Goal: Task Accomplishment & Management: Manage account settings

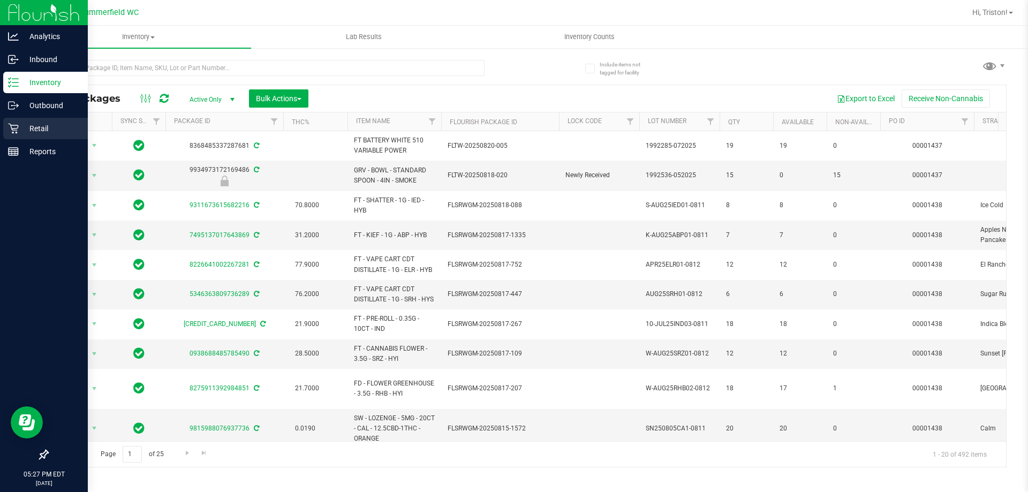
click at [18, 127] on icon at bounding box center [13, 129] width 10 height 10
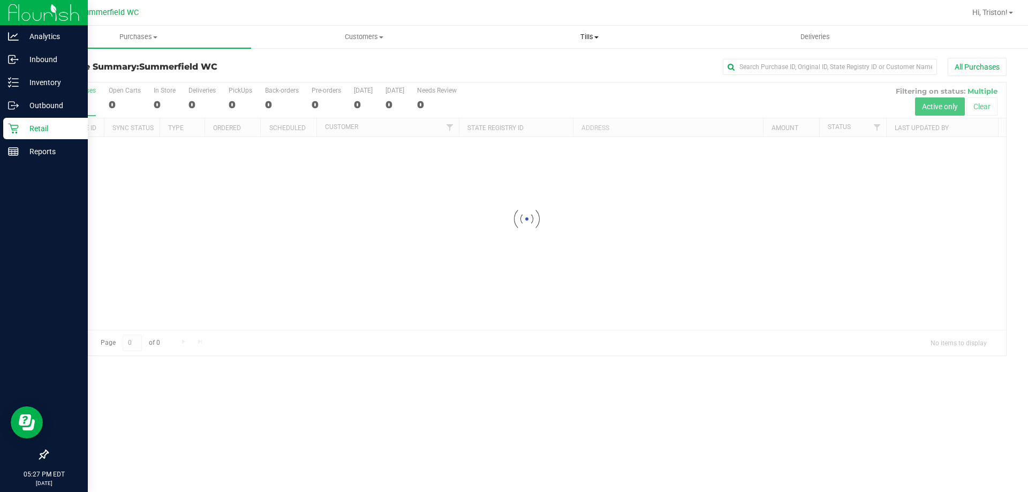
click at [602, 37] on span "Tills" at bounding box center [589, 37] width 224 height 10
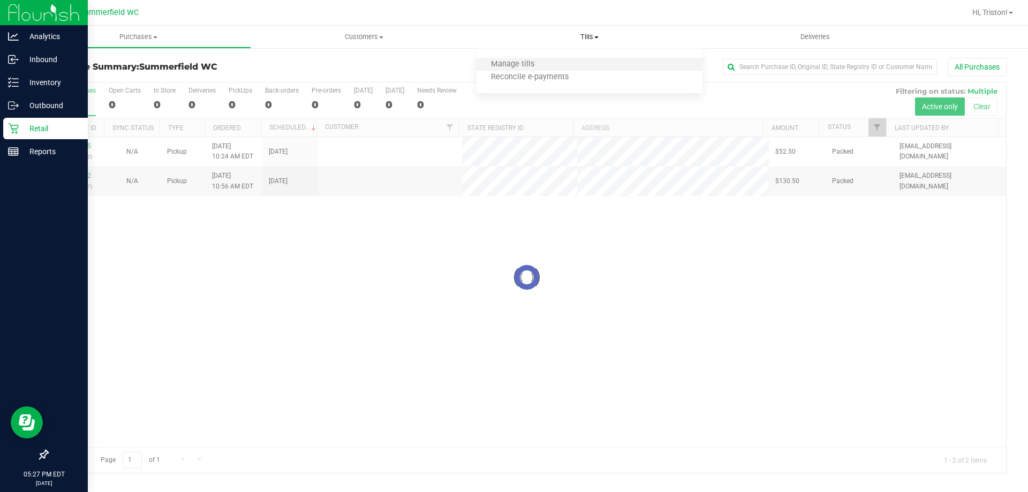
click at [551, 59] on li "Manage tills" at bounding box center [589, 64] width 225 height 13
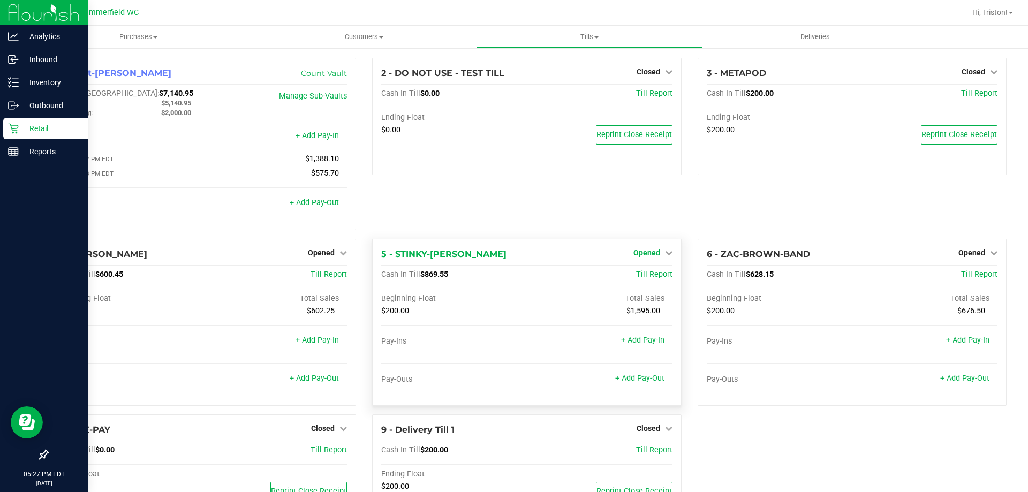
click at [650, 253] on span "Opened" at bounding box center [647, 252] width 27 height 9
click at [640, 273] on link "Close Till" at bounding box center [648, 274] width 29 height 9
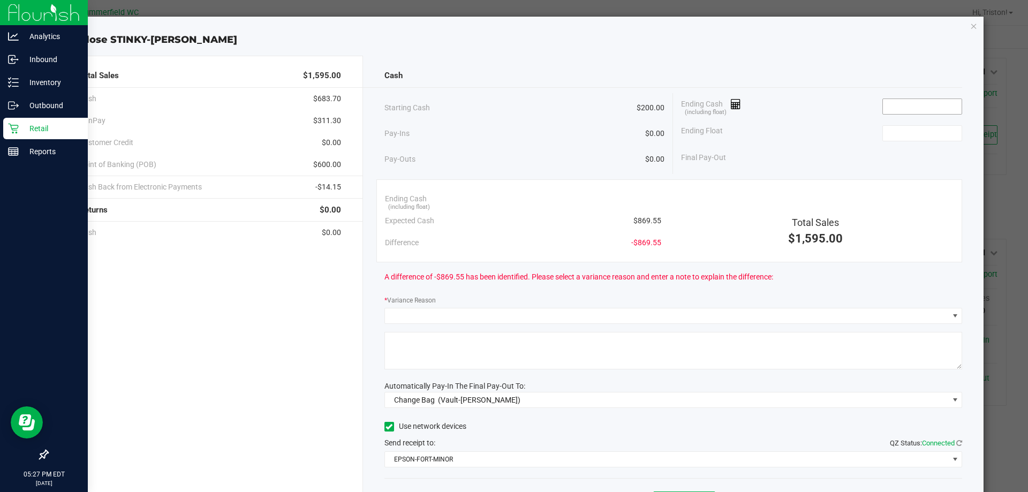
click at [901, 110] on input at bounding box center [922, 106] width 79 height 15
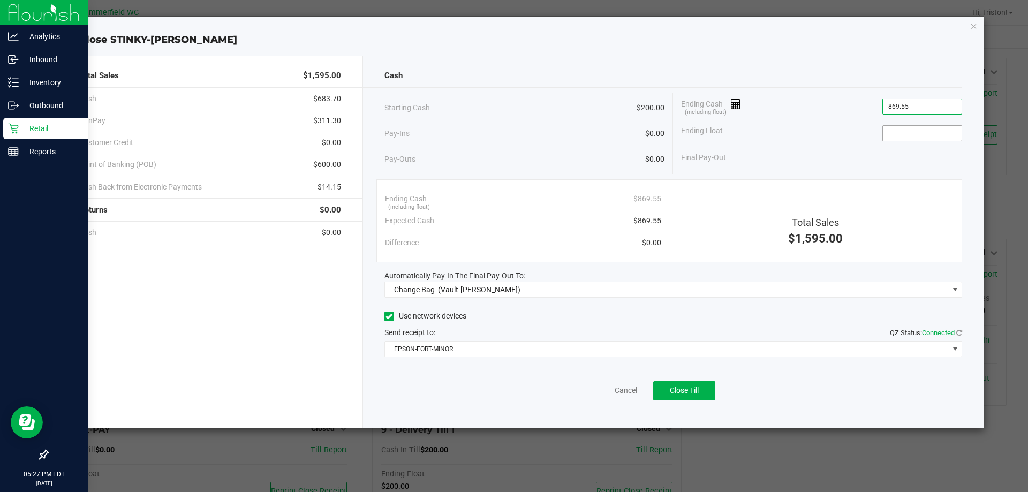
type input "$869.55"
click at [907, 127] on input at bounding box center [922, 133] width 79 height 15
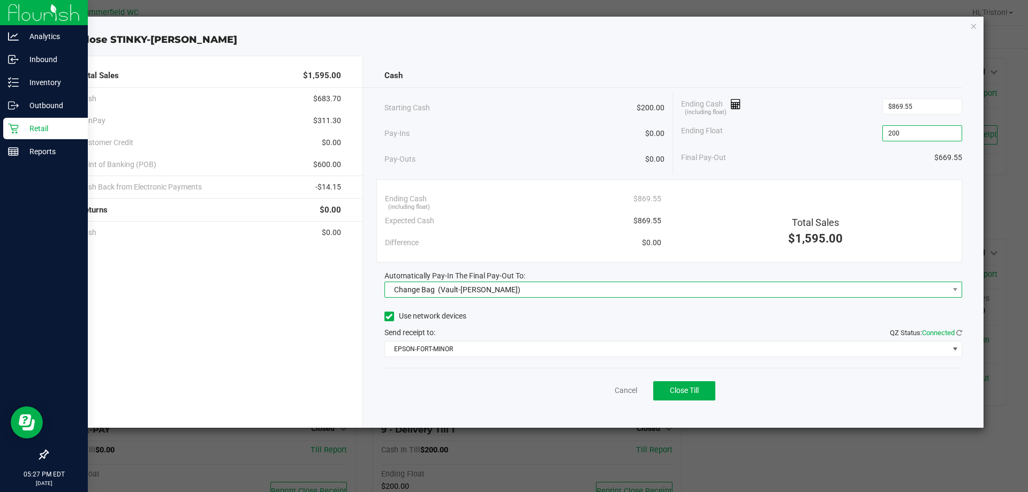
type input "$200.00"
click at [786, 285] on span "Change Bag (Vault-[PERSON_NAME])" at bounding box center [667, 289] width 564 height 15
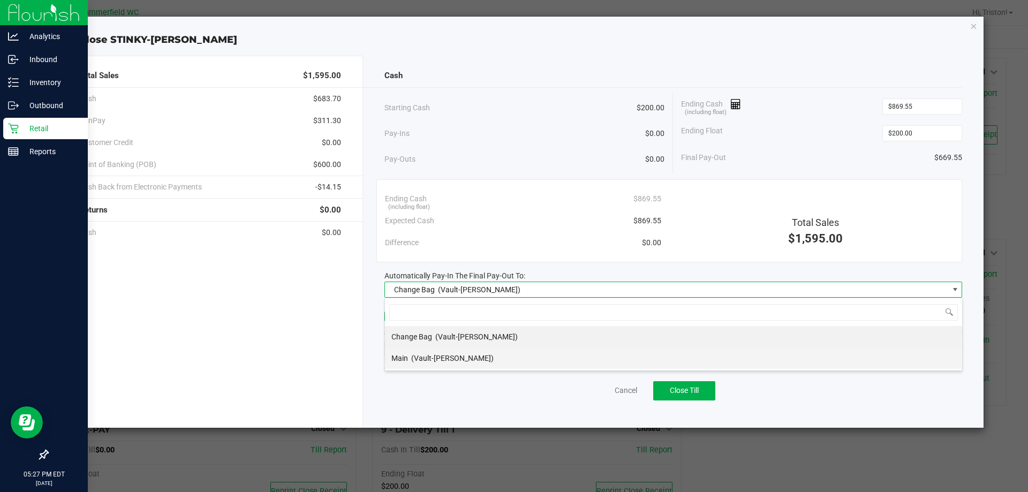
scroll to position [16, 578]
click at [500, 358] on li "Main (Vault-[PERSON_NAME])" at bounding box center [673, 358] width 577 height 21
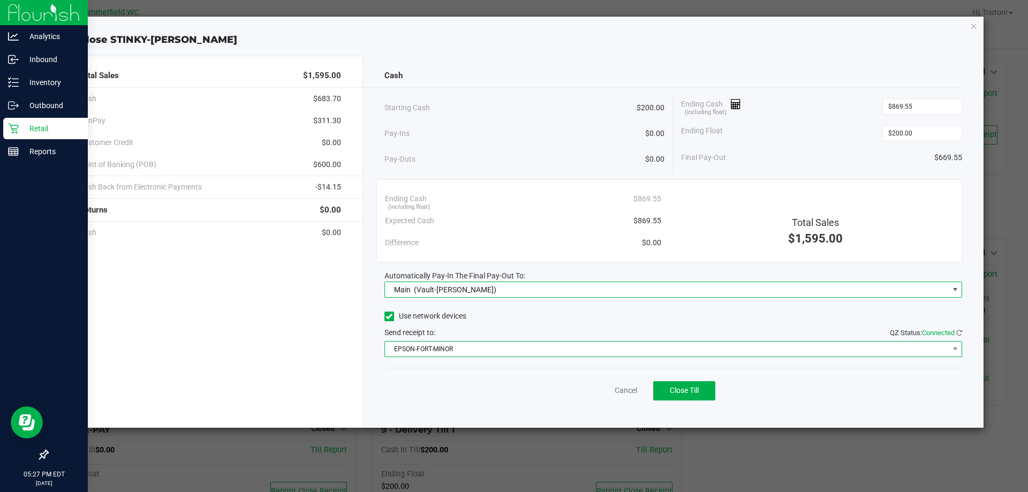
click at [500, 355] on span "EPSON-FORT-MINOR" at bounding box center [667, 349] width 564 height 15
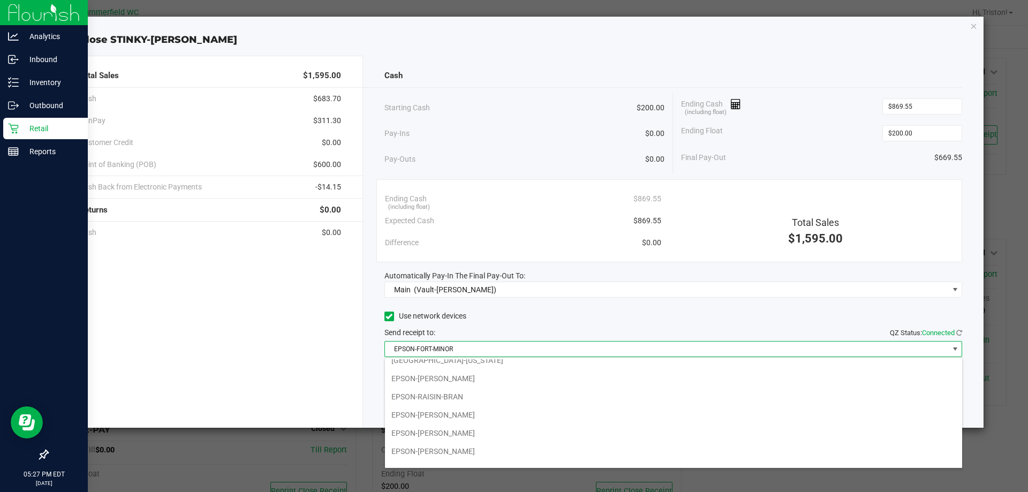
scroll to position [130, 0]
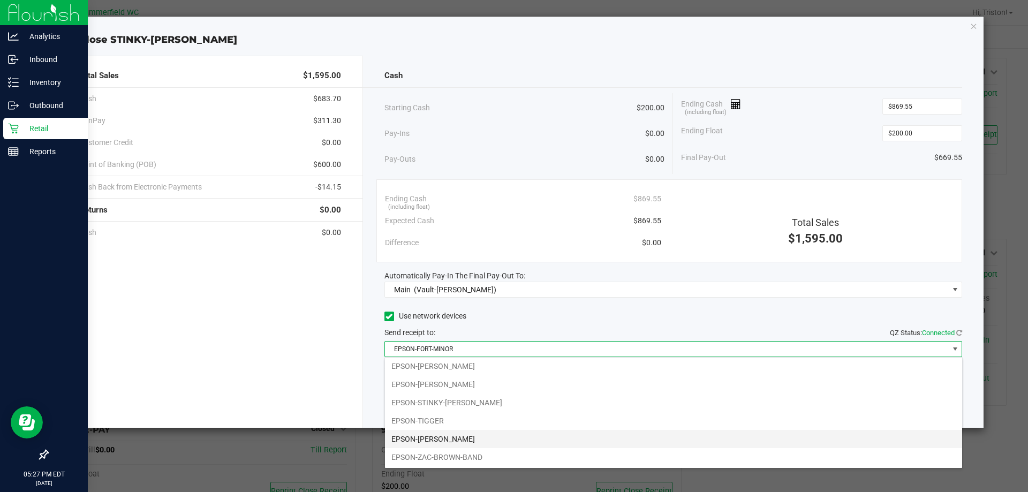
click at [457, 434] on li "EPSON-[PERSON_NAME]" at bounding box center [673, 439] width 577 height 18
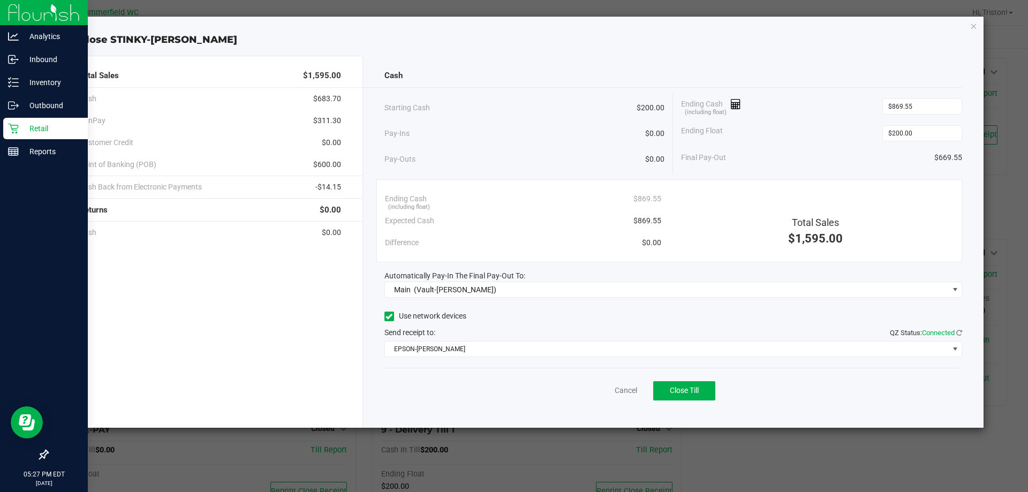
click at [484, 389] on div "Cancel Close Till" at bounding box center [673, 388] width 578 height 41
click at [716, 169] on div "Starting Cash $200.00 Pay-Ins $0.00 Pay-Outs $0.00 Ending Cash (including float…" at bounding box center [673, 133] width 578 height 81
click at [693, 389] on span "Close Till" at bounding box center [684, 390] width 29 height 9
click at [595, 391] on link "Dismiss" at bounding box center [603, 390] width 26 height 11
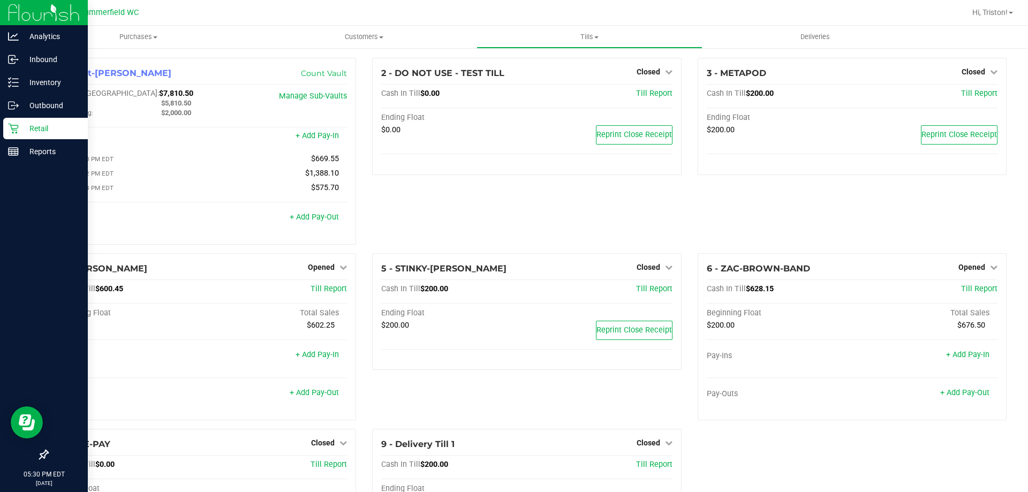
click at [440, 191] on div "2 - DO NOT USE - TEST TILL Closed Open Till Cash In Till $0.00 Till Report Endi…" at bounding box center [526, 155] width 325 height 195
click at [17, 150] on line at bounding box center [14, 150] width 10 height 0
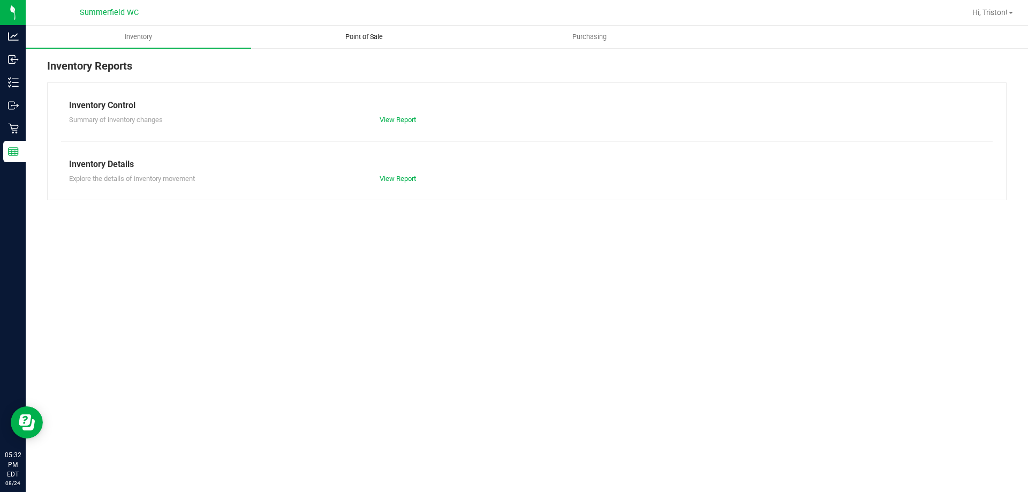
click at [369, 35] on span "Point of Sale" at bounding box center [364, 37] width 66 height 10
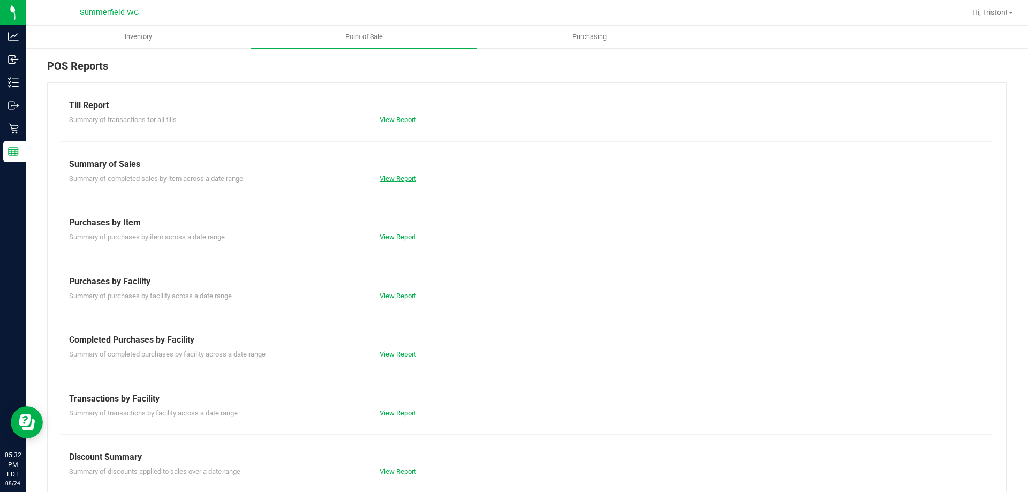
click at [397, 179] on link "View Report" at bounding box center [398, 179] width 36 height 8
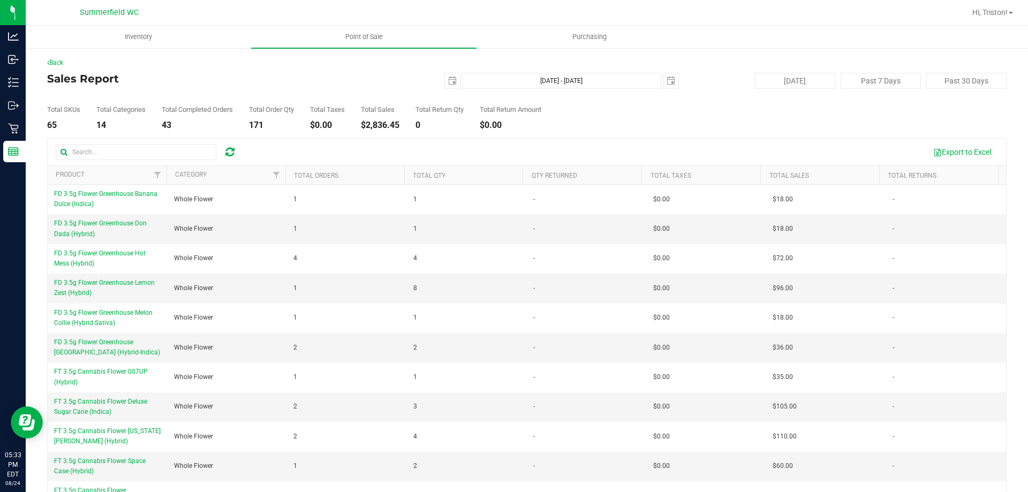
click at [391, 138] on div "Export to Excel Product Category Total Orders Total Qty Qty Returned Total Taxe…" at bounding box center [527, 329] width 960 height 383
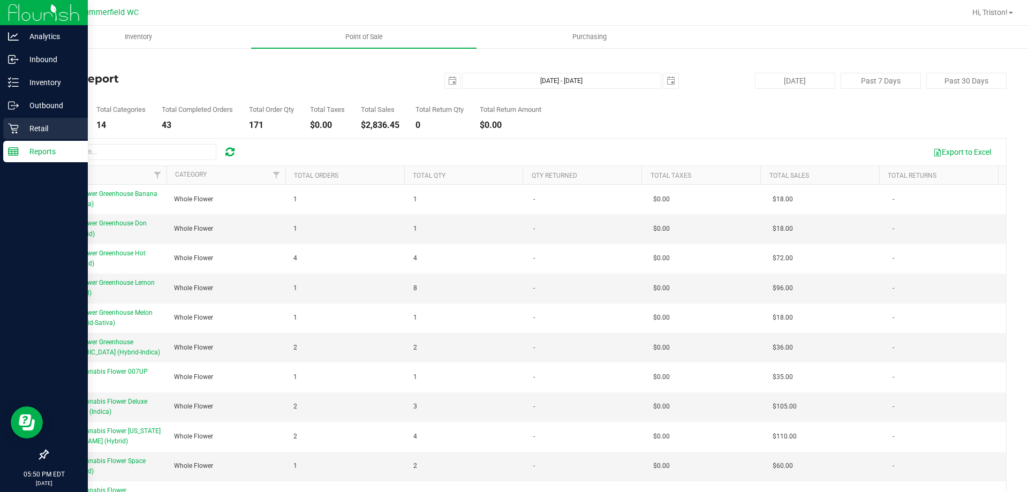
click at [16, 127] on icon at bounding box center [13, 128] width 11 height 11
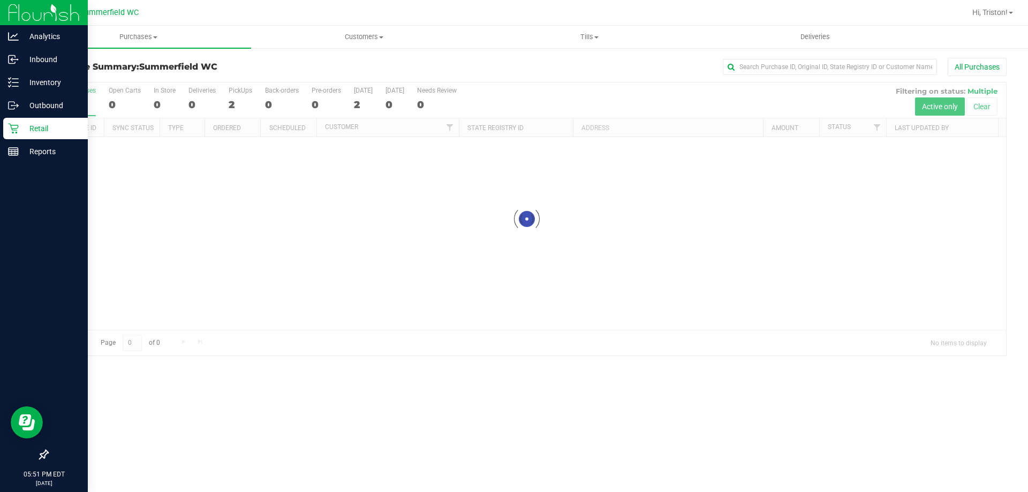
click at [571, 48] on link "Tills Manage tills Reconcile e-payments" at bounding box center [589, 37] width 225 height 22
click at [549, 68] on li "Manage tills" at bounding box center [589, 64] width 225 height 13
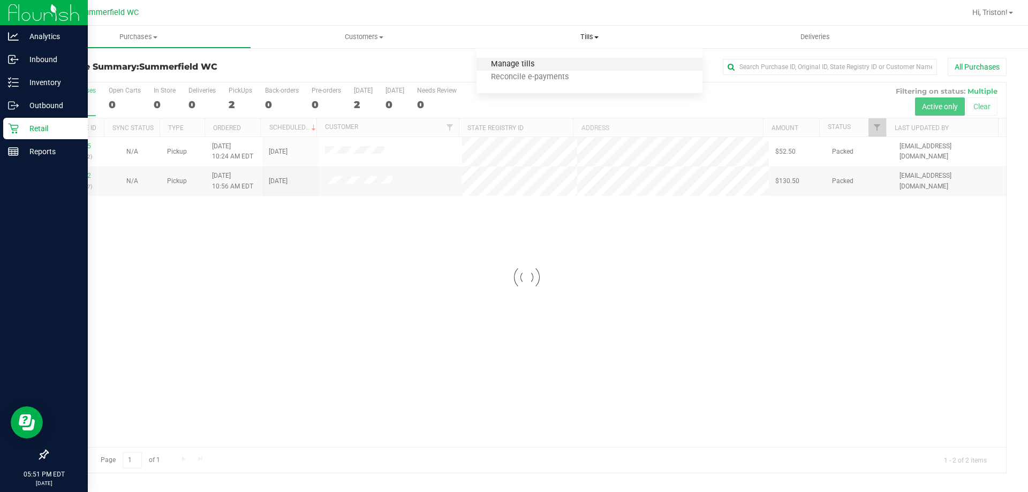
click at [545, 66] on span "Manage tills" at bounding box center [513, 64] width 72 height 9
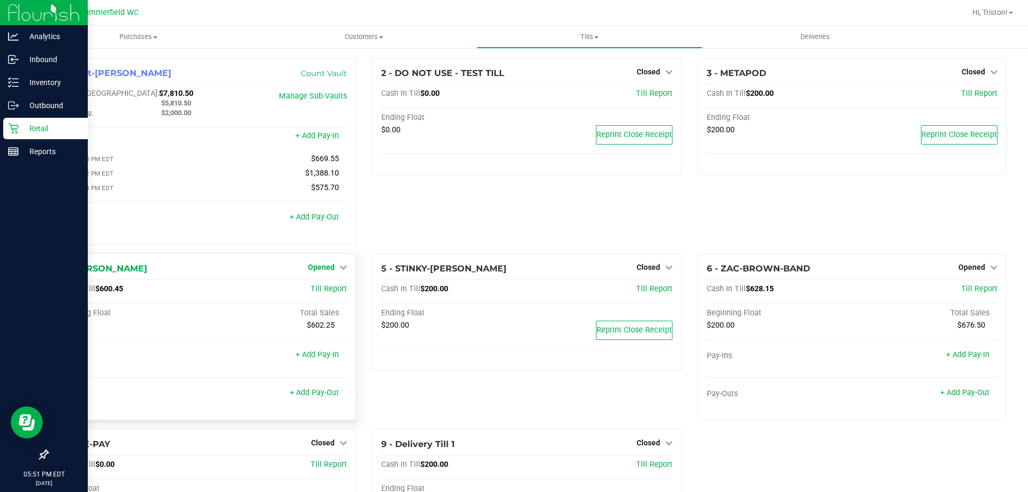
click at [319, 268] on span "Opened" at bounding box center [321, 267] width 27 height 9
click at [321, 293] on link "Close Till" at bounding box center [322, 289] width 29 height 9
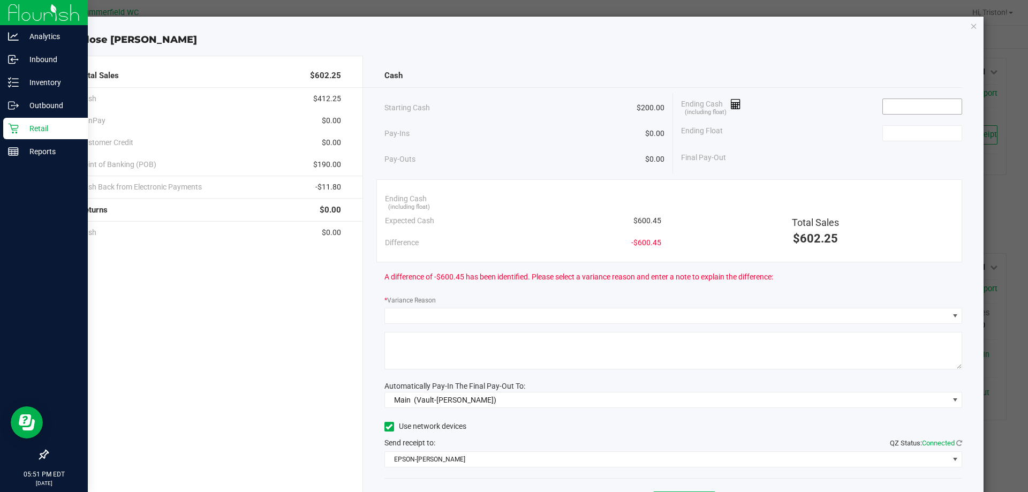
click at [911, 105] on input at bounding box center [922, 106] width 79 height 15
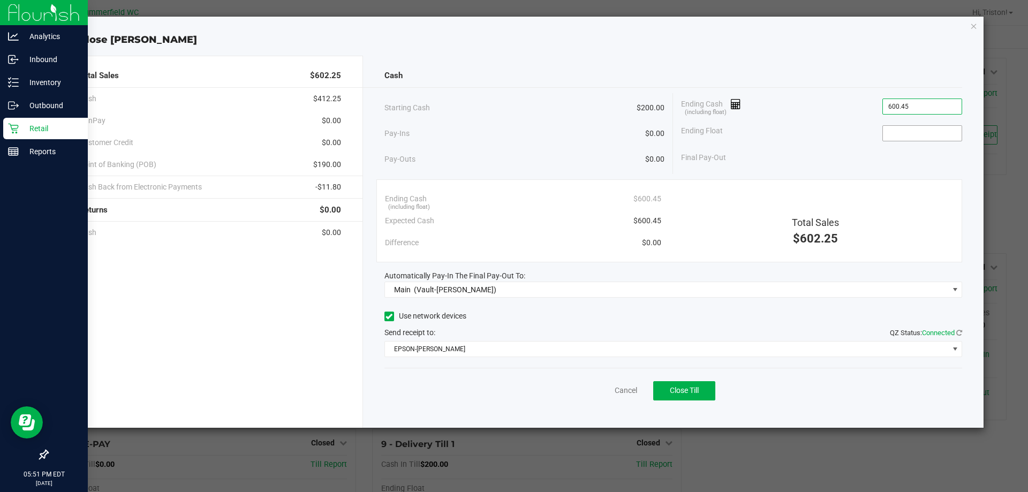
type input "$600.45"
click at [901, 131] on input at bounding box center [922, 133] width 79 height 15
type input "$200.00"
click at [854, 153] on div "Final Pay-Out $400.45" at bounding box center [821, 158] width 281 height 22
click at [697, 395] on button "Close Till" at bounding box center [684, 390] width 62 height 19
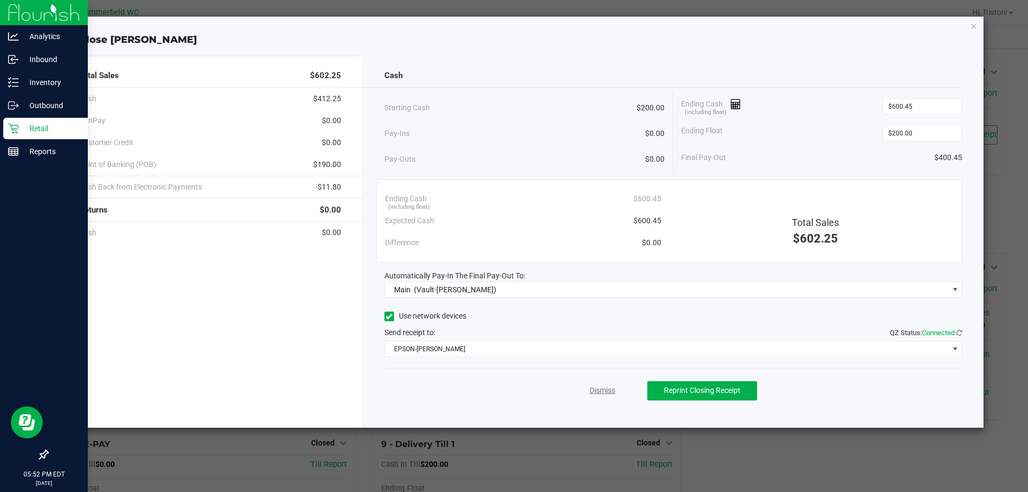
click at [606, 391] on link "Dismiss" at bounding box center [603, 390] width 26 height 11
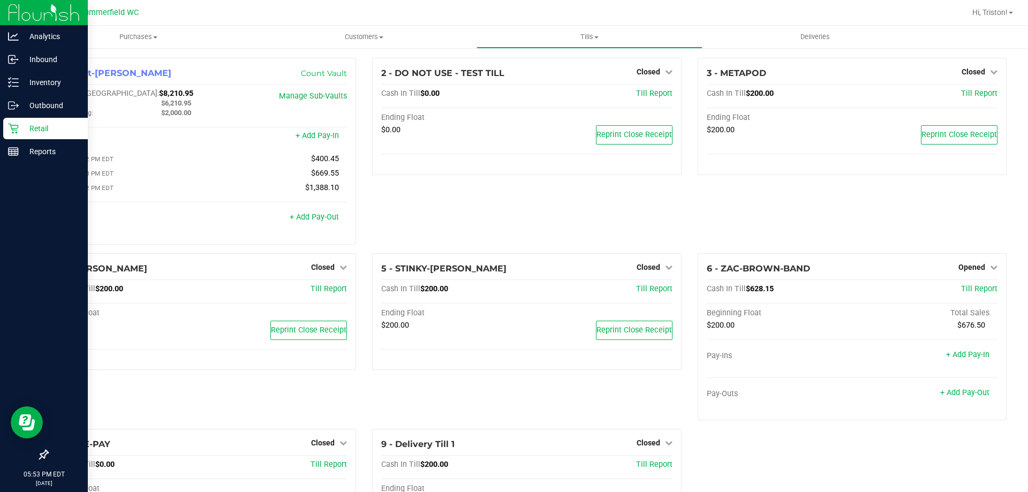
click at [639, 408] on div "5 - STINKY-[PERSON_NAME] Closed Open Till Cash In Till $200.00 Till Report Endi…" at bounding box center [526, 341] width 325 height 176
click at [683, 387] on div "5 - STINKY-[PERSON_NAME] Closed Open Till Cash In Till $200.00 Till Report Endi…" at bounding box center [526, 341] width 325 height 176
click at [16, 152] on icon at bounding box center [13, 151] width 11 height 11
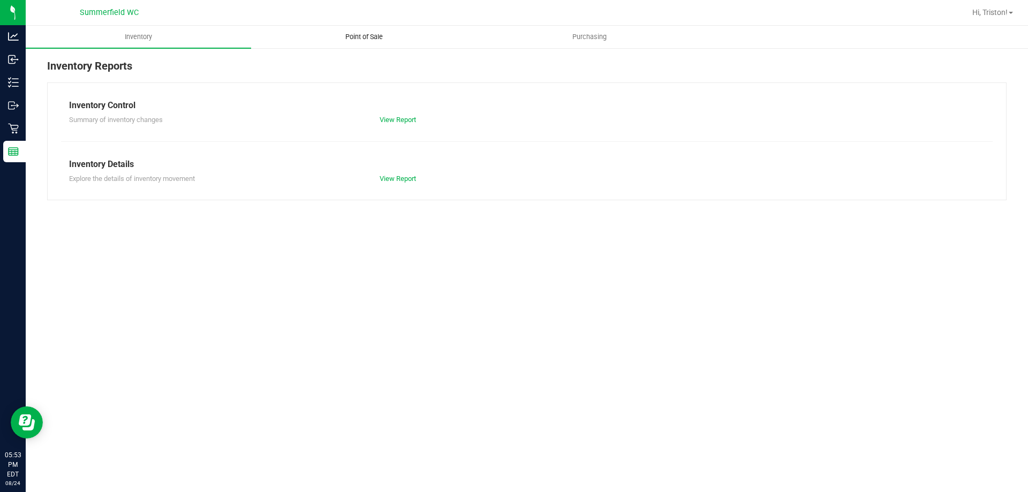
click at [371, 36] on span "Point of Sale" at bounding box center [364, 37] width 66 height 10
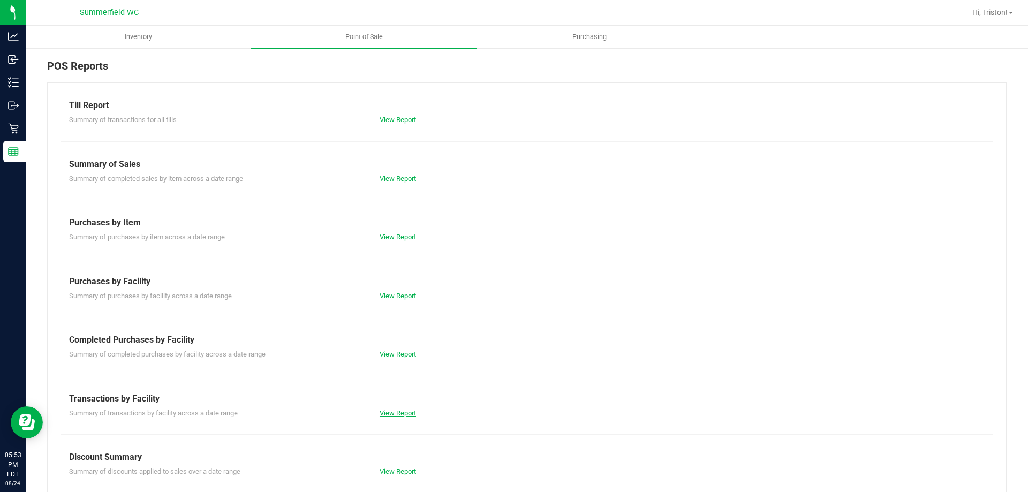
click at [399, 412] on link "View Report" at bounding box center [398, 413] width 36 height 8
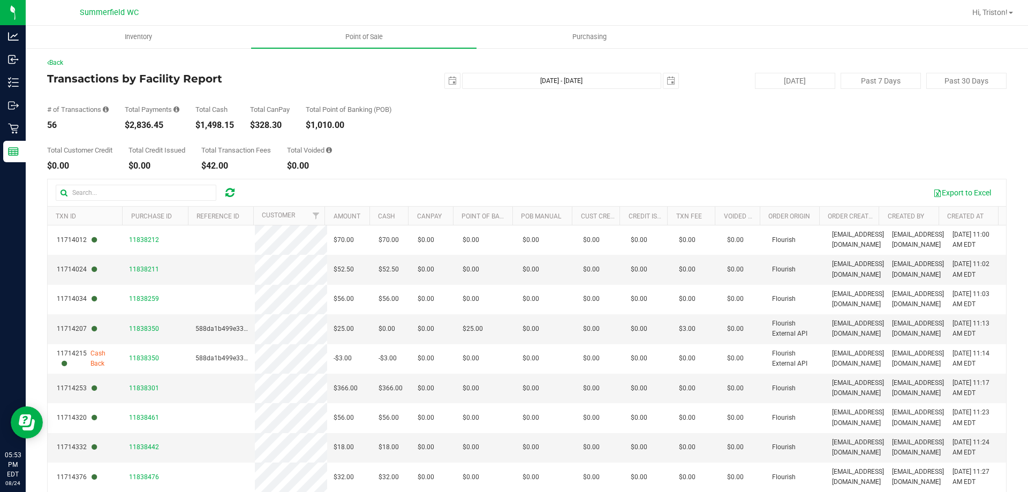
click at [360, 122] on div "$1,010.00" at bounding box center [349, 125] width 86 height 9
click at [59, 63] on link "Back" at bounding box center [55, 62] width 16 height 7
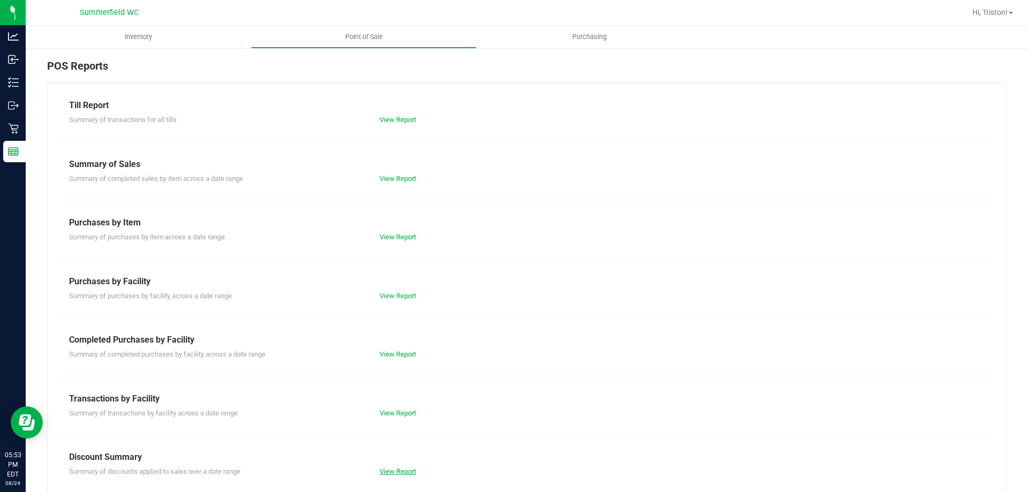
click at [389, 469] on link "View Report" at bounding box center [398, 472] width 36 height 8
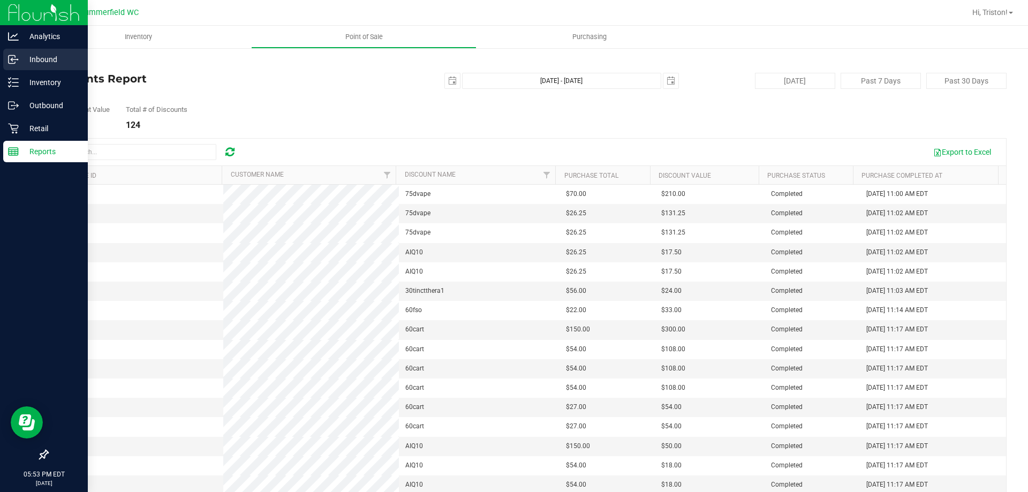
drag, startPoint x: 368, startPoint y: 126, endPoint x: 17, endPoint y: 70, distance: 355.2
click at [367, 126] on div "Total Discount Value $4,735.55 Total # of Discounts 124" at bounding box center [527, 109] width 960 height 41
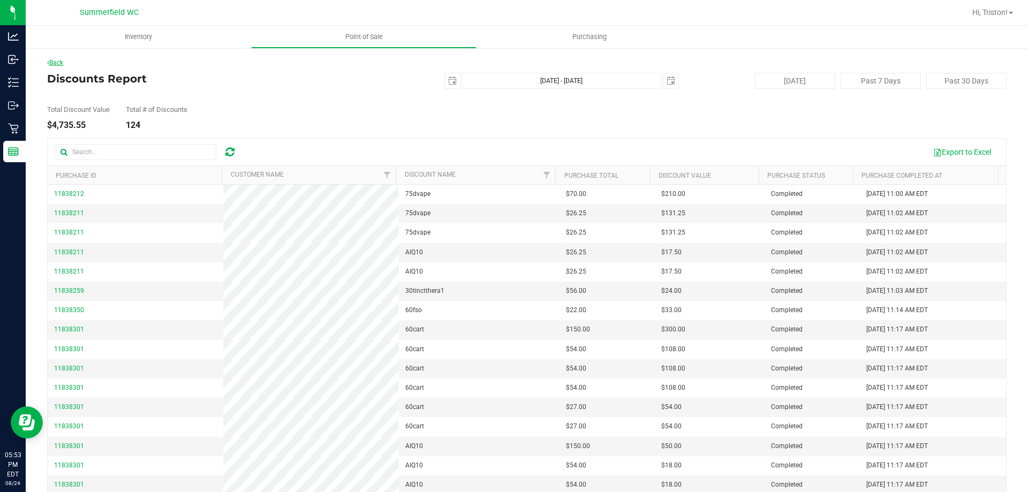
click at [56, 63] on link "Back" at bounding box center [55, 62] width 16 height 7
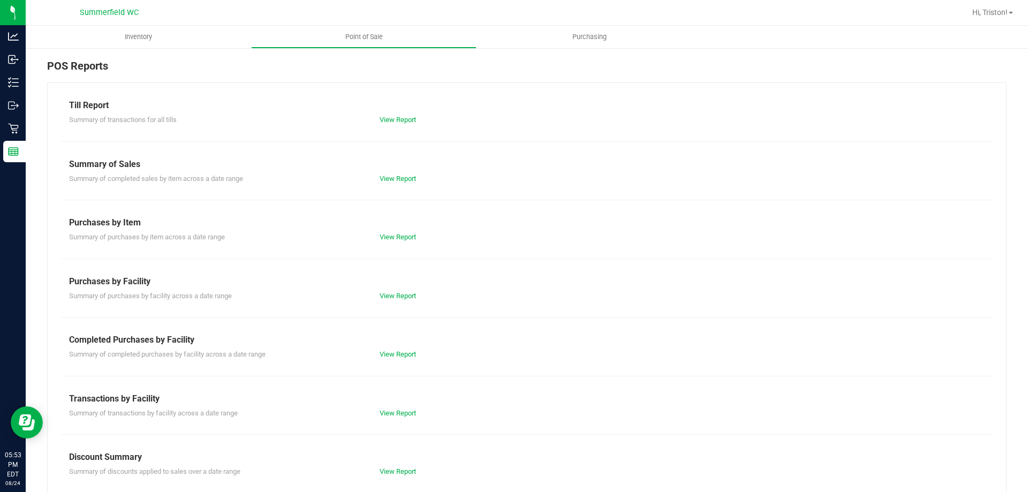
click at [402, 183] on div "View Report" at bounding box center [527, 179] width 311 height 11
click at [401, 178] on link "View Report" at bounding box center [398, 179] width 36 height 8
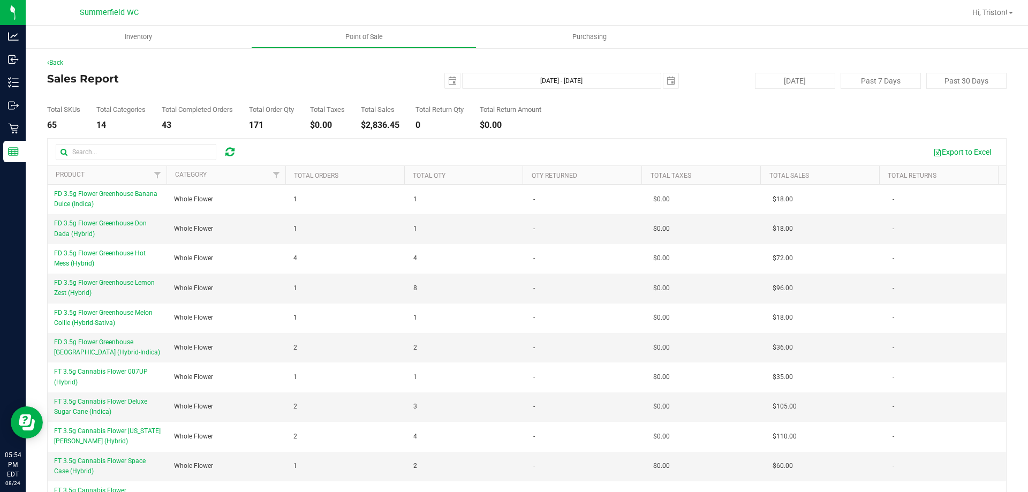
click at [457, 132] on div "Back Sales Report [DATE] [DATE] - [DATE] [DATE] [DATE] Past 7 Days Past 30 Days…" at bounding box center [527, 289] width 960 height 463
click at [445, 83] on span "select" at bounding box center [452, 80] width 15 height 15
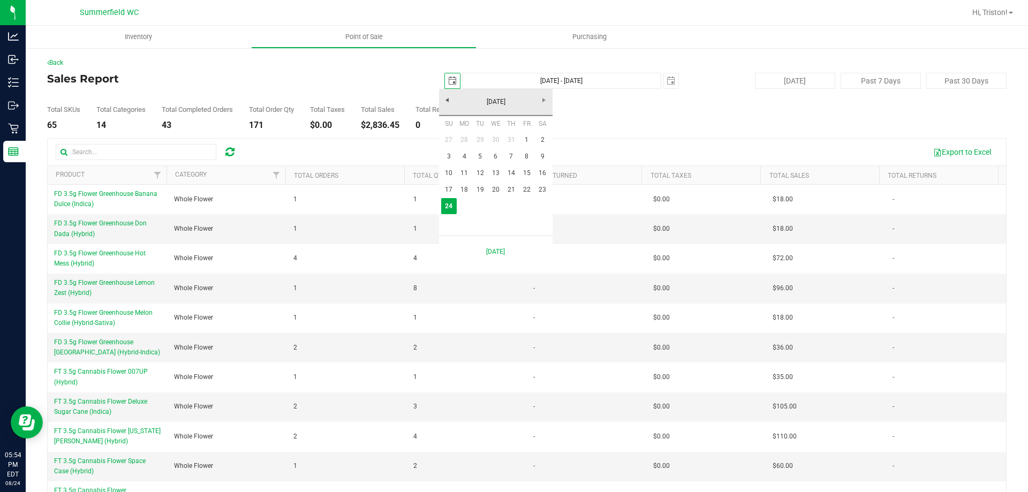
scroll to position [0, 27]
click at [469, 193] on link "18" at bounding box center [465, 190] width 16 height 17
type input "[DATE]"
type input "[DATE] - [DATE]"
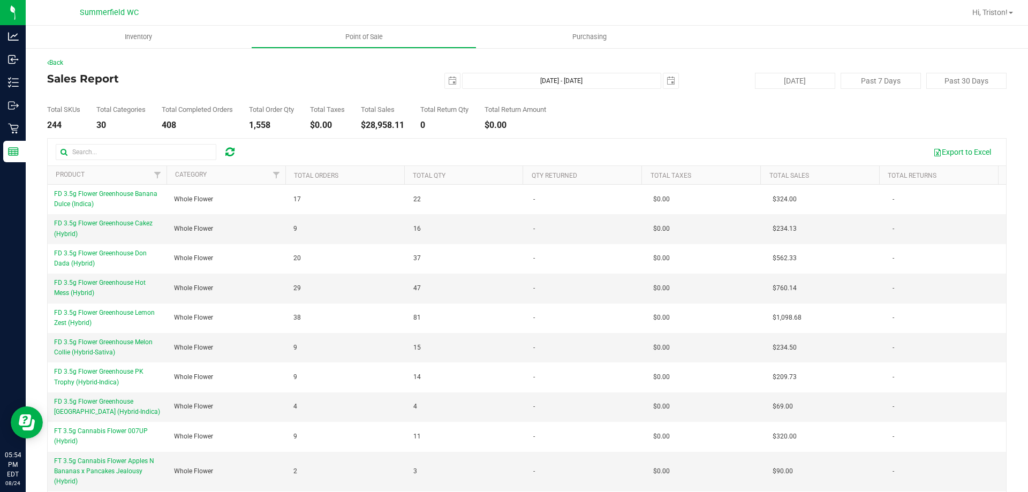
drag, startPoint x: 358, startPoint y: 91, endPoint x: 601, endPoint y: 107, distance: 243.6
click at [358, 91] on div "Total SKUs 244 Total Categories 30 Total Completed Orders 408 Total Order Qty 1…" at bounding box center [527, 109] width 960 height 41
click at [449, 86] on span "select" at bounding box center [452, 80] width 15 height 15
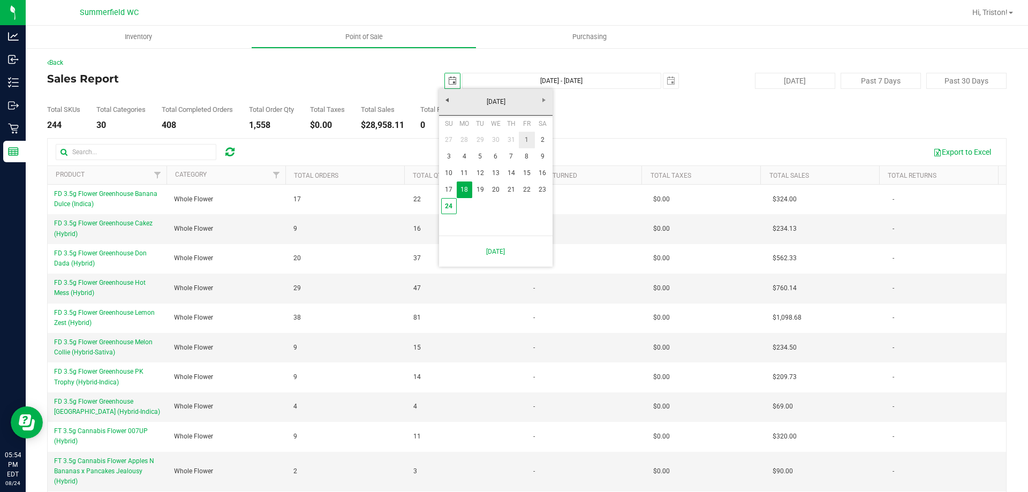
click at [530, 137] on link "1" at bounding box center [527, 140] width 16 height 17
type input "[DATE]"
type input "[DATE] - [DATE]"
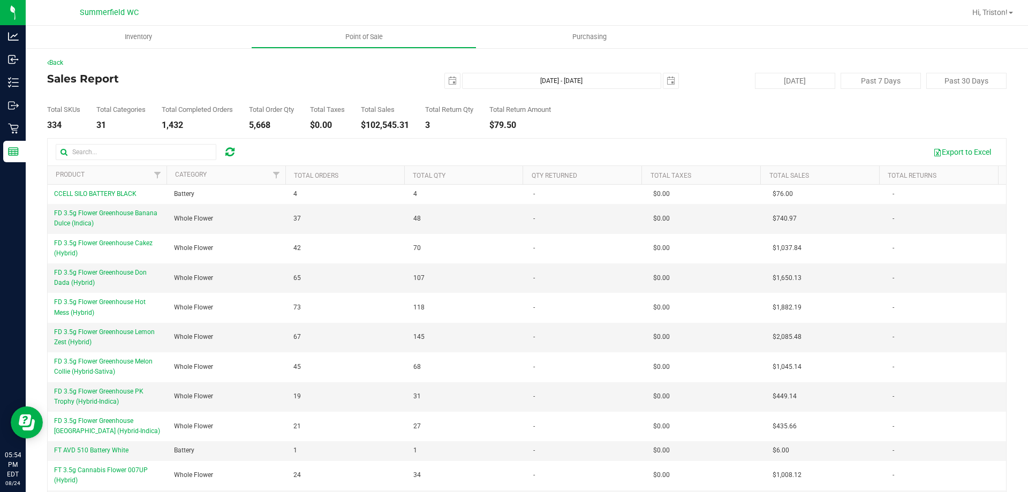
click at [419, 148] on div "Export to Excel" at bounding box center [622, 152] width 752 height 18
click at [59, 63] on link "Back" at bounding box center [55, 62] width 16 height 7
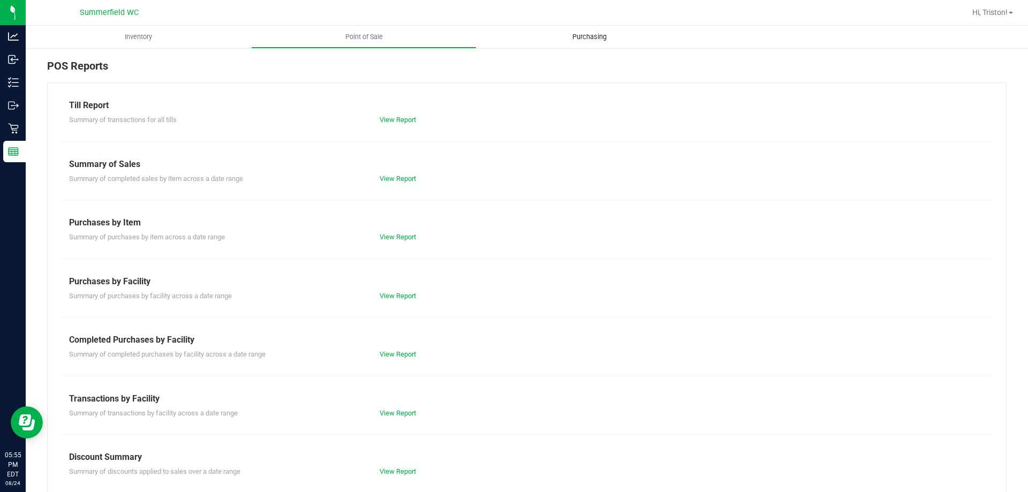
drag, startPoint x: 414, startPoint y: 81, endPoint x: 510, endPoint y: 40, distance: 103.9
click at [414, 81] on div "POS Reports" at bounding box center [527, 70] width 960 height 25
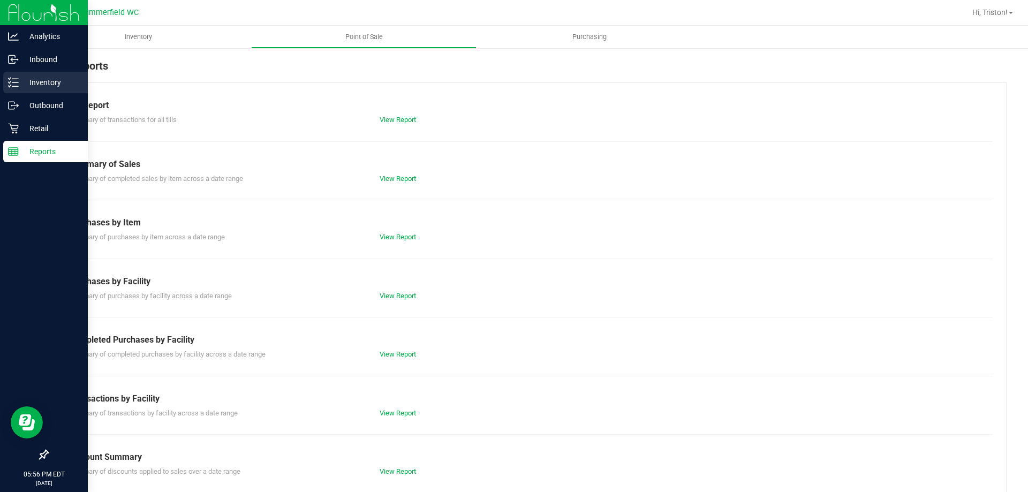
click at [16, 82] on line at bounding box center [15, 82] width 6 height 0
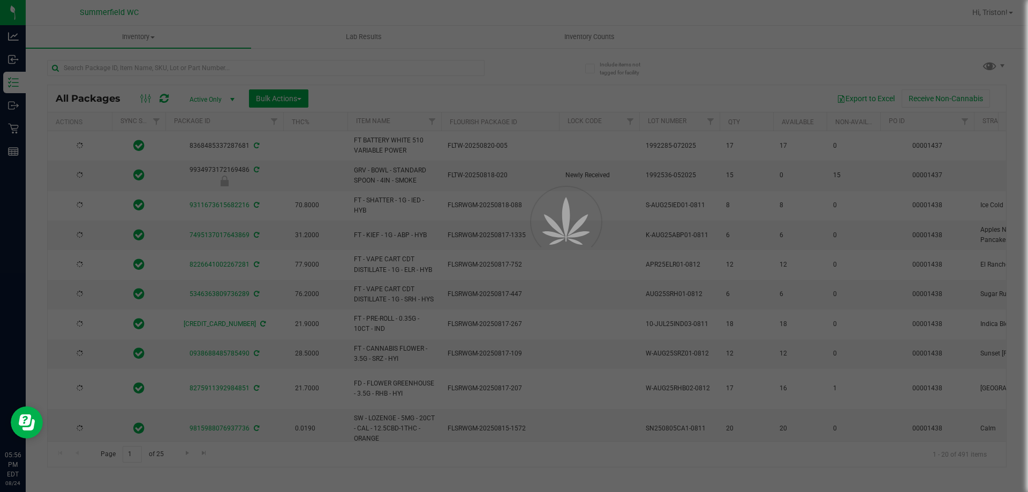
click at [278, 69] on div at bounding box center [514, 246] width 1028 height 492
type input "[DATE]"
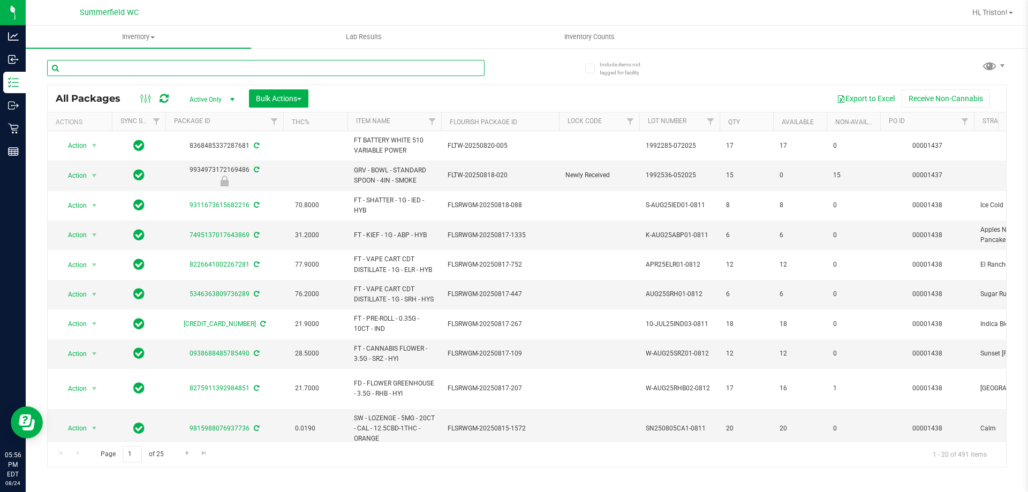
click at [278, 69] on input "text" at bounding box center [266, 68] width 438 height 16
type input "gelato"
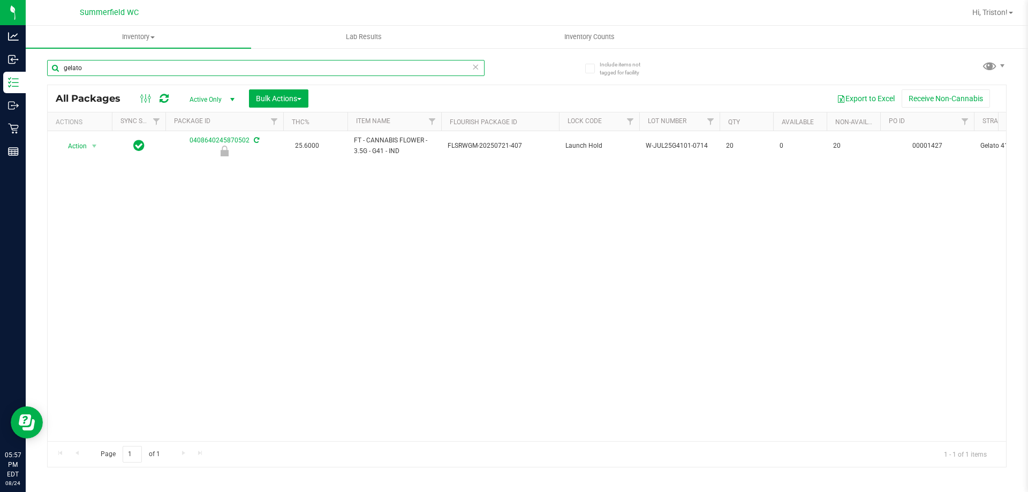
drag, startPoint x: 120, startPoint y: 66, endPoint x: 52, endPoint y: 68, distance: 68.0
click at [52, 68] on input "gelato" at bounding box center [266, 68] width 438 height 16
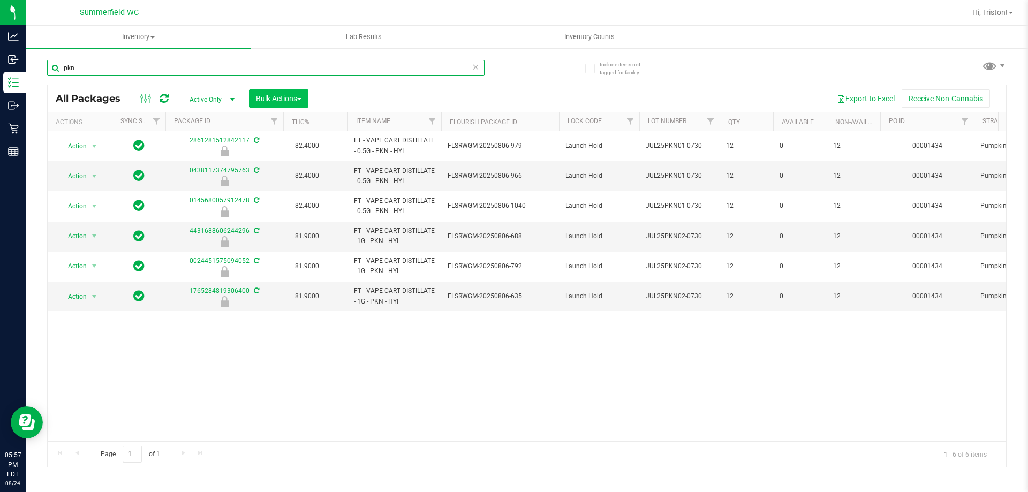
type input "pkn"
click at [277, 97] on span "Bulk Actions" at bounding box center [279, 98] width 46 height 9
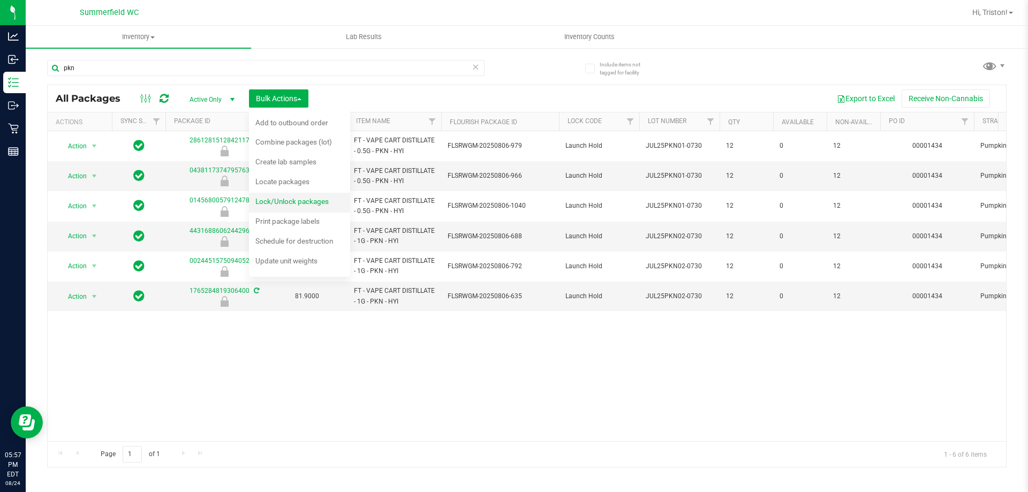
click at [291, 200] on span "Lock/Unlock packages" at bounding box center [291, 201] width 73 height 9
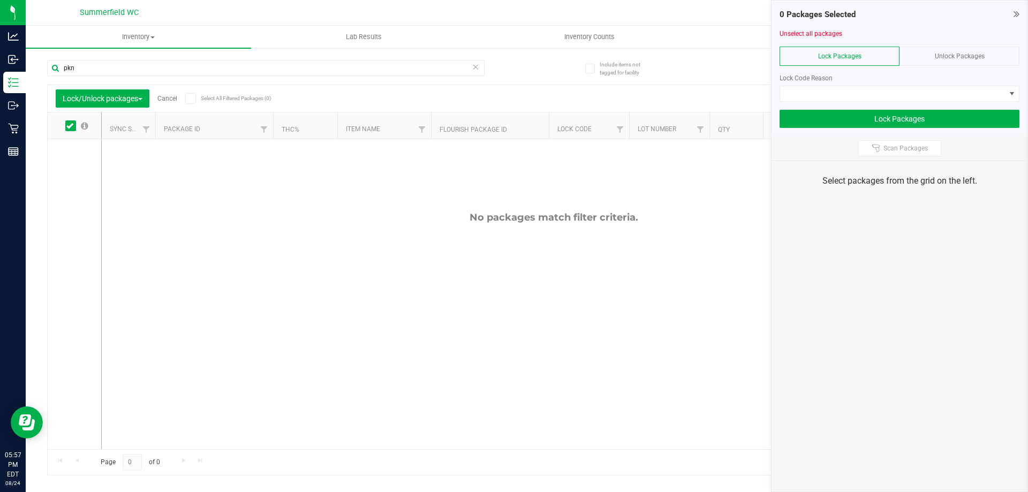
click at [959, 67] on div at bounding box center [900, 69] width 240 height 8
click at [965, 59] on span "Unlock Packages" at bounding box center [960, 55] width 50 height 7
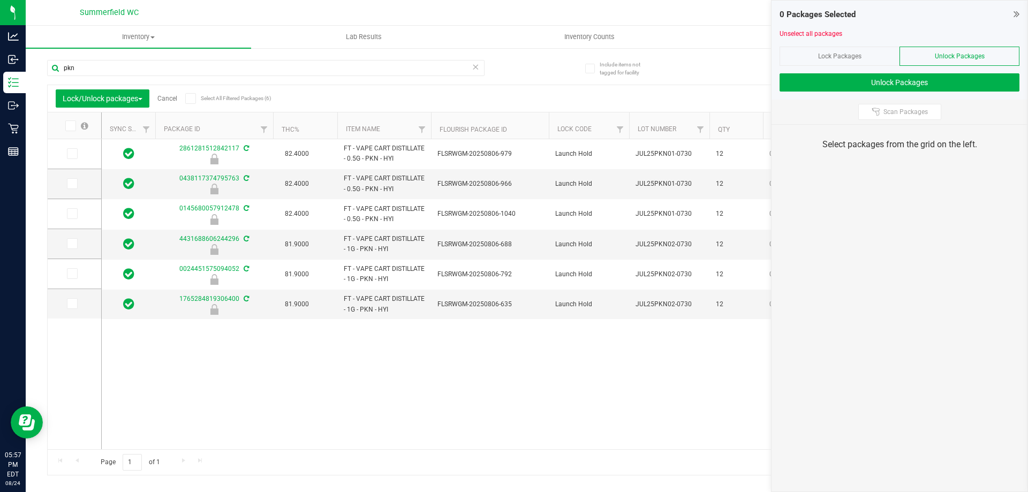
click at [73, 126] on icon at bounding box center [69, 126] width 7 height 0
click at [0, 0] on input "checkbox" at bounding box center [0, 0] width 0 height 0
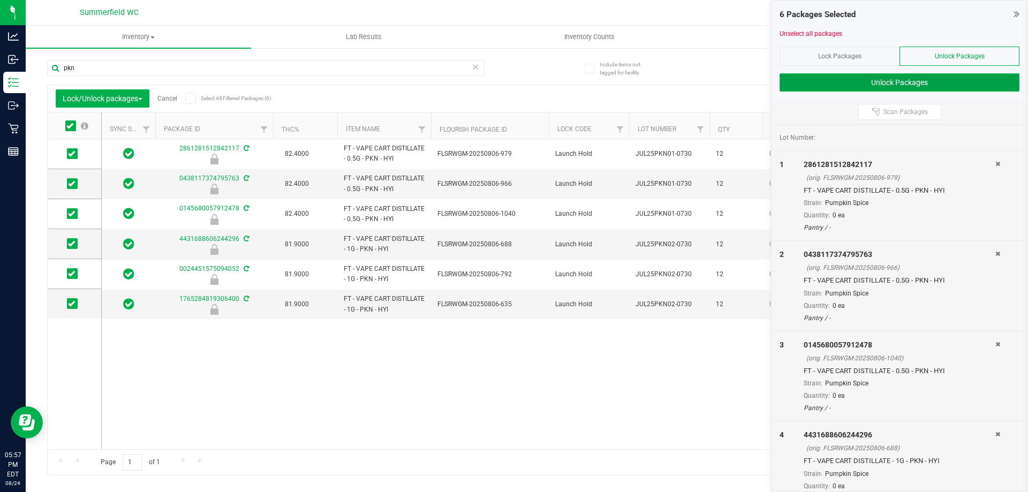
click at [953, 85] on button "Unlock Packages" at bounding box center [900, 82] width 240 height 18
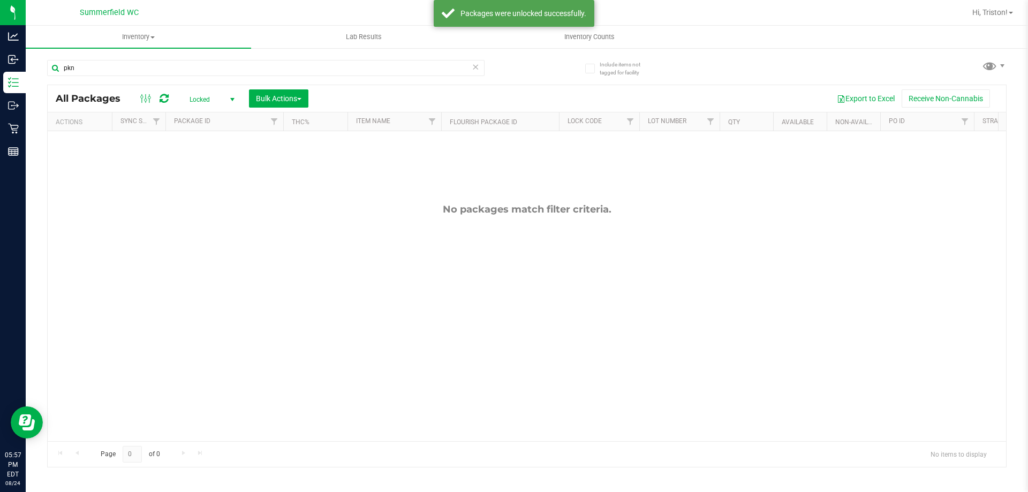
click at [216, 97] on span "Locked" at bounding box center [209, 99] width 59 height 15
click at [207, 166] on li "All" at bounding box center [209, 164] width 58 height 16
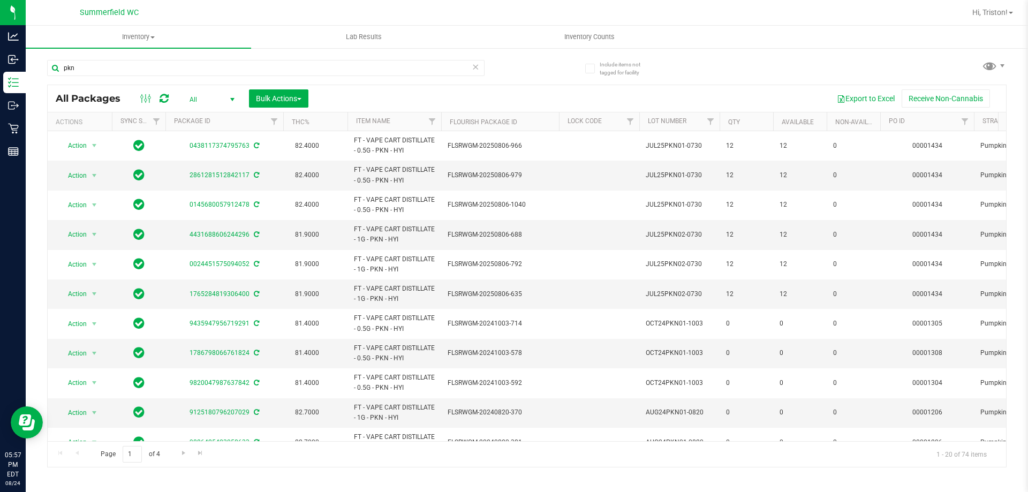
click at [224, 98] on span "All" at bounding box center [209, 99] width 59 height 15
click at [212, 117] on li "Active Only" at bounding box center [209, 117] width 58 height 16
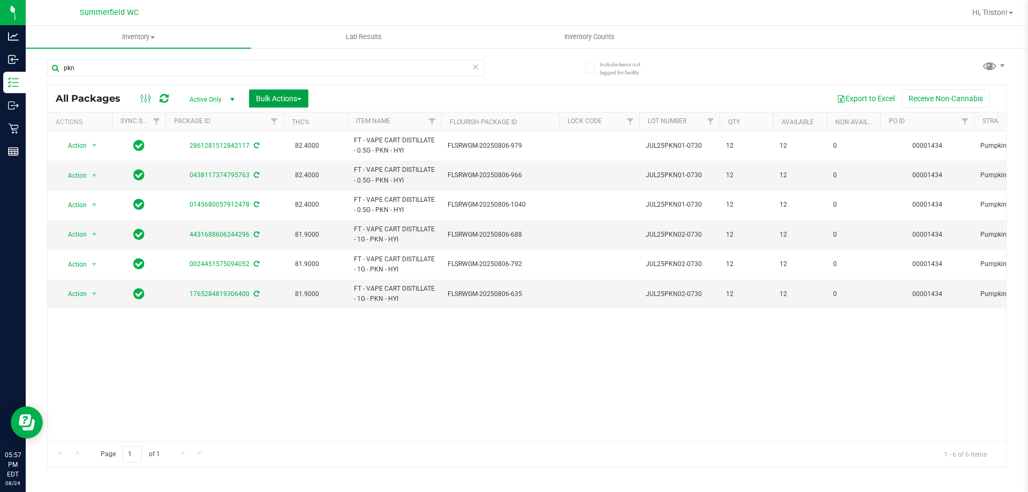
click at [274, 94] on span "Bulk Actions" at bounding box center [279, 98] width 46 height 9
click at [288, 200] on span "Lock/Unlock packages" at bounding box center [291, 201] width 73 height 9
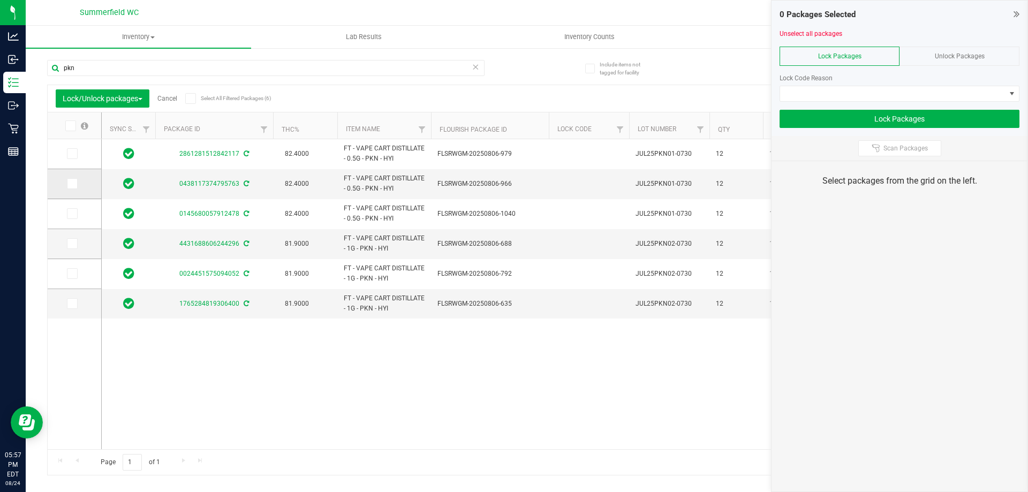
click at [74, 184] on icon at bounding box center [71, 184] width 7 height 0
click at [0, 0] on input "checkbox" at bounding box center [0, 0] width 0 height 0
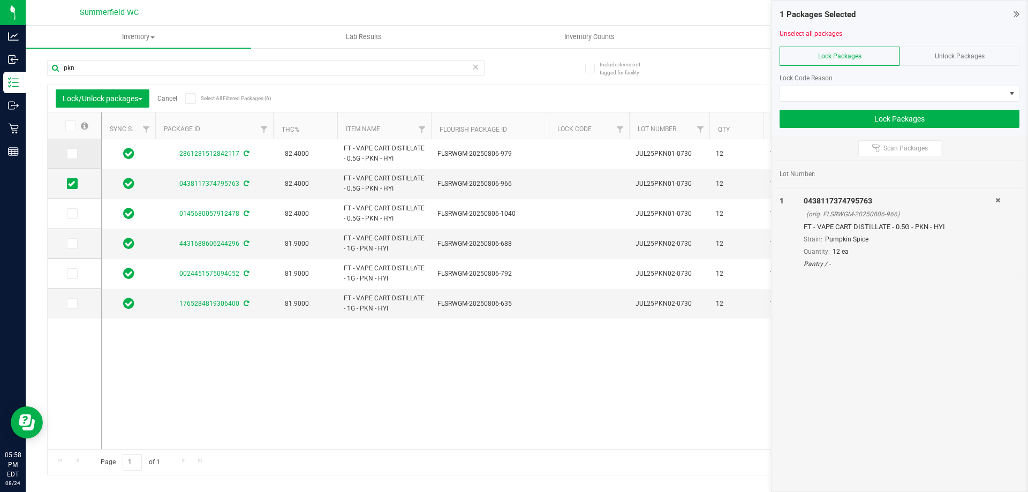
click at [74, 147] on td at bounding box center [75, 154] width 54 height 30
click at [73, 154] on icon at bounding box center [71, 154] width 7 height 0
click at [0, 0] on input "checkbox" at bounding box center [0, 0] width 0 height 0
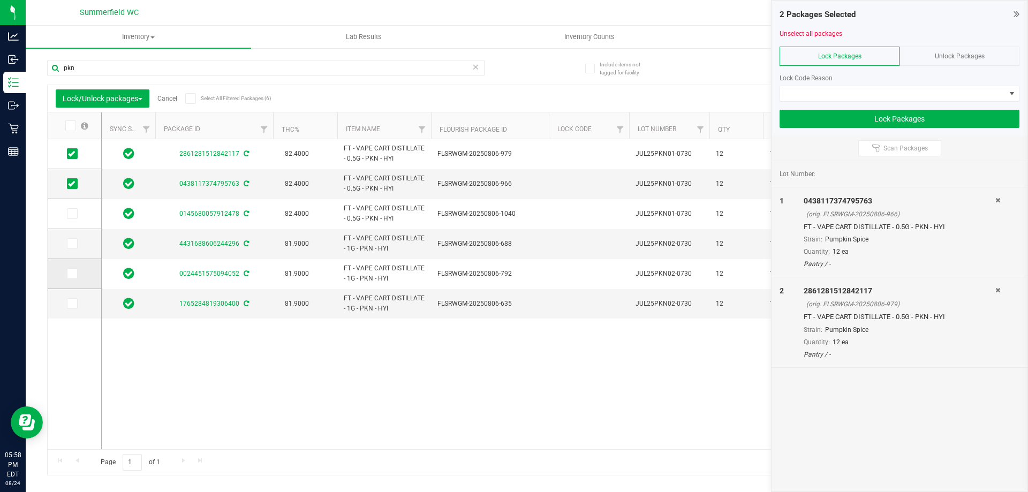
click at [71, 274] on icon at bounding box center [71, 274] width 7 height 0
click at [0, 0] on input "checkbox" at bounding box center [0, 0] width 0 height 0
click at [73, 304] on icon at bounding box center [71, 304] width 7 height 0
click at [0, 0] on input "checkbox" at bounding box center [0, 0] width 0 height 0
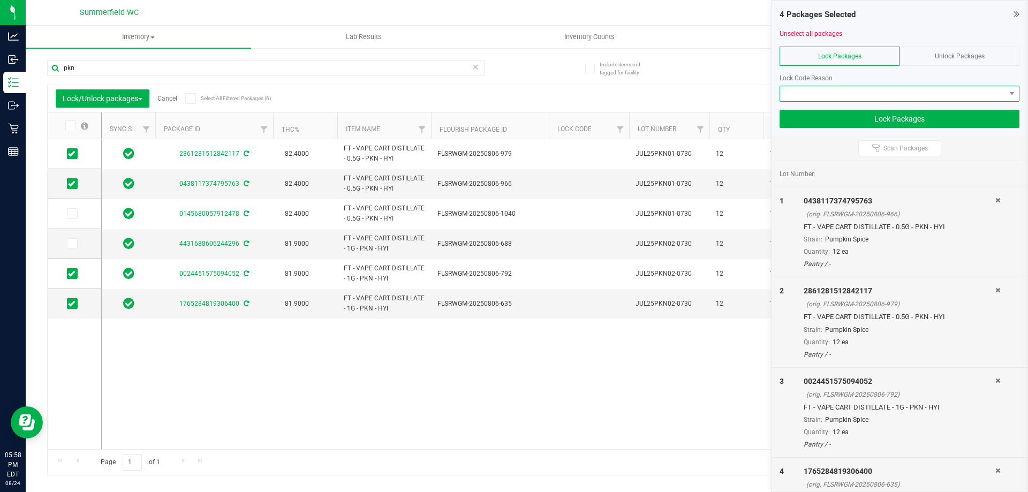
click at [881, 95] on span at bounding box center [892, 93] width 225 height 15
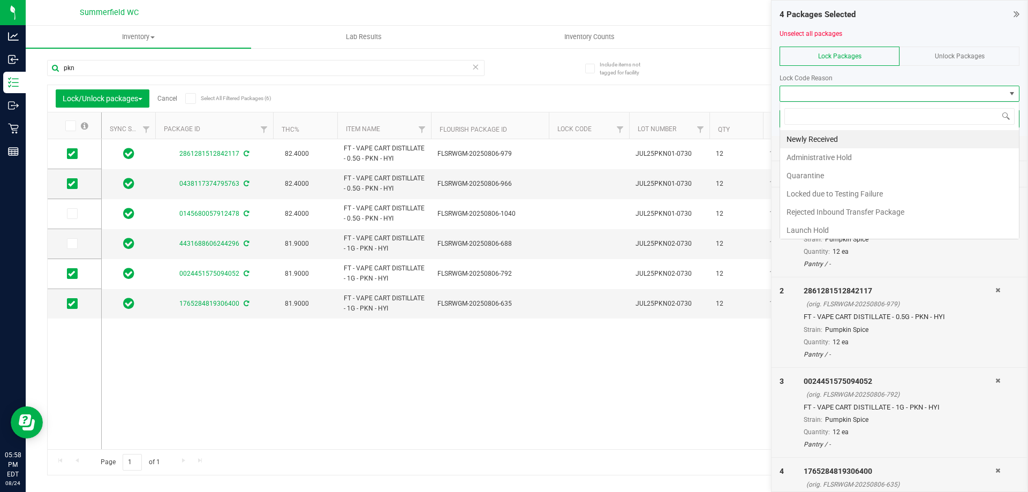
scroll to position [16, 240]
click at [841, 134] on li "Newly Received" at bounding box center [899, 139] width 239 height 18
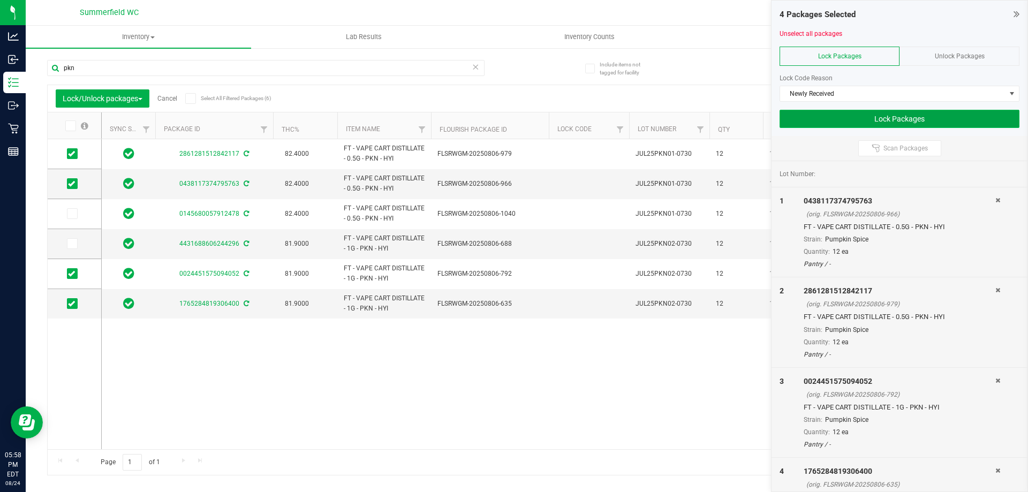
click at [891, 117] on button "Lock Packages" at bounding box center [900, 119] width 240 height 18
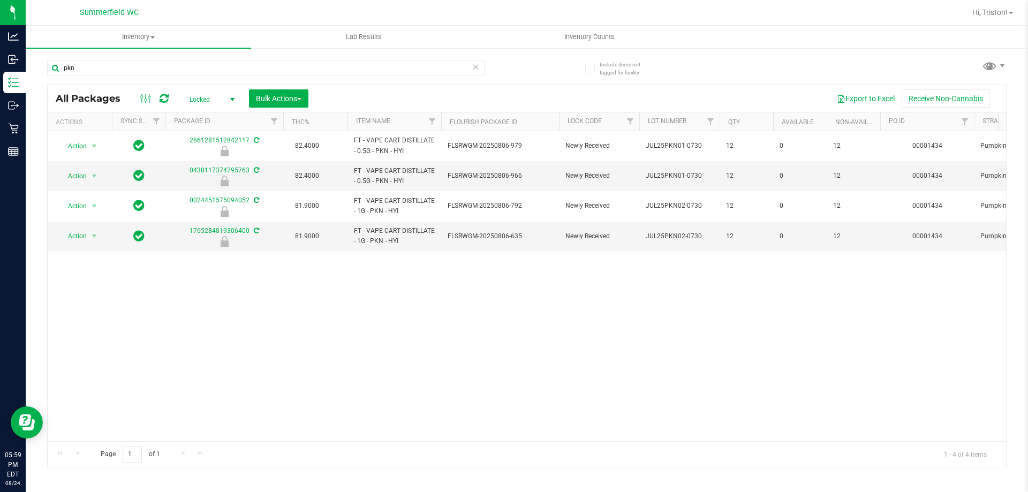
click at [223, 96] on span "Locked" at bounding box center [209, 99] width 59 height 15
click at [211, 117] on li "Active Only" at bounding box center [209, 117] width 58 height 16
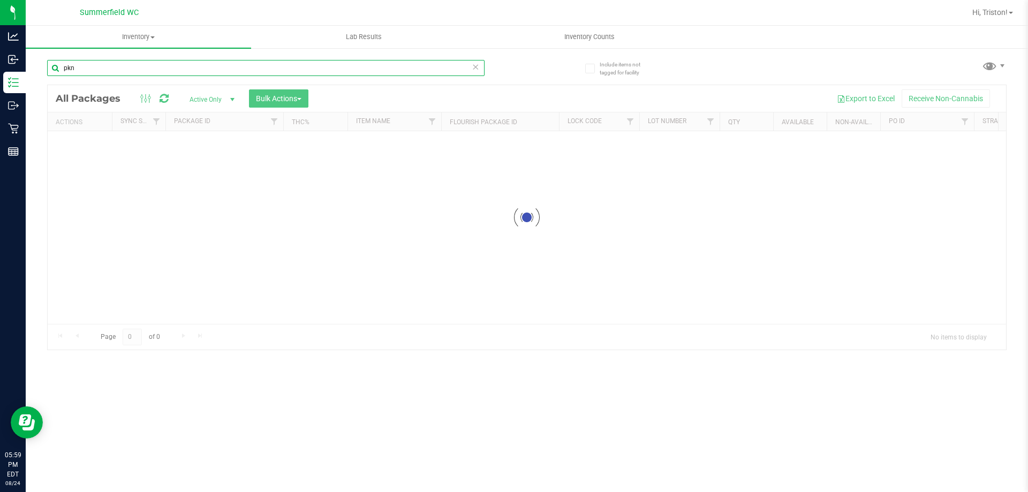
click at [125, 76] on input "pkn" at bounding box center [266, 68] width 438 height 16
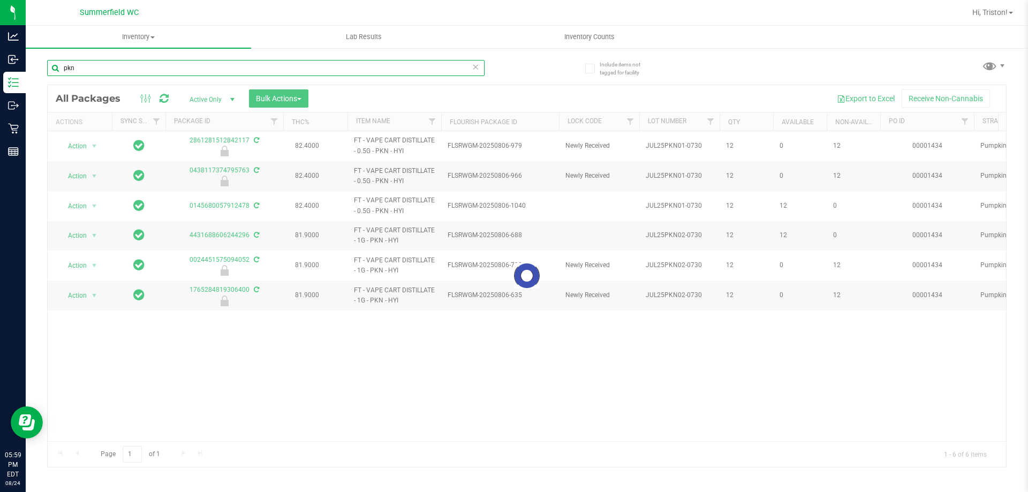
click at [127, 71] on input "pkn" at bounding box center [266, 68] width 438 height 16
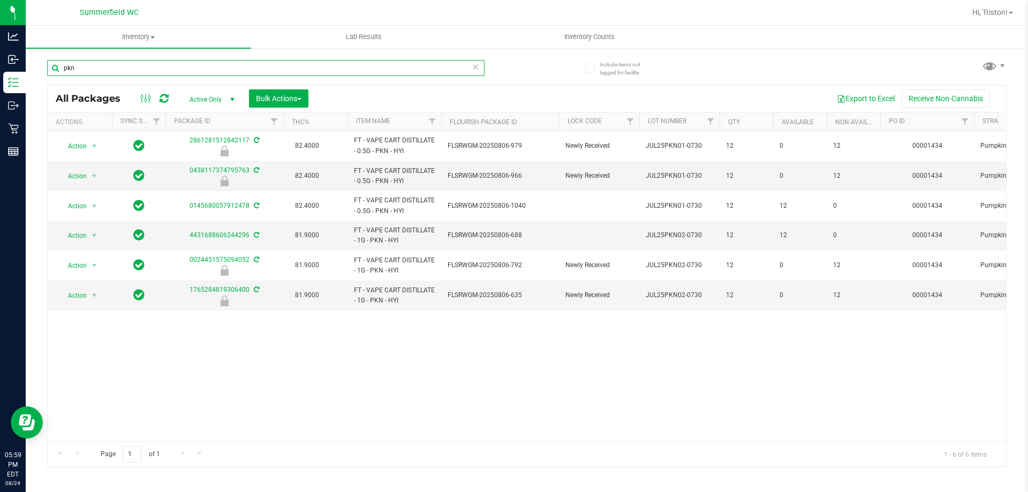
click at [127, 71] on input "pkn" at bounding box center [266, 68] width 438 height 16
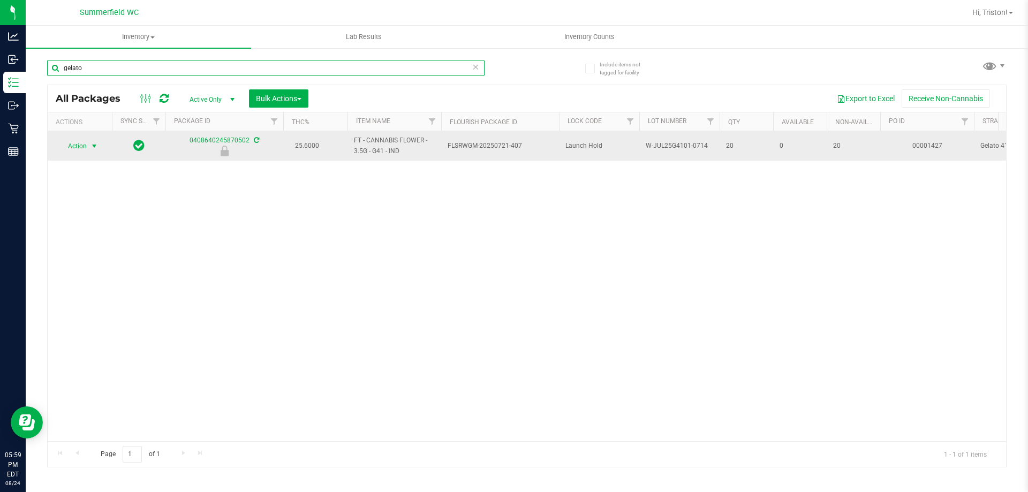
type input "gelato"
click at [87, 146] on span "Action" at bounding box center [72, 146] width 29 height 15
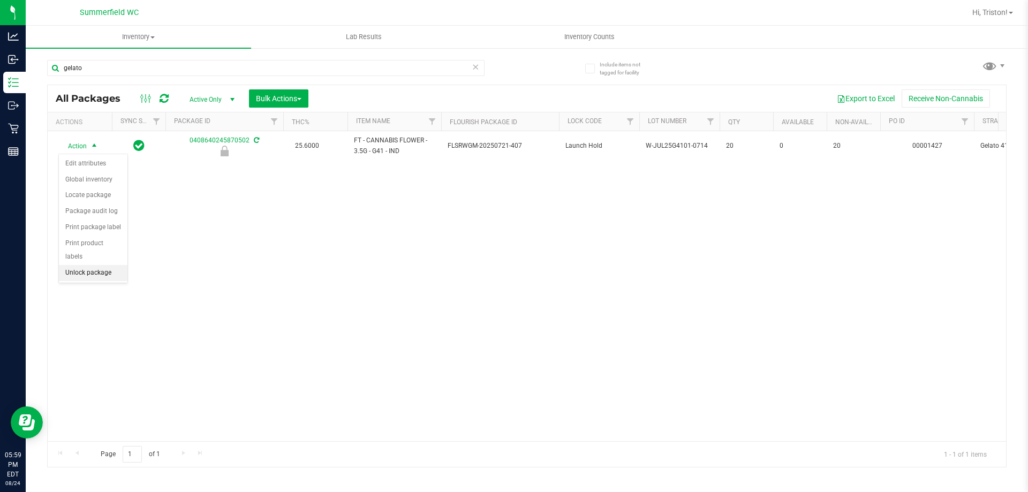
click at [99, 265] on li "Unlock package" at bounding box center [93, 273] width 69 height 16
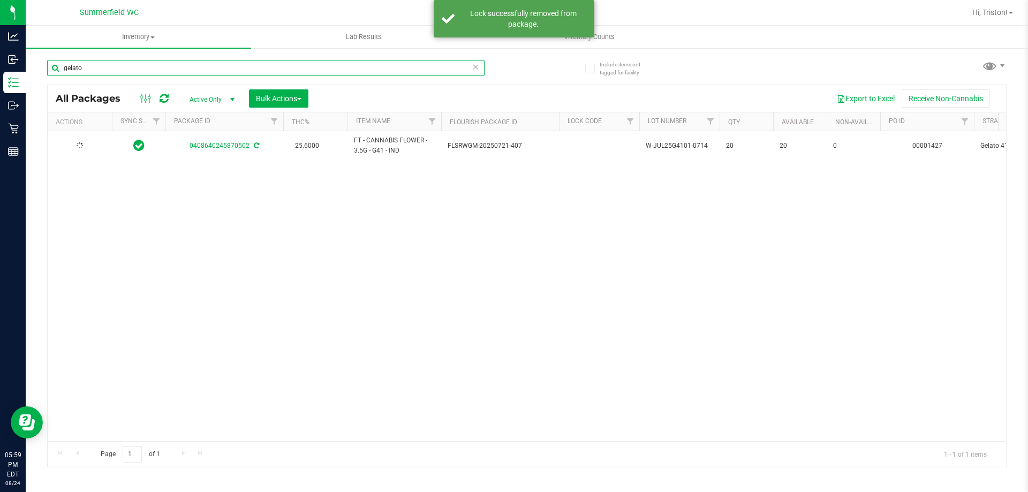
click at [115, 72] on input "gelato" at bounding box center [266, 68] width 438 height 16
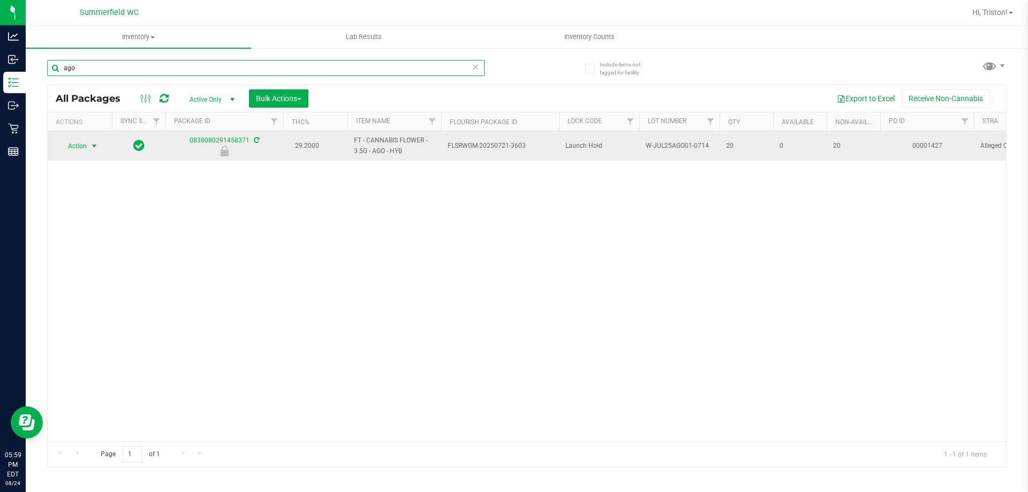
type input "ago"
click at [90, 143] on span "select" at bounding box center [94, 146] width 9 height 9
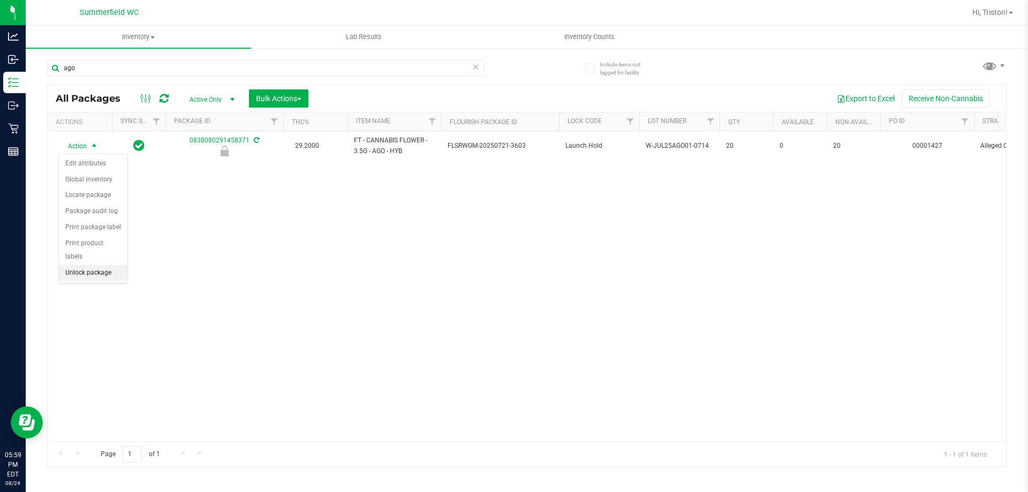
click at [91, 265] on li "Unlock package" at bounding box center [93, 273] width 69 height 16
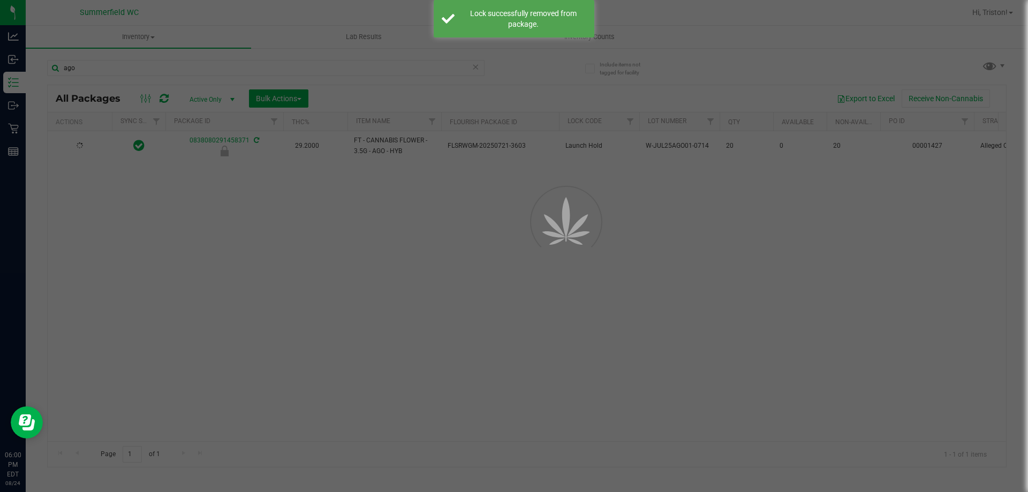
click at [353, 316] on div at bounding box center [514, 246] width 1028 height 492
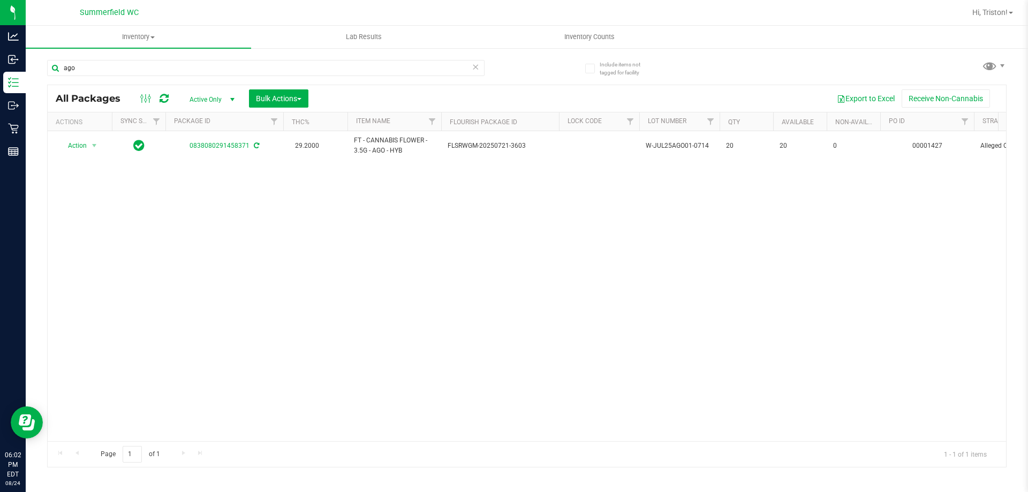
click at [316, 273] on div "Action Action Adjust qty Create package Edit attributes Global inventory Locate…" at bounding box center [527, 286] width 959 height 310
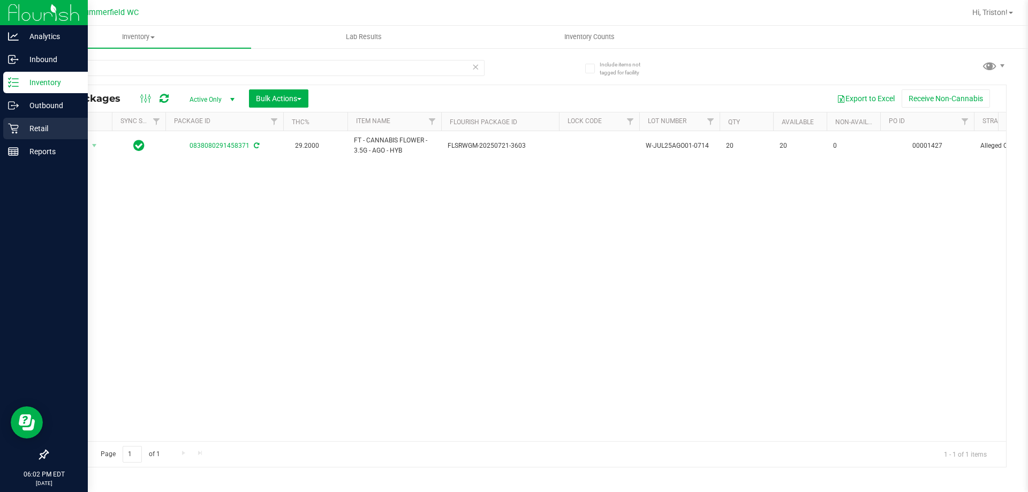
click at [29, 126] on p "Retail" at bounding box center [51, 128] width 64 height 13
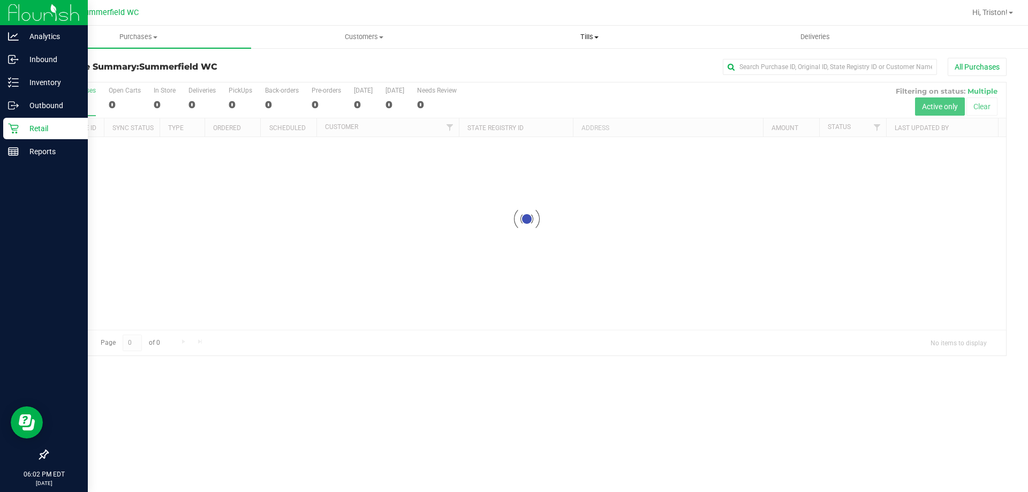
click at [596, 35] on span "Tills" at bounding box center [589, 37] width 224 height 10
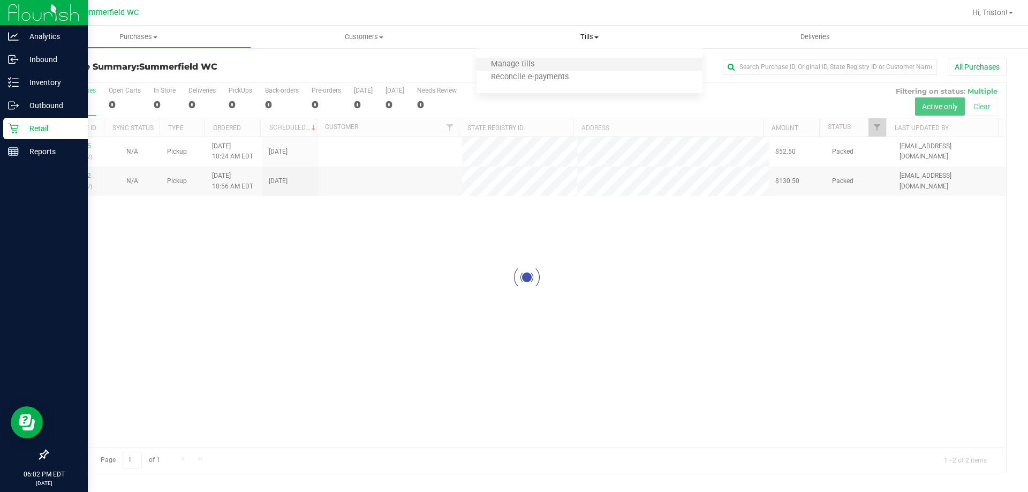
click at [552, 64] on li "Manage tills" at bounding box center [589, 64] width 225 height 13
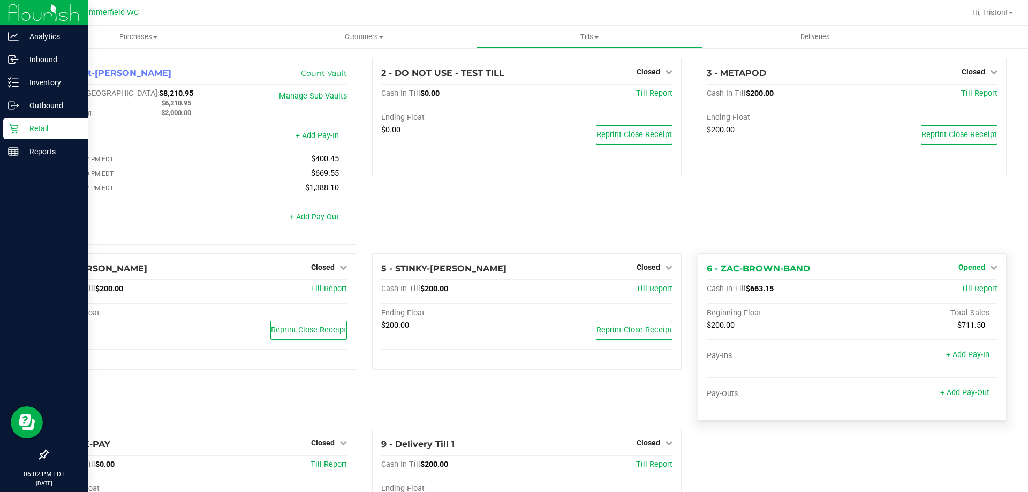
click at [977, 271] on link "Opened" at bounding box center [978, 267] width 39 height 9
click at [959, 291] on link "Close Till" at bounding box center [973, 289] width 29 height 9
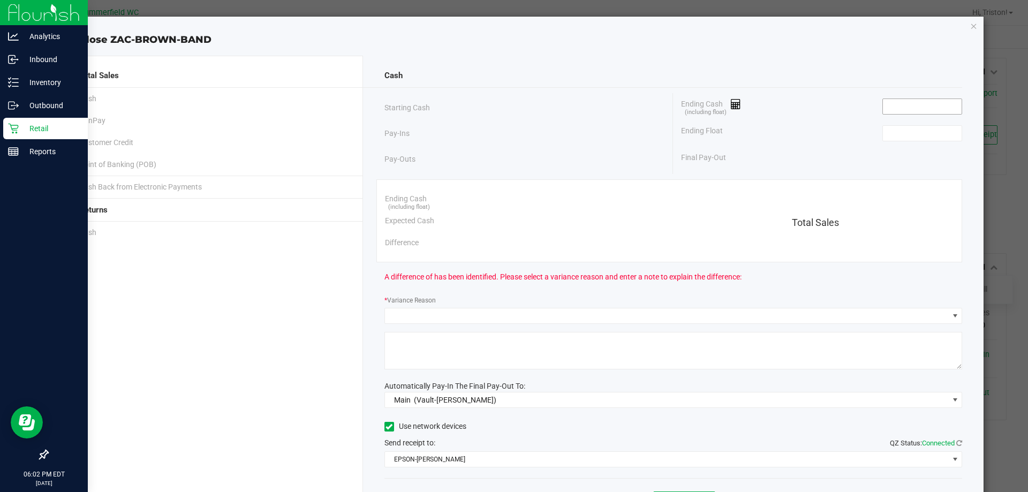
click at [928, 104] on input at bounding box center [922, 106] width 79 height 15
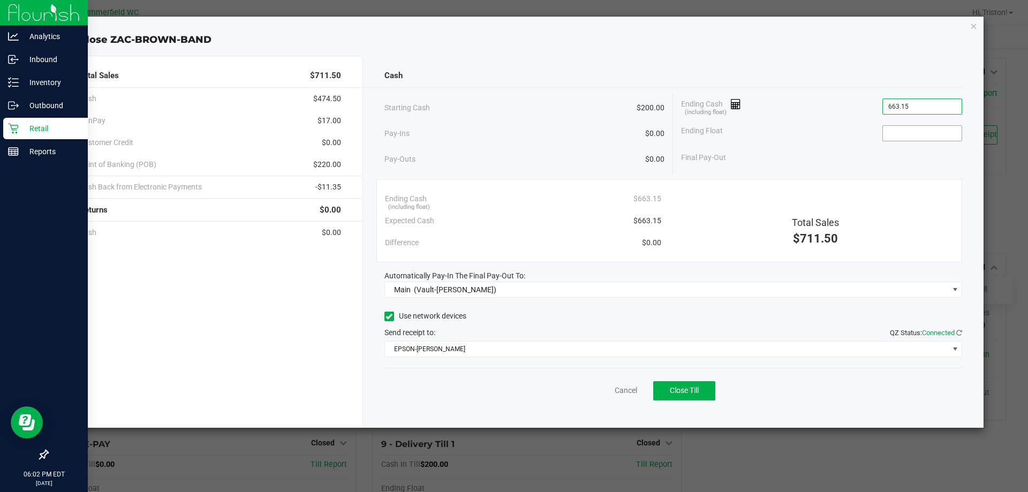
type input "$663.15"
click at [919, 132] on input at bounding box center [922, 133] width 79 height 15
type input "$200.00"
click at [816, 185] on div "Ending Cash (including float) $663.15 Expected Cash $663.15 Difference $0.00 To…" at bounding box center [669, 220] width 586 height 83
click at [705, 384] on button "Close Till" at bounding box center [684, 390] width 62 height 19
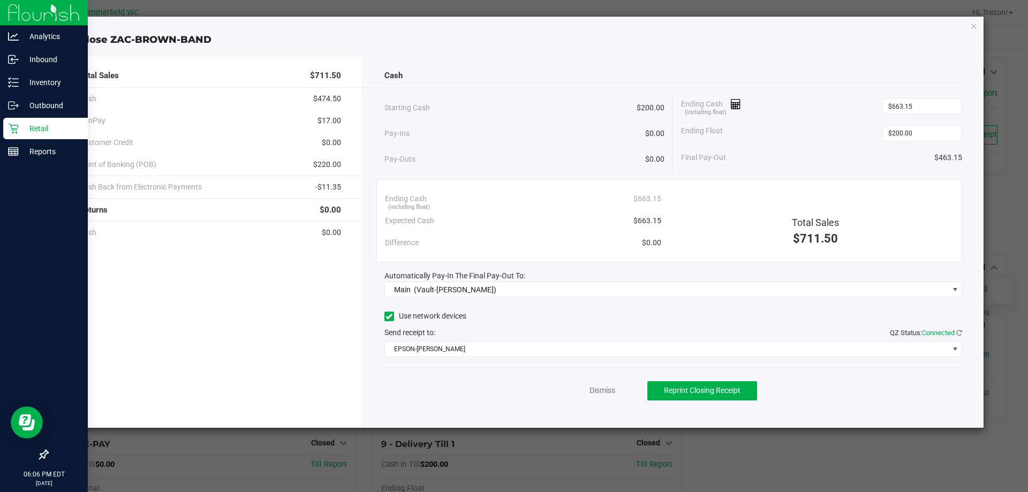
click at [595, 382] on div "Dismiss Reprint Closing Receipt" at bounding box center [673, 388] width 578 height 41
click at [604, 389] on link "Dismiss" at bounding box center [603, 390] width 26 height 11
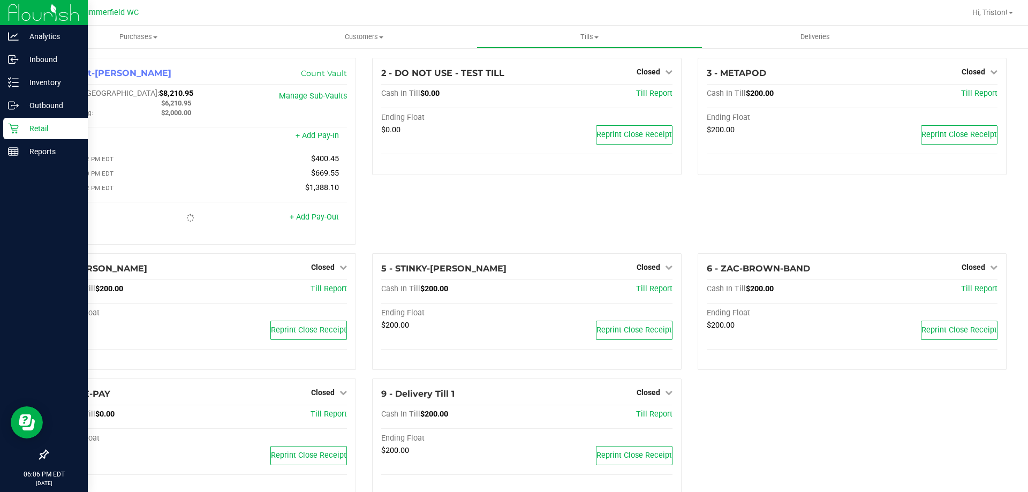
click at [727, 411] on div "1 - Vault-[PERSON_NAME] Count Vault Cash In Vault: $8,210.95 Main: $6,210.95 Ch…" at bounding box center [527, 281] width 976 height 447
click at [21, 147] on p "Reports" at bounding box center [51, 151] width 64 height 13
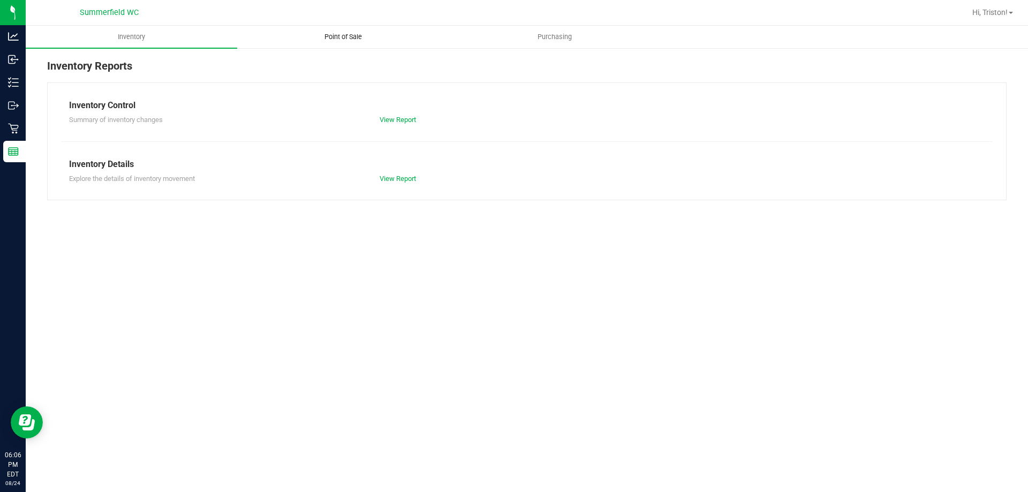
click at [343, 32] on uib-tab-heading "Point of Sale" at bounding box center [343, 36] width 210 height 21
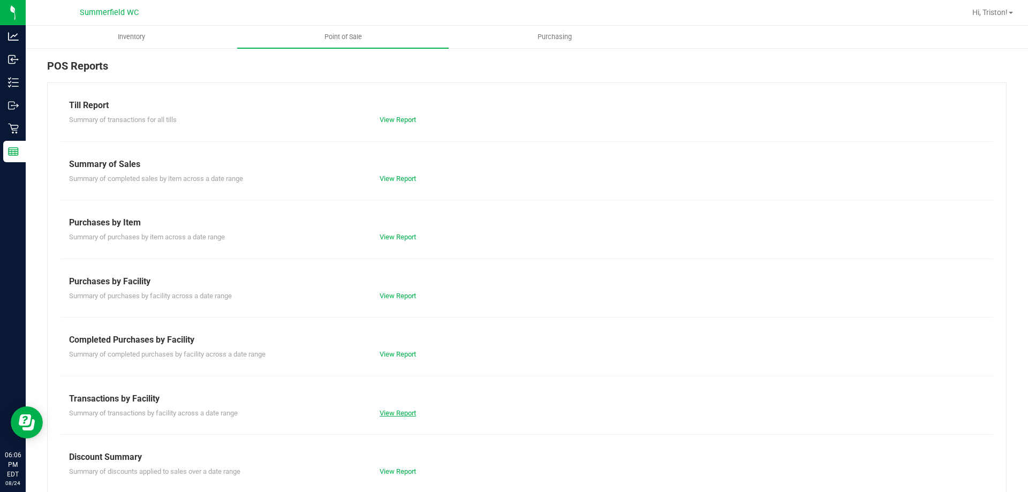
click at [384, 412] on link "View Report" at bounding box center [398, 413] width 36 height 8
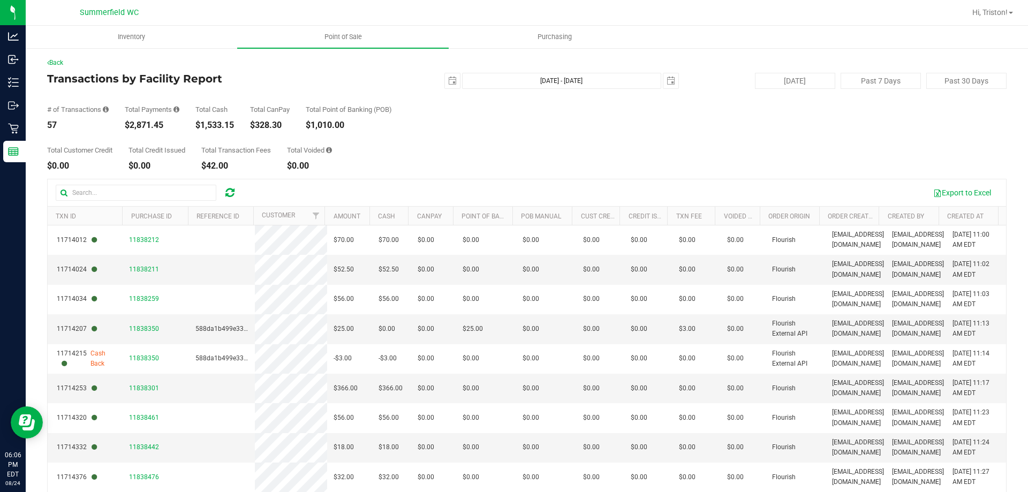
click at [439, 161] on div "Total Customer Credit $0.00 Total Credit Issued $0.00 Total Transaction Fees $4…" at bounding box center [527, 150] width 960 height 41
click at [63, 61] on link "Back" at bounding box center [55, 62] width 16 height 7
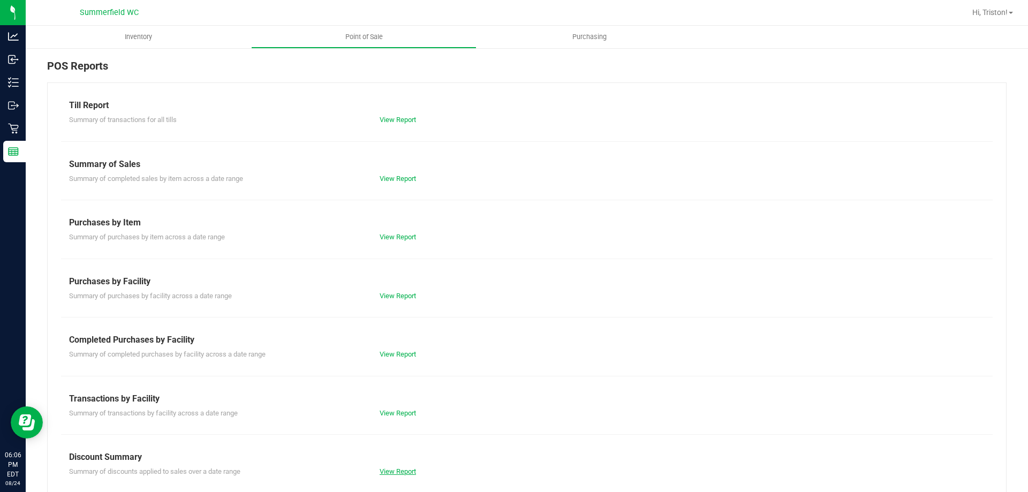
click at [395, 475] on link "View Report" at bounding box center [398, 472] width 36 height 8
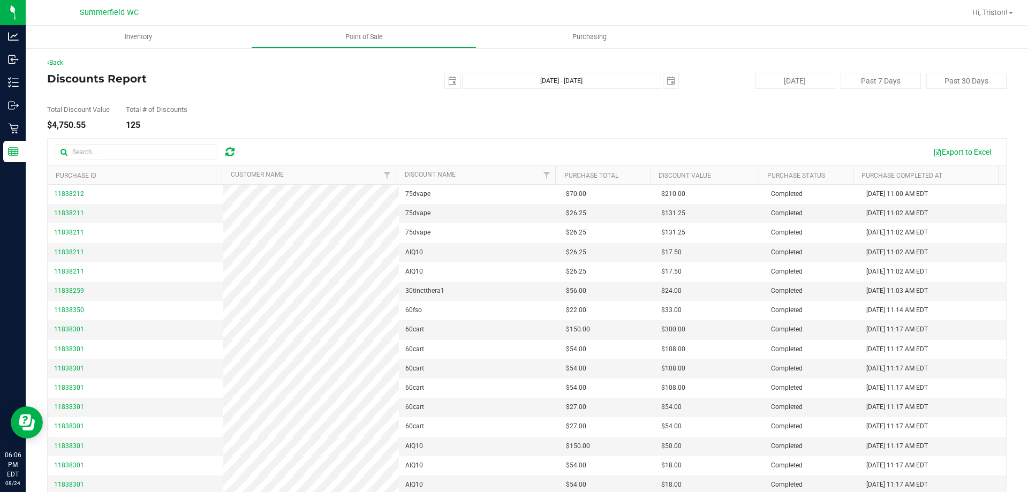
drag, startPoint x: 361, startPoint y: 112, endPoint x: 36, endPoint y: 86, distance: 326.2
click at [350, 112] on div "Total Discount Value $4,750.55 Total # of Discounts 125" at bounding box center [527, 109] width 960 height 41
click at [59, 62] on link "Back" at bounding box center [55, 62] width 16 height 7
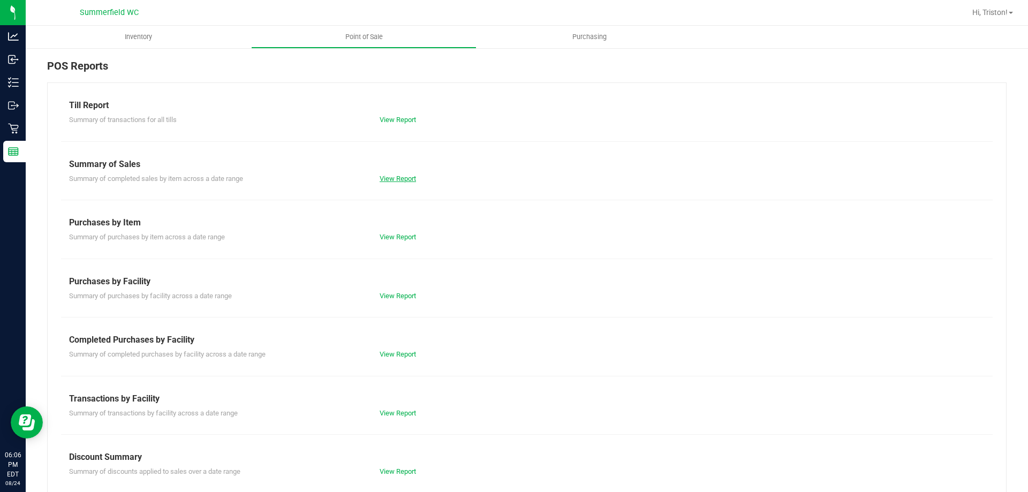
click at [388, 178] on link "View Report" at bounding box center [398, 179] width 36 height 8
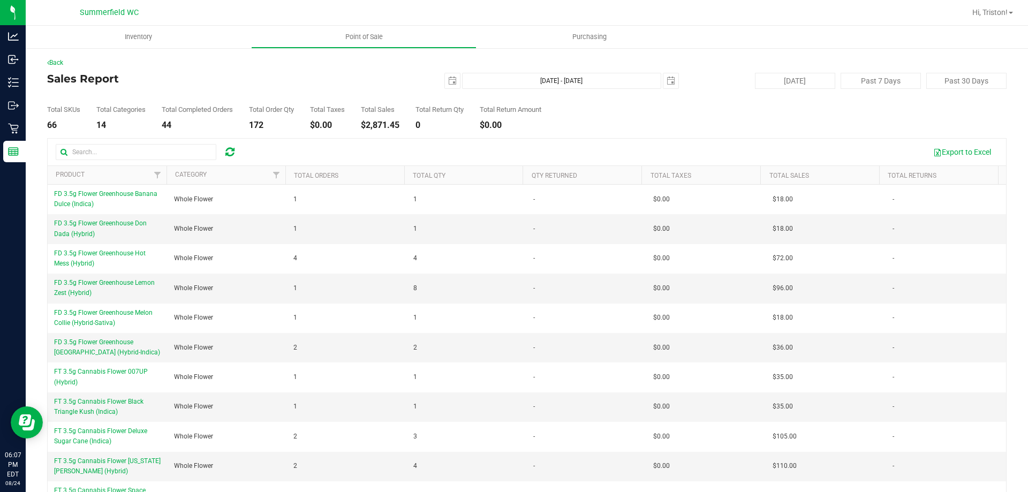
drag, startPoint x: 422, startPoint y: 124, endPoint x: 517, endPoint y: 110, distance: 96.3
click at [422, 124] on div "0" at bounding box center [440, 125] width 48 height 9
click at [449, 76] on span "select" at bounding box center [452, 80] width 15 height 15
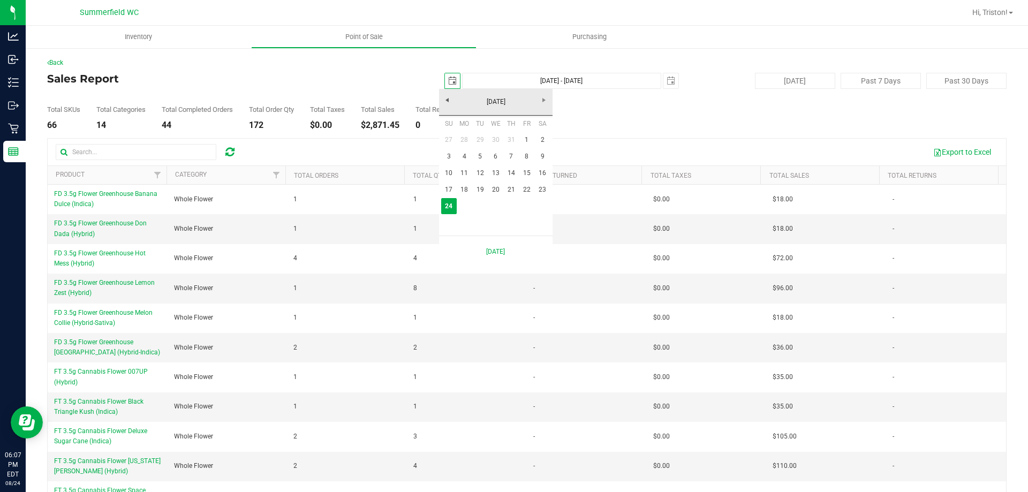
scroll to position [0, 27]
click at [463, 192] on link "18" at bounding box center [465, 190] width 16 height 17
type input "[DATE]"
type input "[DATE] - [DATE]"
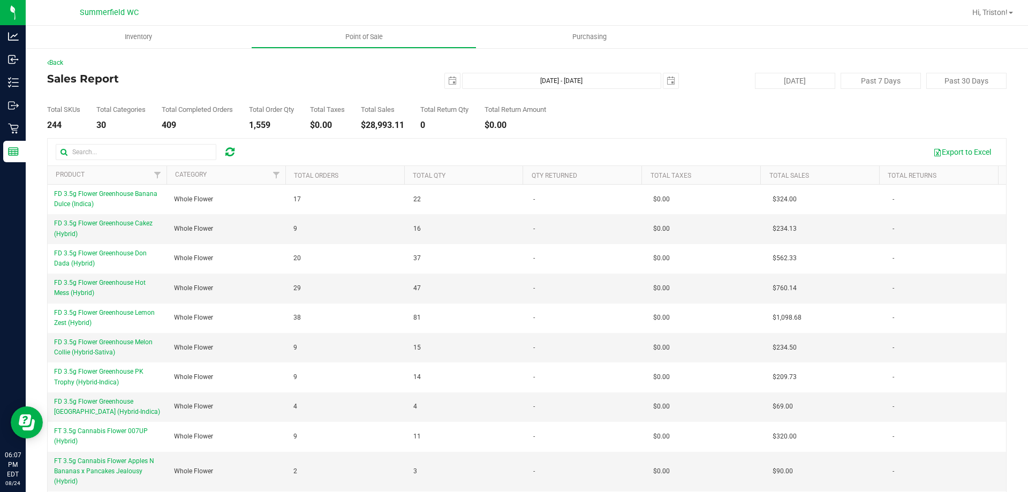
click at [404, 110] on div "Total Sales" at bounding box center [382, 109] width 43 height 7
click at [448, 78] on span "select" at bounding box center [452, 81] width 9 height 9
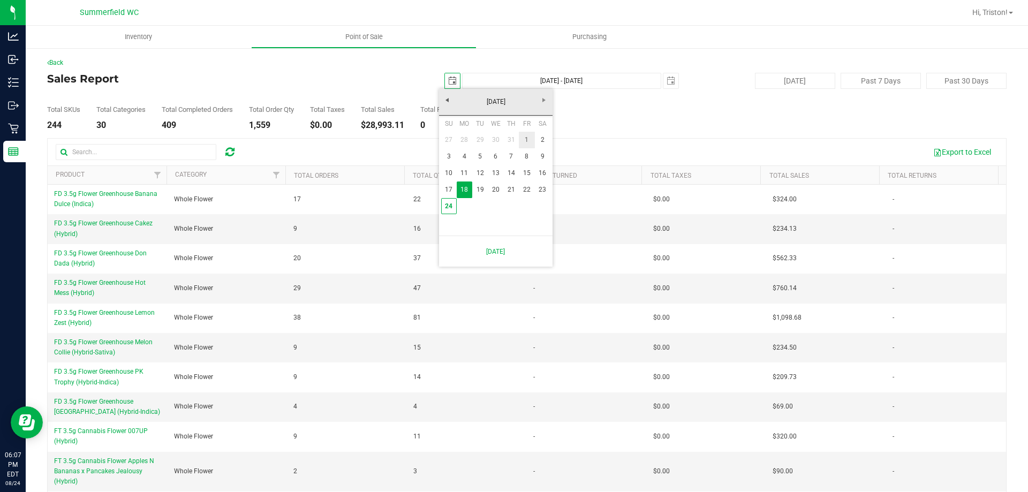
click at [525, 141] on link "1" at bounding box center [527, 140] width 16 height 17
type input "[DATE]"
type input "[DATE] - [DATE]"
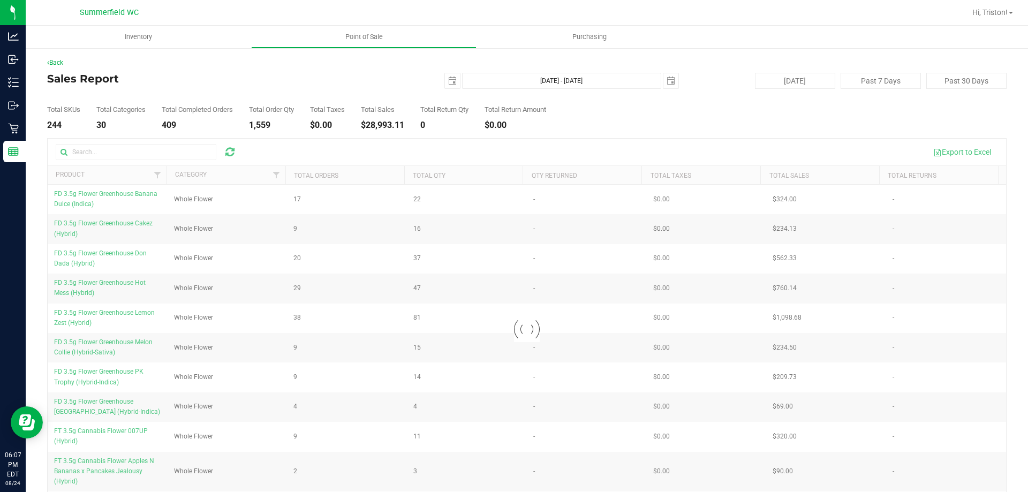
click at [689, 110] on div "Total SKUs 244 Total Categories 30 Total Completed Orders 409 Total Order Qty 1…" at bounding box center [527, 109] width 960 height 41
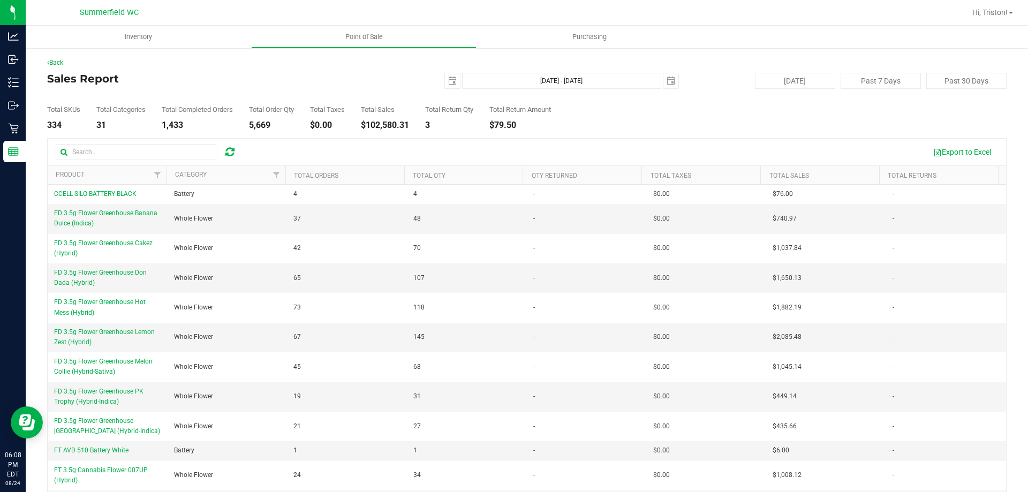
click at [331, 89] on div "Total SKUs 334 Total Categories 31 Total Completed Orders 1,433 Total Order Qty…" at bounding box center [527, 109] width 960 height 41
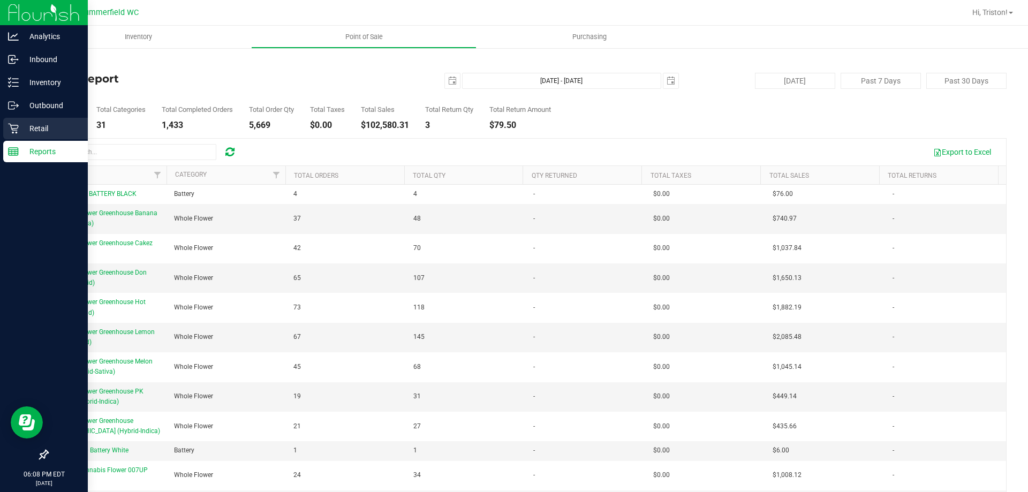
click at [27, 135] on div "Retail" at bounding box center [45, 128] width 85 height 21
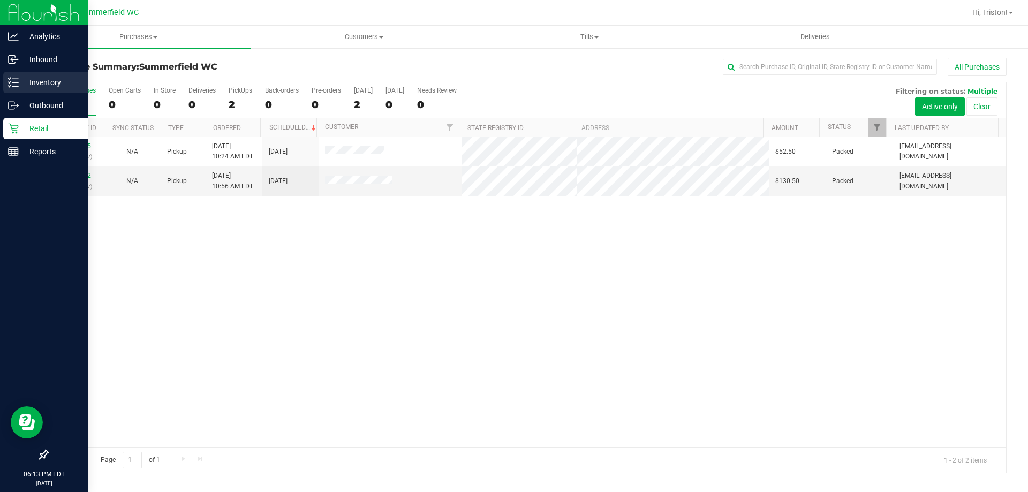
click at [41, 83] on p "Inventory" at bounding box center [51, 82] width 64 height 13
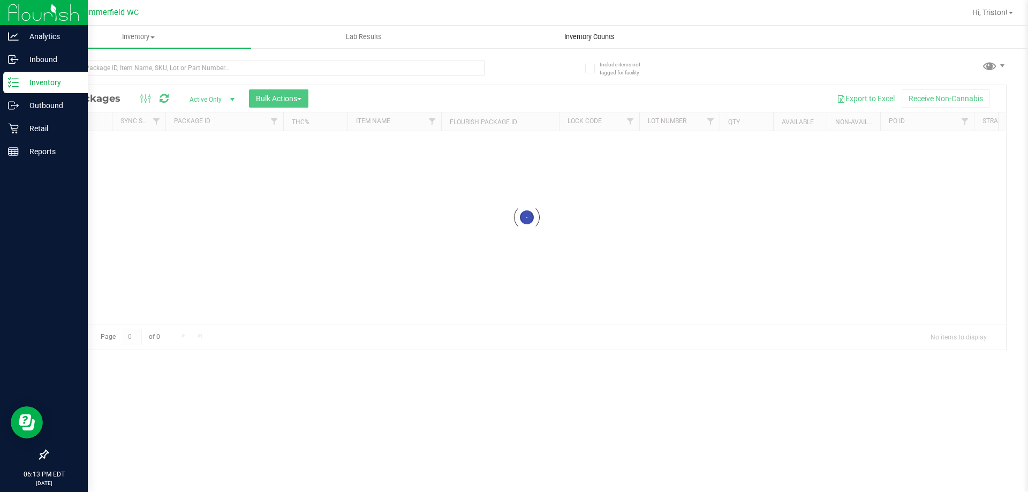
click at [593, 34] on span "Inventory Counts" at bounding box center [589, 37] width 79 height 10
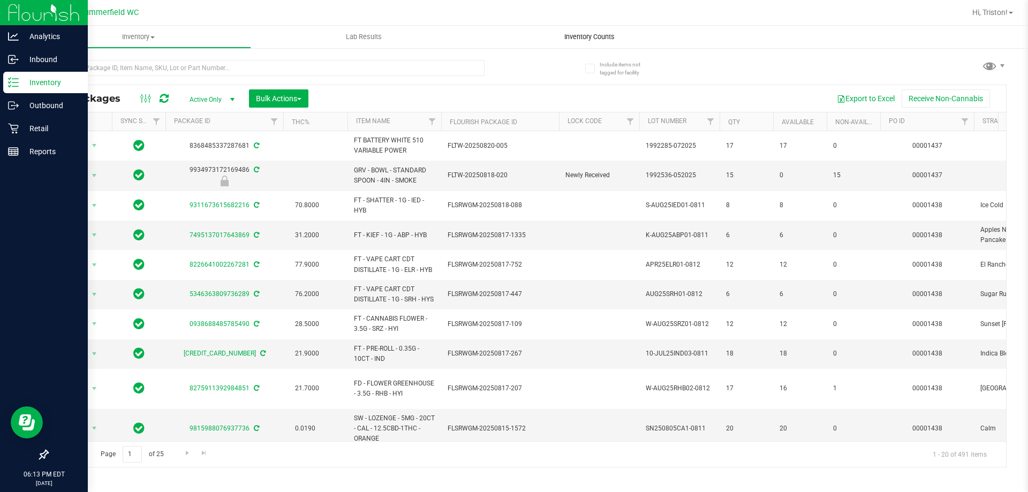
click at [592, 36] on span "Inventory Counts" at bounding box center [589, 37] width 79 height 10
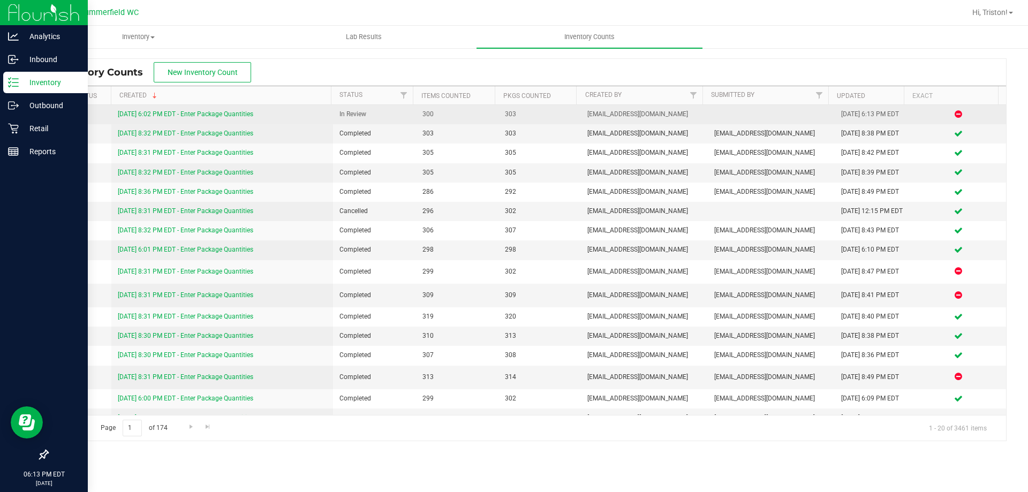
click at [214, 111] on link "[DATE] 6:02 PM EDT - Enter Package Quantities" at bounding box center [185, 113] width 135 height 7
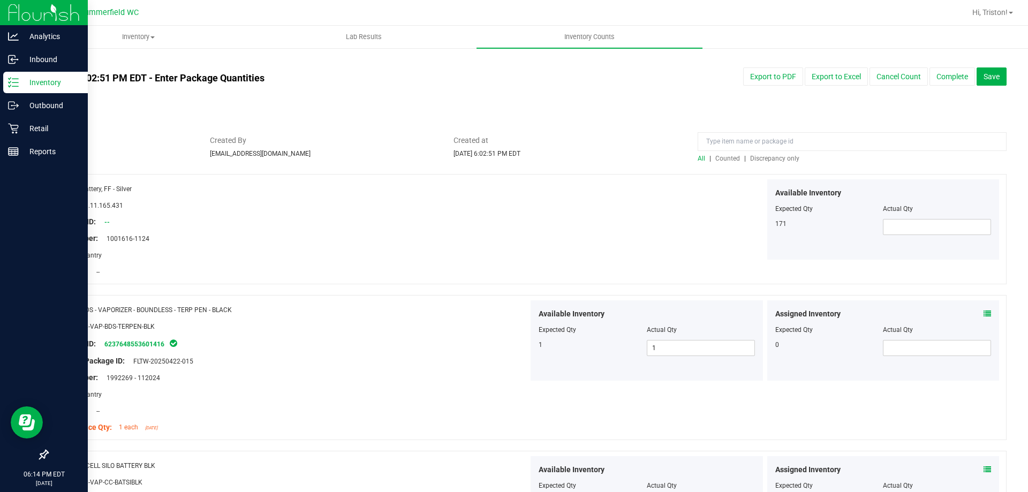
click at [766, 160] on span "Discrepancy only" at bounding box center [774, 158] width 49 height 7
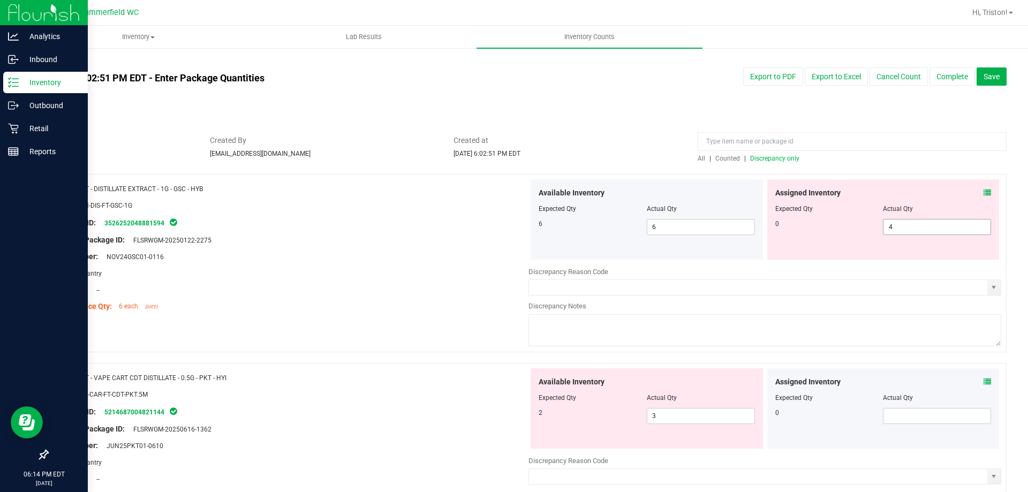
click at [946, 227] on span "4 4" at bounding box center [937, 227] width 108 height 16
type input "0"
click at [380, 286] on div "Location: --" at bounding box center [292, 289] width 473 height 11
type input "0"
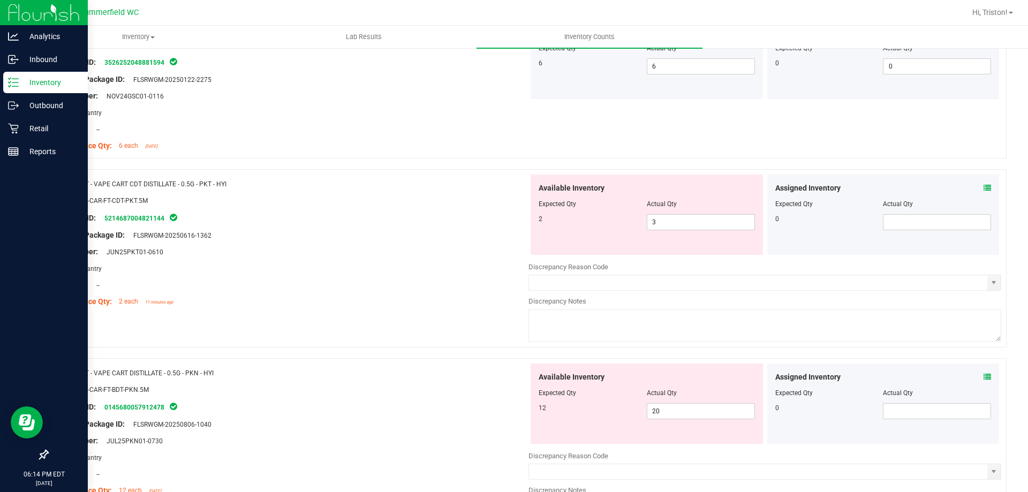
scroll to position [214, 0]
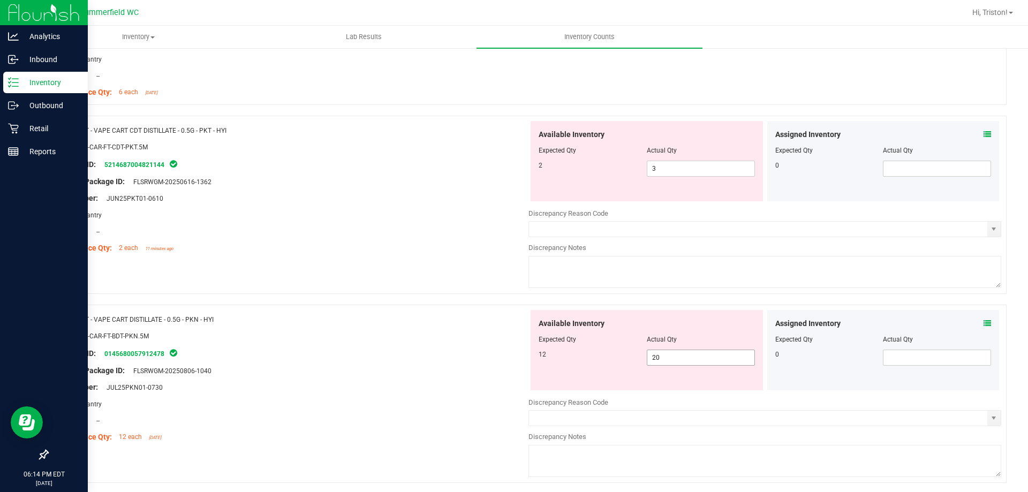
click at [662, 361] on span "20 20" at bounding box center [701, 358] width 108 height 16
type input "2"
type input "12"
click at [501, 336] on div "SKU: BAP-CAR-FT-BDT-PKN.5M" at bounding box center [292, 335] width 473 height 11
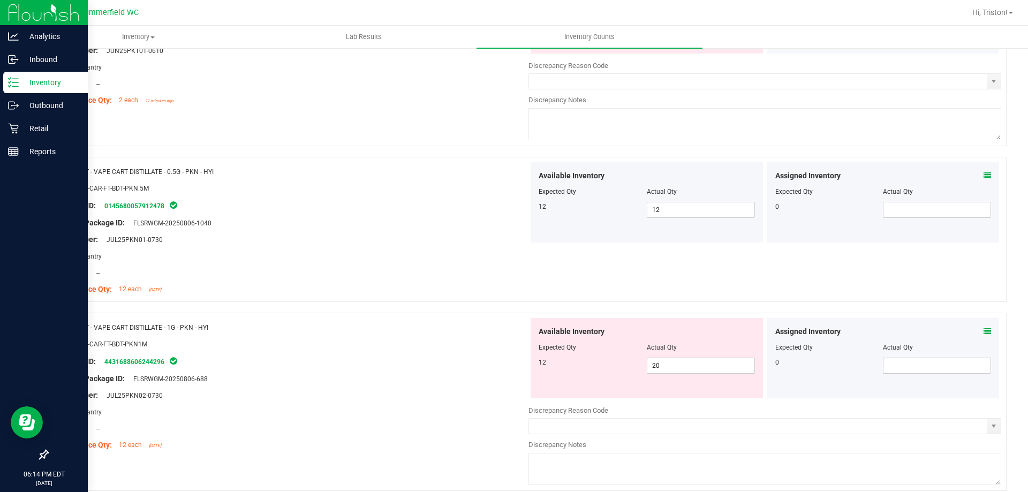
scroll to position [375, 0]
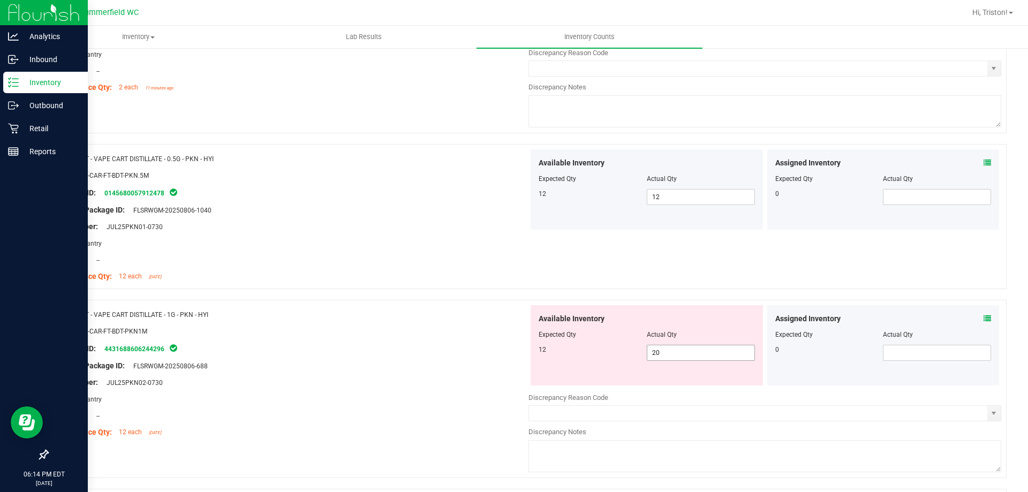
click at [666, 350] on span "20 20" at bounding box center [701, 353] width 108 height 16
type input "2"
type input "12"
click at [246, 364] on div "Original Package ID: FLSRWGM-20250806-688" at bounding box center [292, 365] width 473 height 11
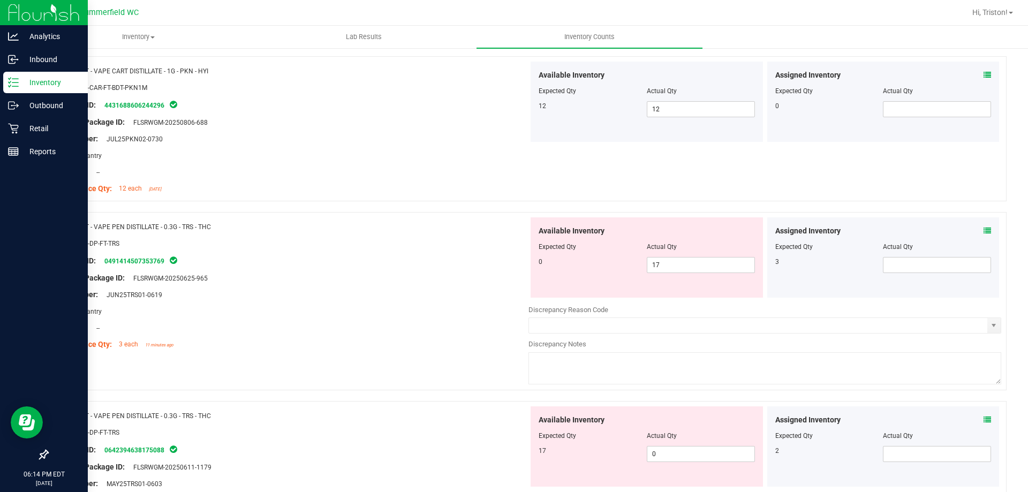
scroll to position [643, 0]
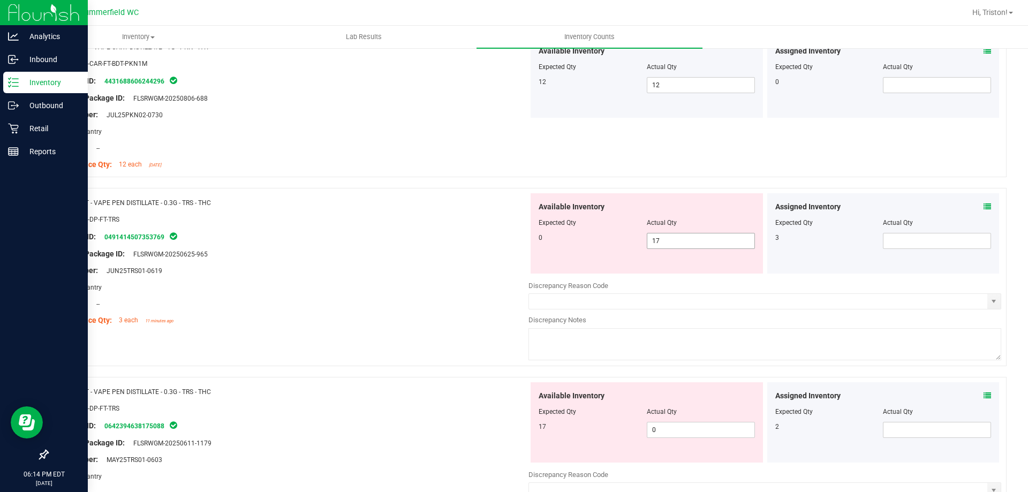
click at [663, 238] on span "17 17" at bounding box center [701, 241] width 108 height 16
type input "1"
type input "0"
click at [668, 433] on div "Available Inventory Expected Qty Actual Qty 17 0 0" at bounding box center [765, 467] width 473 height 170
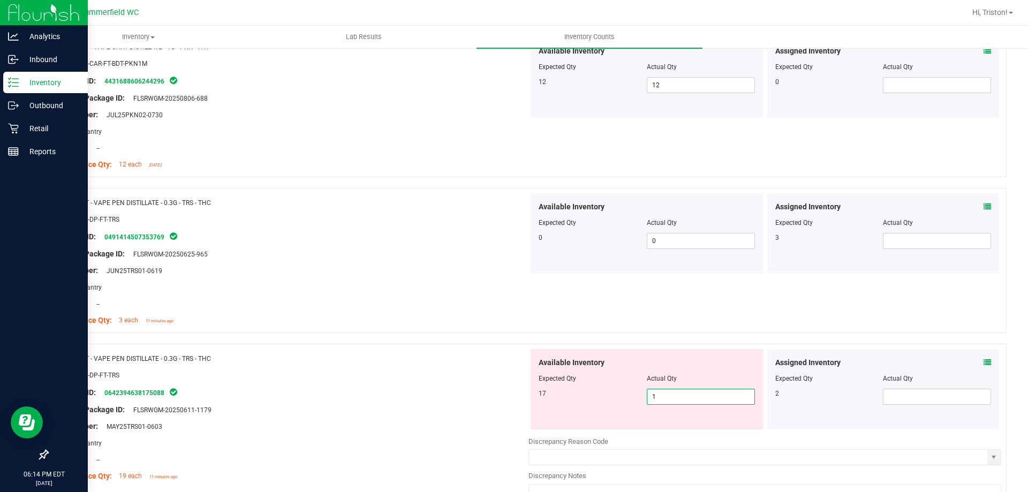
type input "17"
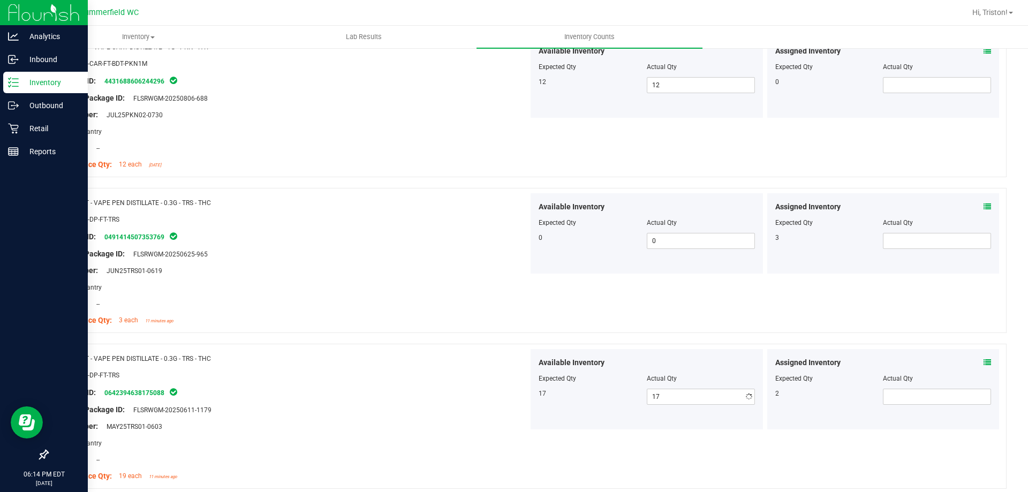
drag, startPoint x: 415, startPoint y: 315, endPoint x: 439, endPoint y: 286, distance: 37.2
click at [415, 315] on div "Compliance Qty: 3 each 11 minutes ago" at bounding box center [292, 320] width 473 height 11
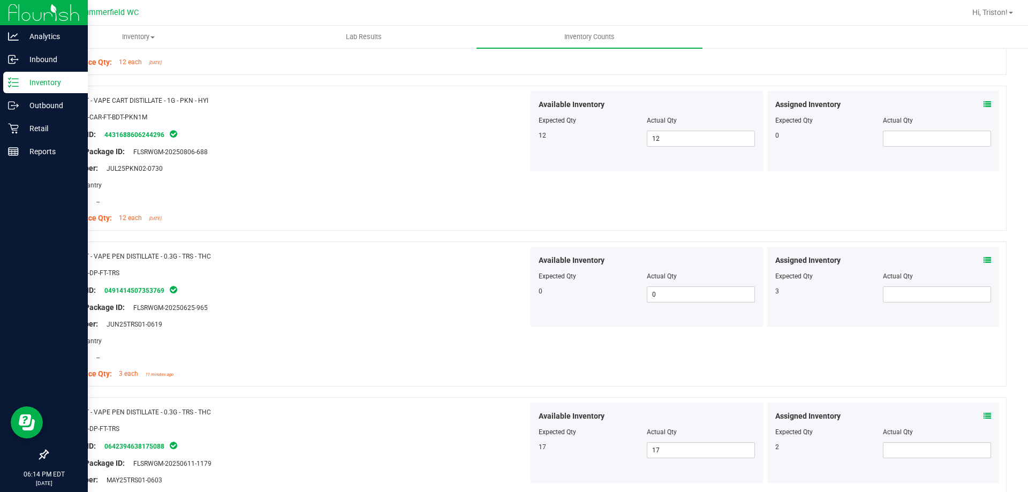
scroll to position [268, 0]
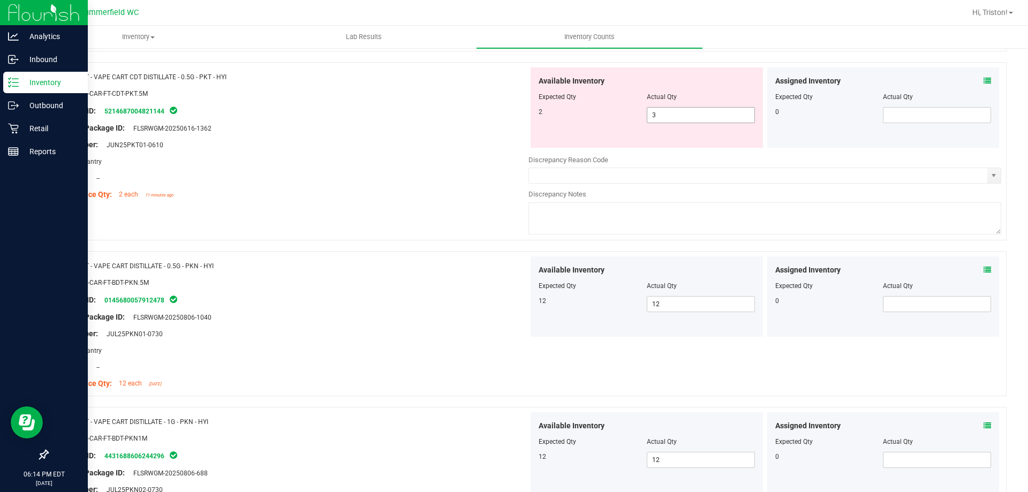
click at [699, 114] on span "3 3" at bounding box center [701, 115] width 108 height 16
type input "2"
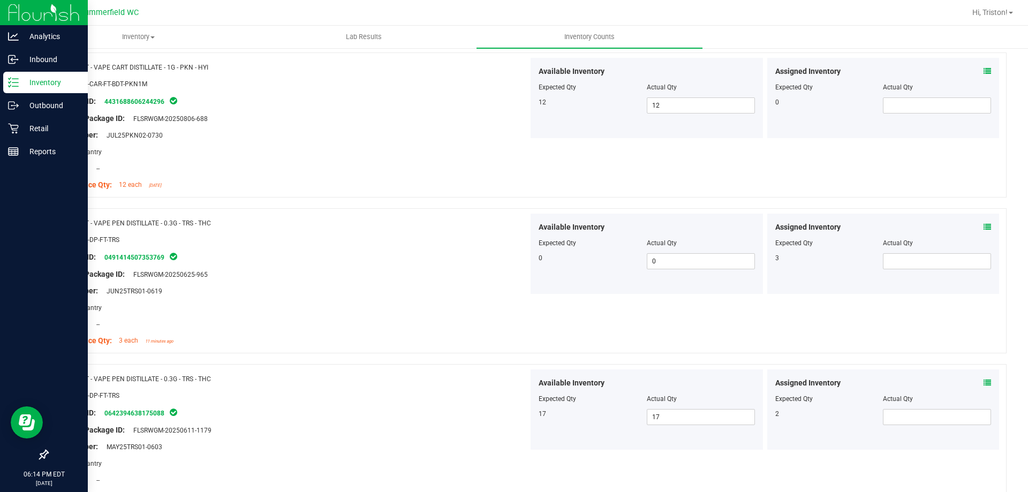
scroll to position [910, 0]
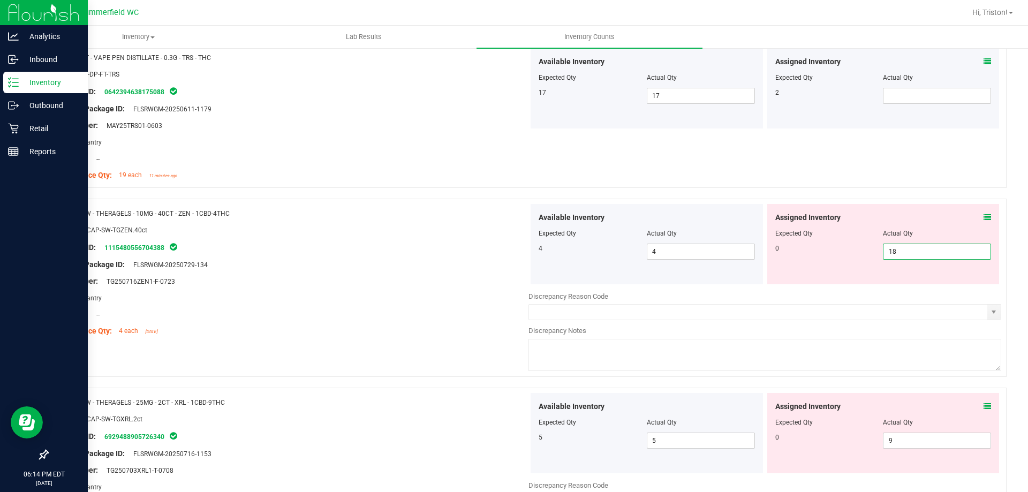
click at [929, 250] on span "18 18" at bounding box center [937, 252] width 108 height 16
type input "1"
type input "0"
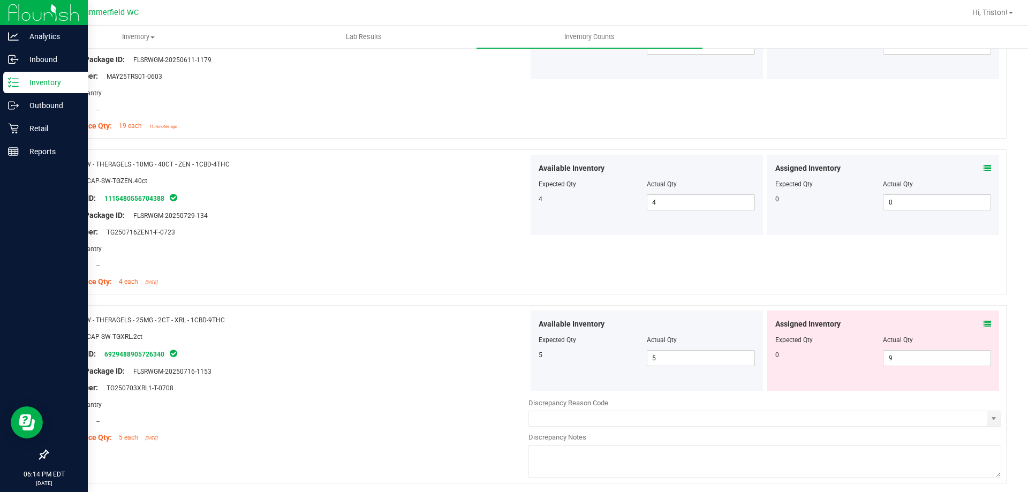
scroll to position [1017, 0]
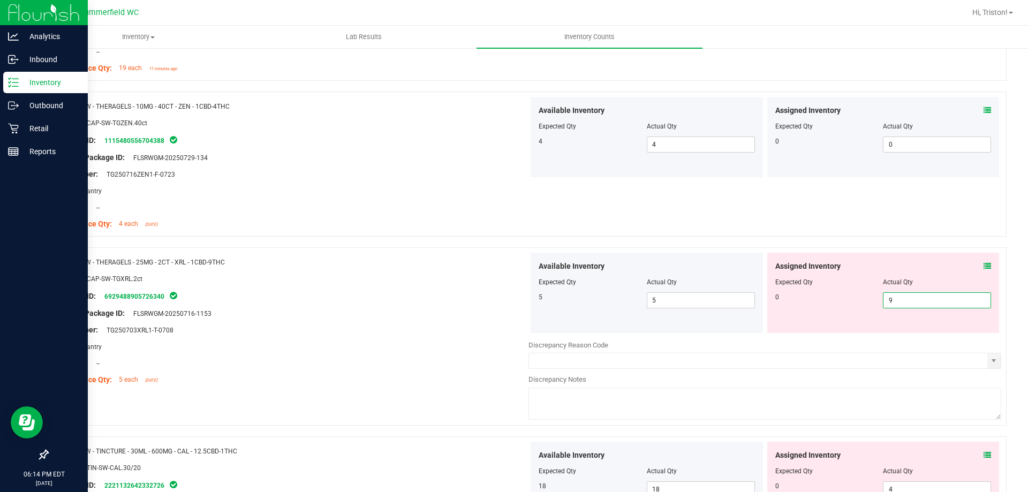
click at [908, 302] on span "9 9" at bounding box center [937, 300] width 108 height 16
type input "0"
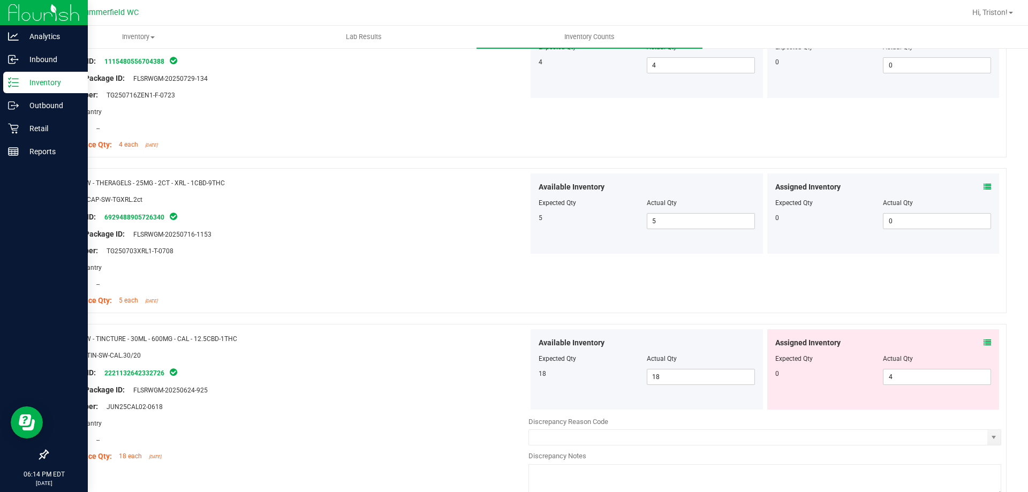
scroll to position [1178, 0]
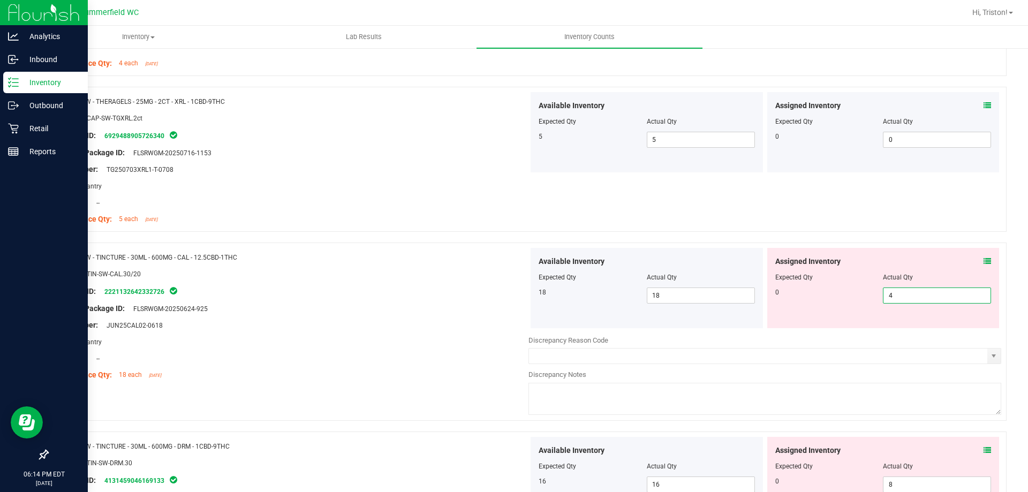
click at [906, 298] on span "4 4" at bounding box center [937, 296] width 108 height 16
type input "0"
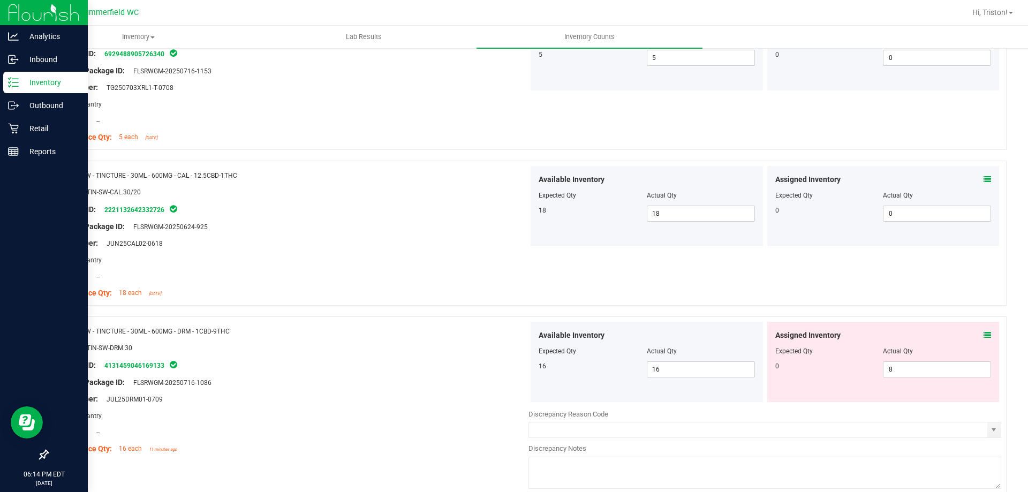
scroll to position [1339, 0]
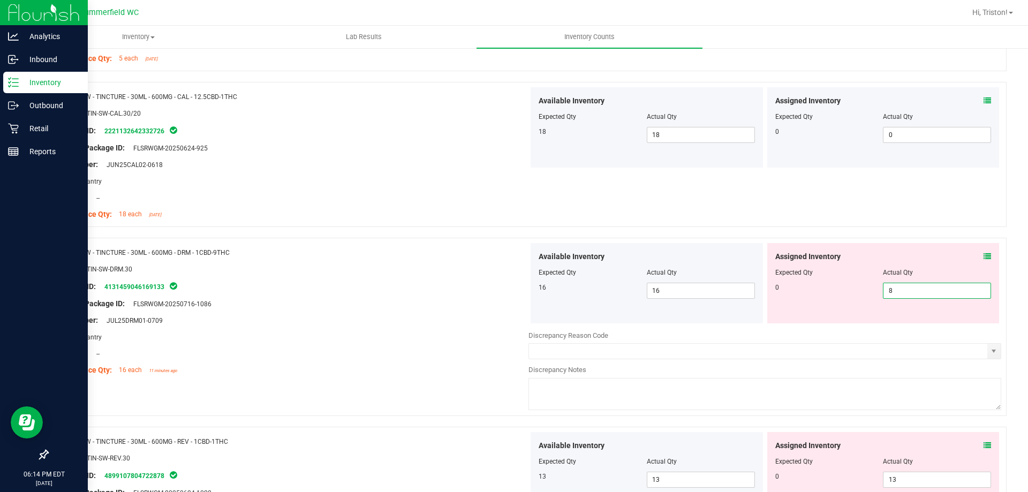
click at [915, 285] on span "8 8" at bounding box center [937, 291] width 108 height 16
type input "0"
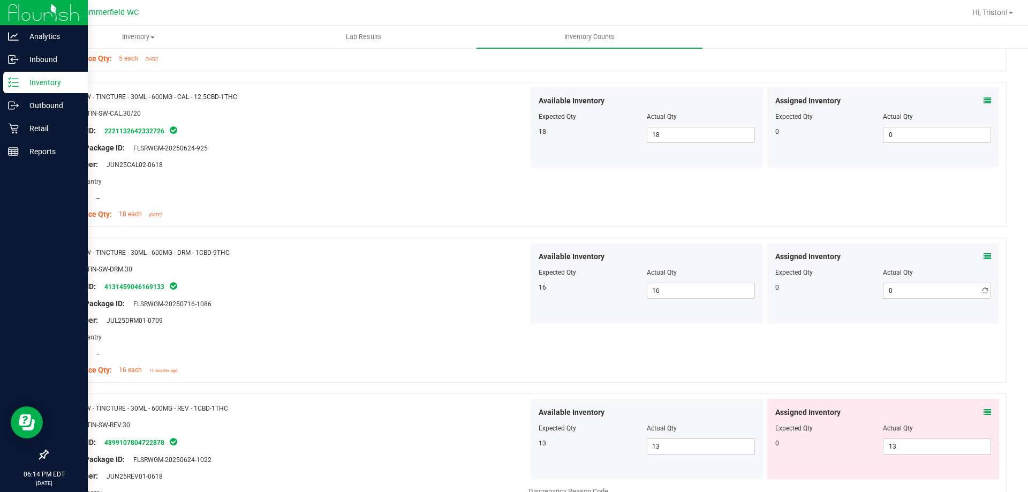
click at [854, 237] on div at bounding box center [527, 232] width 960 height 11
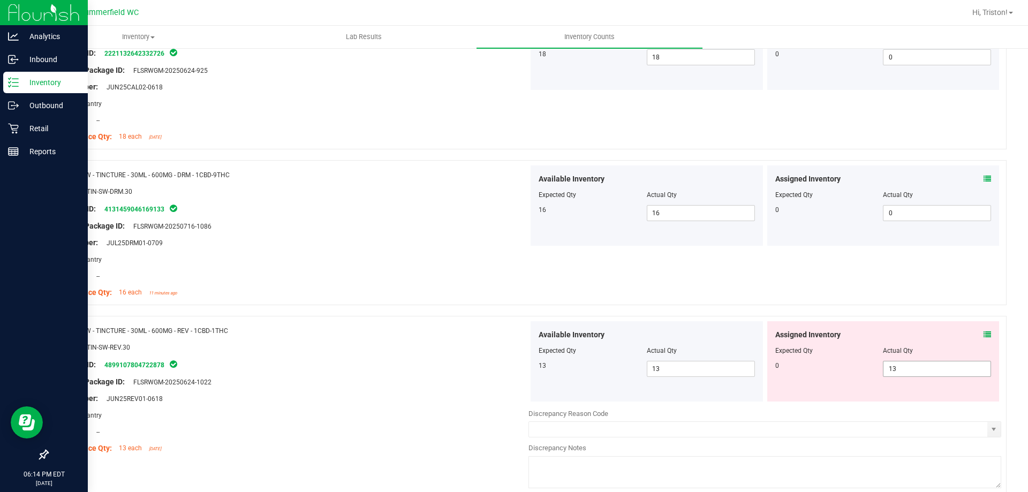
scroll to position [1499, 0]
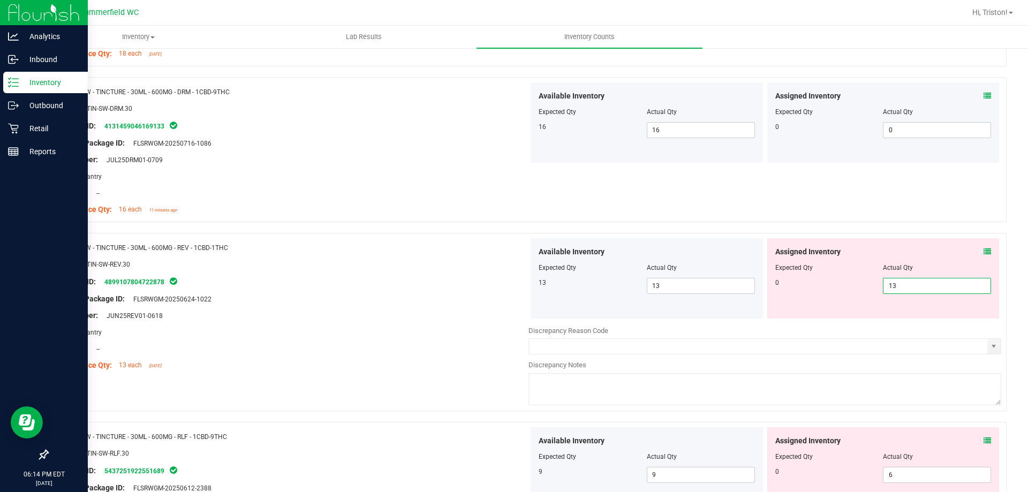
click at [908, 286] on span "13 13" at bounding box center [937, 286] width 108 height 16
type input "1"
type input "0"
click at [848, 216] on div "Name: SW - TINCTURE - 30ML - 600MG - DRM - 1CBD-9THC SKU: EDI-TIN-SW-DRM.30 Pac…" at bounding box center [527, 149] width 960 height 145
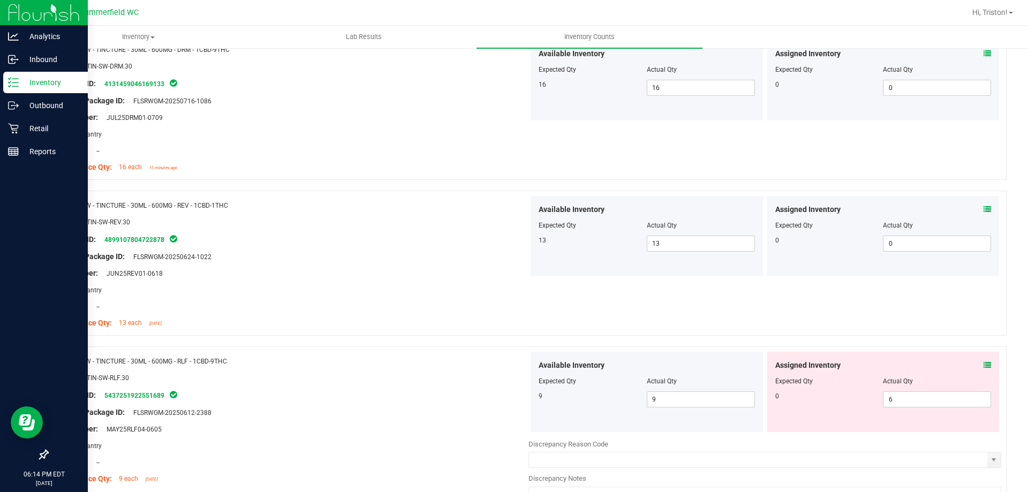
scroll to position [1607, 0]
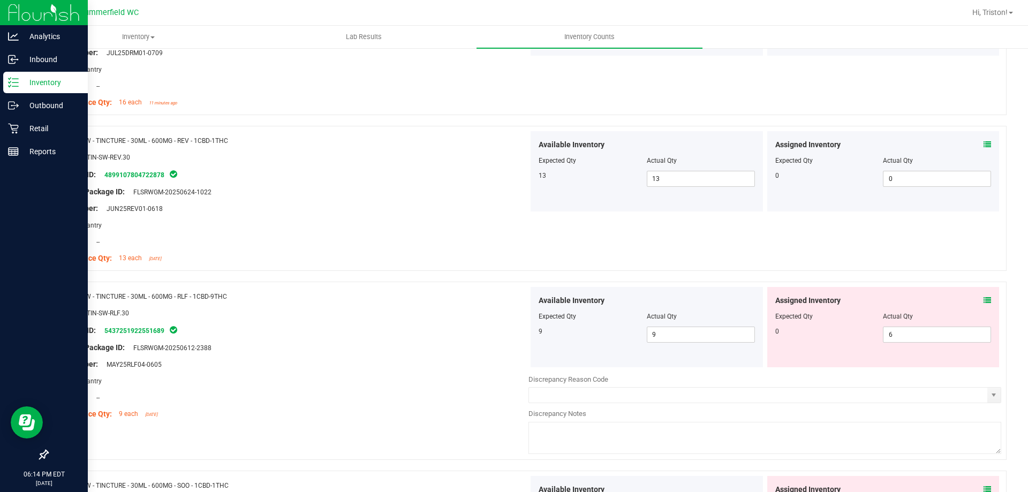
click at [908, 343] on div "Assigned Inventory Expected Qty Actual Qty 0 6 6" at bounding box center [883, 327] width 232 height 80
click at [913, 333] on span "6 6" at bounding box center [937, 335] width 108 height 16
type input "0"
click at [895, 273] on div at bounding box center [527, 276] width 960 height 11
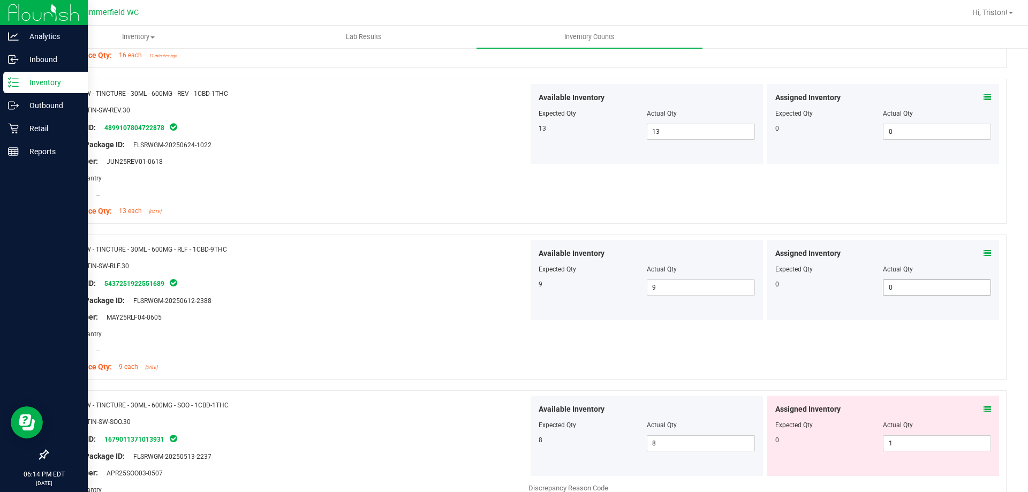
scroll to position [1714, 0]
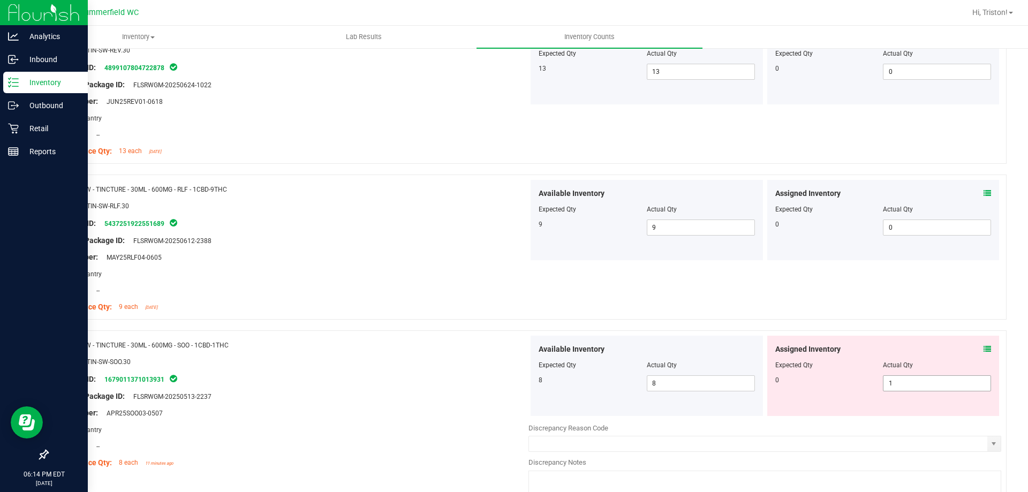
click at [905, 380] on span "1 1" at bounding box center [937, 383] width 108 height 16
type input "0"
click at [850, 325] on div at bounding box center [527, 325] width 960 height 11
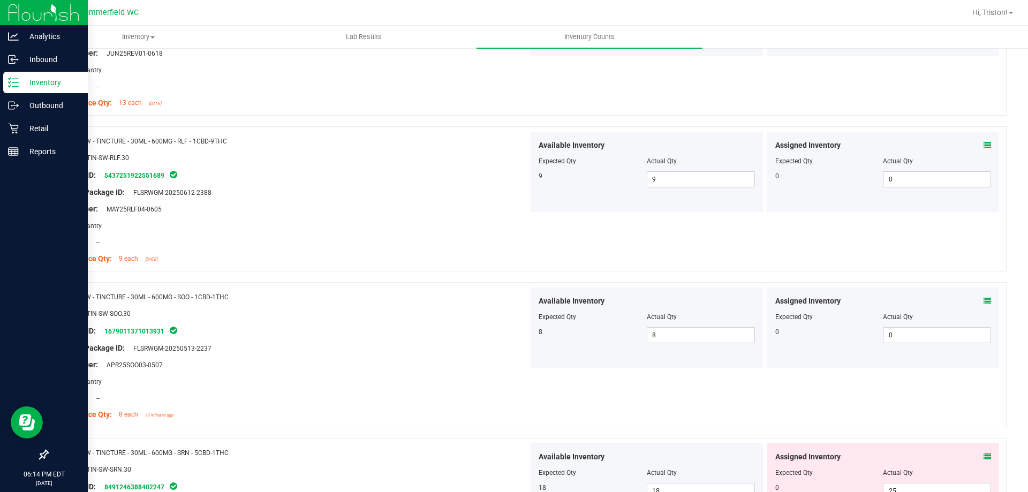
scroll to position [1928, 0]
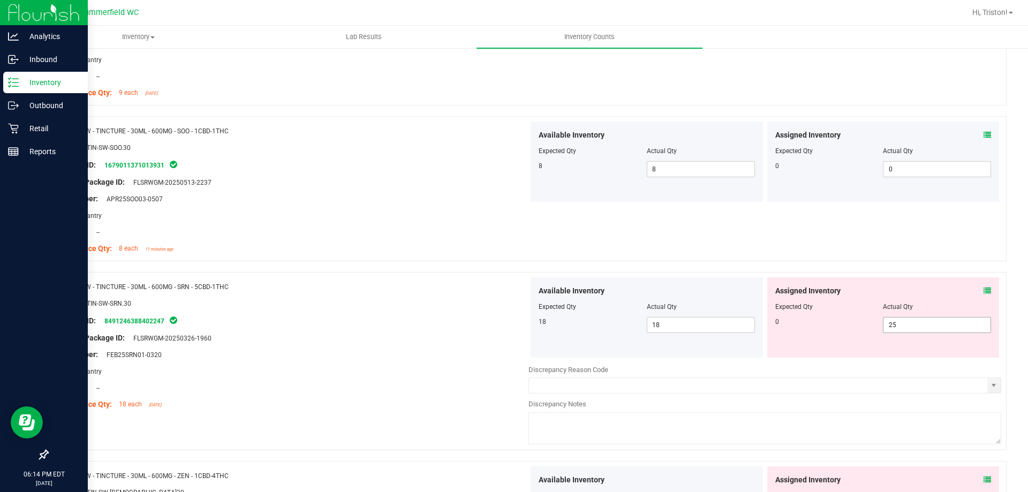
click at [925, 330] on span "25 25" at bounding box center [937, 325] width 108 height 16
type input "2"
type input "0"
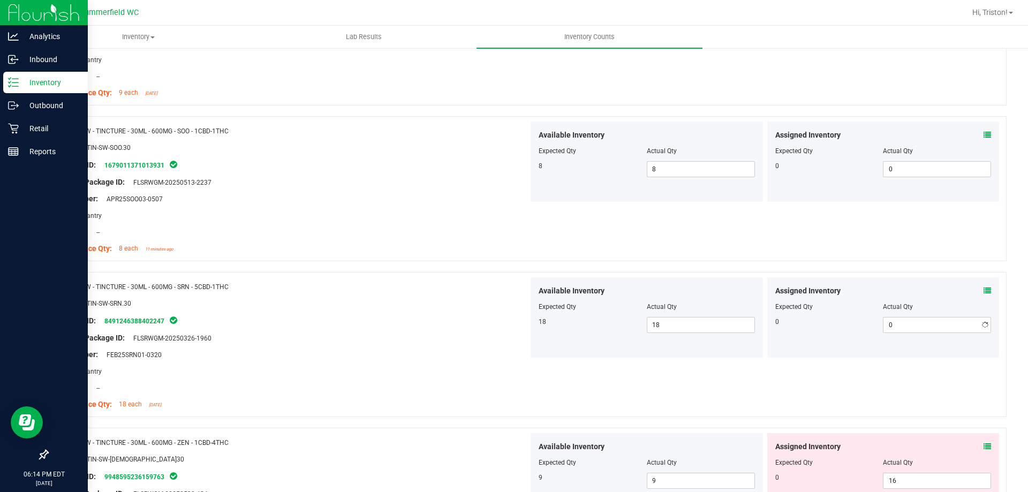
click at [880, 270] on div at bounding box center [527, 266] width 960 height 11
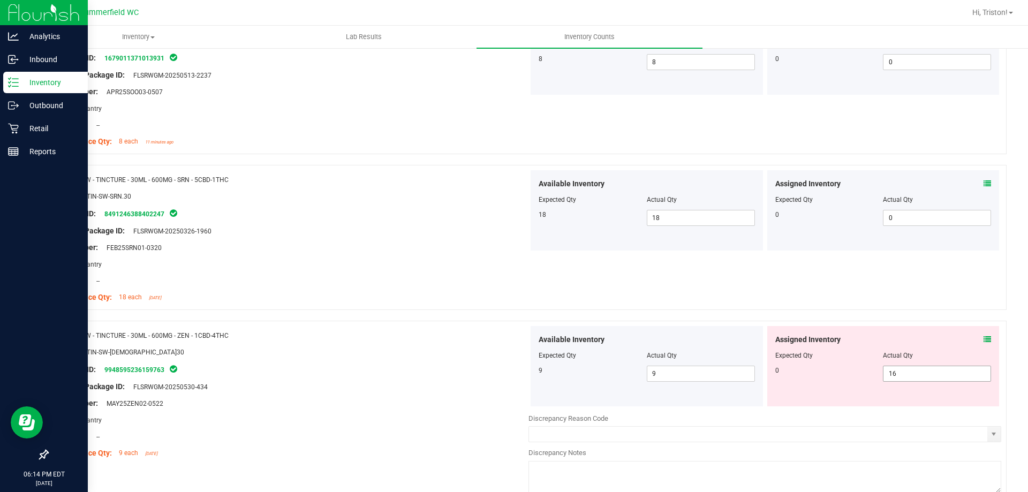
click at [915, 370] on span "16 16" at bounding box center [937, 374] width 108 height 16
type input "1"
type input "0"
click at [896, 304] on div "Name: SW - TINCTURE - 30ML - 600MG - SRN - 5CBD-1THC SKU: EDI-TIN-SW-SRN.30 Pac…" at bounding box center [527, 237] width 960 height 145
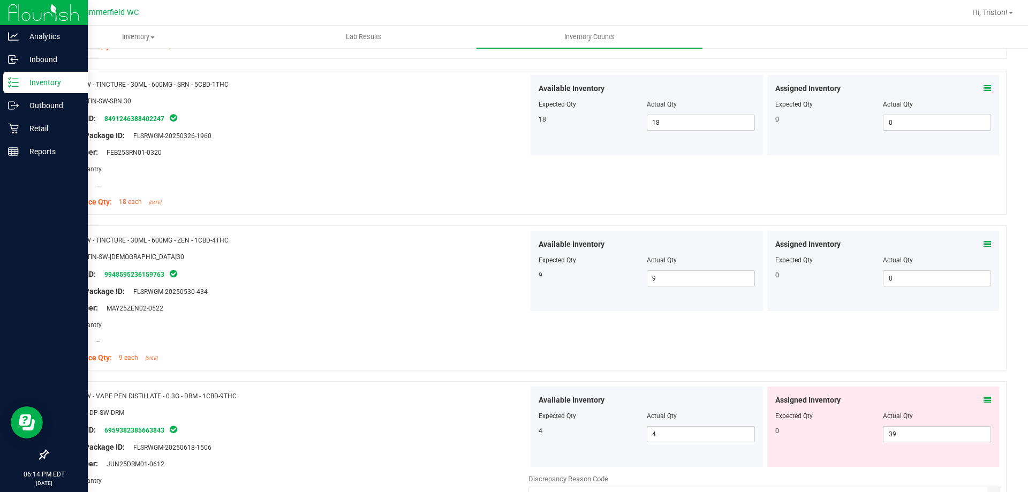
scroll to position [2249, 0]
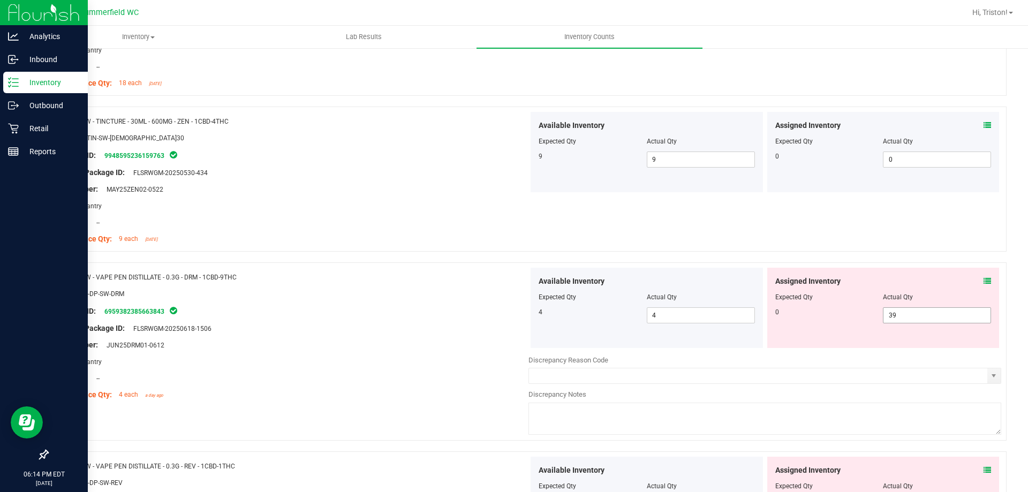
click at [900, 323] on span "39 39" at bounding box center [937, 315] width 108 height 16
click at [901, 320] on span "39 39" at bounding box center [937, 315] width 108 height 16
type input "3"
type input "0"
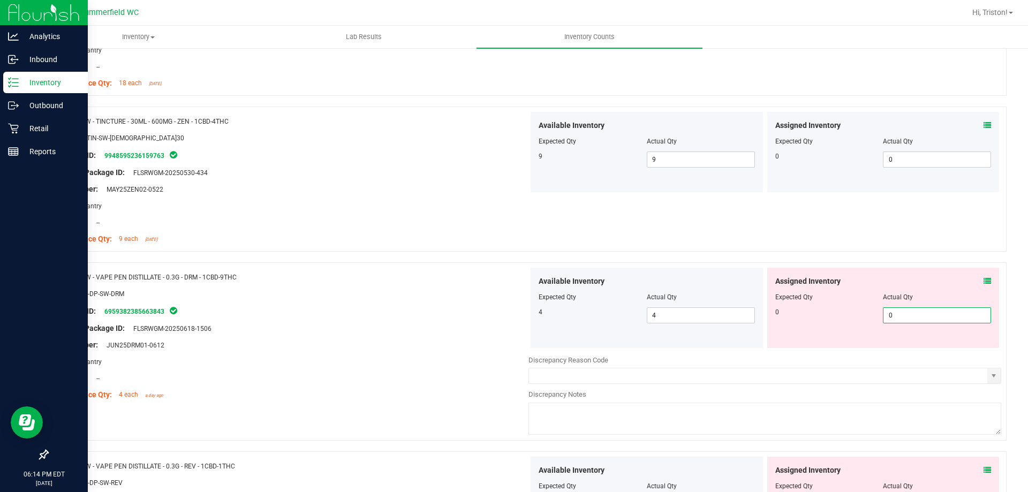
click at [901, 259] on div at bounding box center [527, 257] width 960 height 11
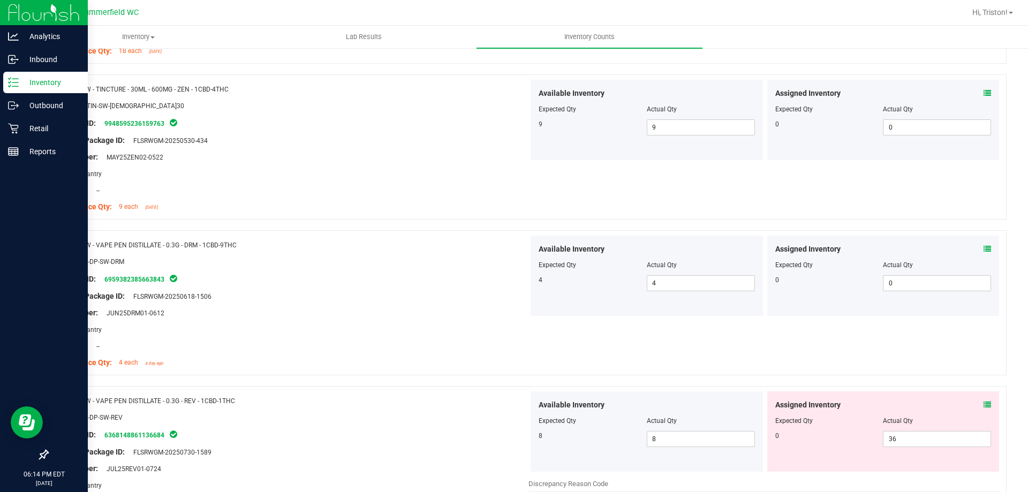
scroll to position [2356, 0]
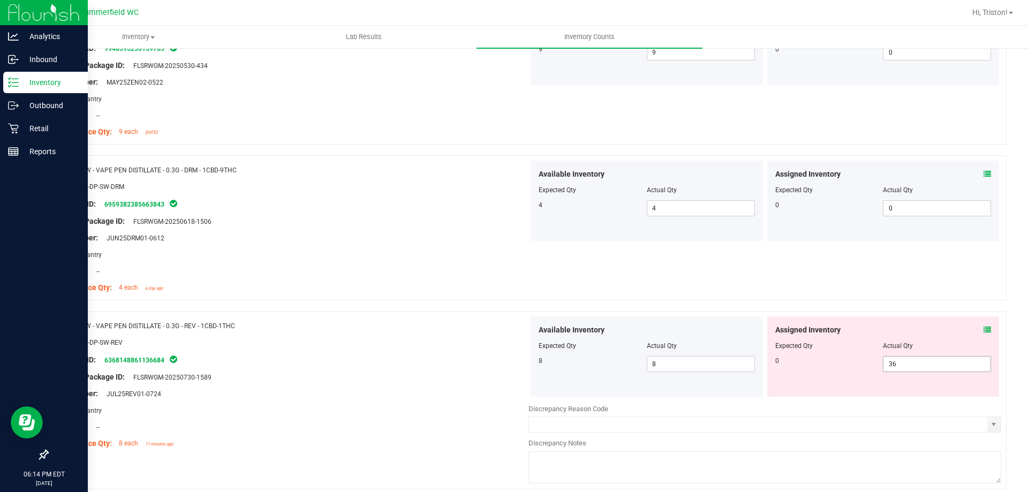
click at [907, 358] on span "36 36" at bounding box center [937, 364] width 108 height 16
type input "3"
type input "0"
click at [903, 297] on div "Name: SW - VAPE PEN DISTILLATE - 0.3G - DRM - 1CBD-9THC SKU: BAP-DP-SW-DRM Pack…" at bounding box center [527, 227] width 960 height 145
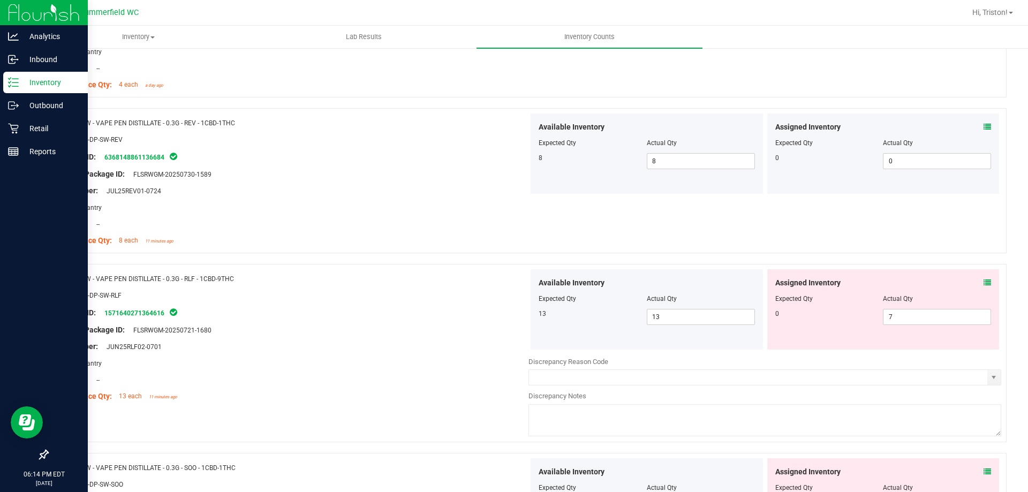
scroll to position [2678, 0]
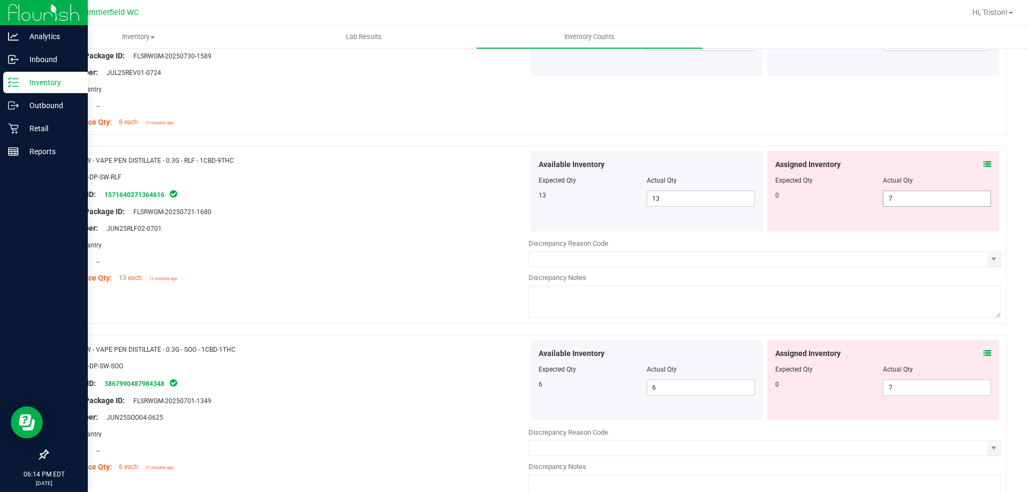
drag, startPoint x: 907, startPoint y: 209, endPoint x: 912, endPoint y: 198, distance: 12.0
click at [907, 207] on div "Assigned Inventory Expected Qty Actual Qty 0 7 7" at bounding box center [883, 191] width 232 height 80
click at [912, 198] on span "7 7" at bounding box center [937, 199] width 108 height 16
type input "0"
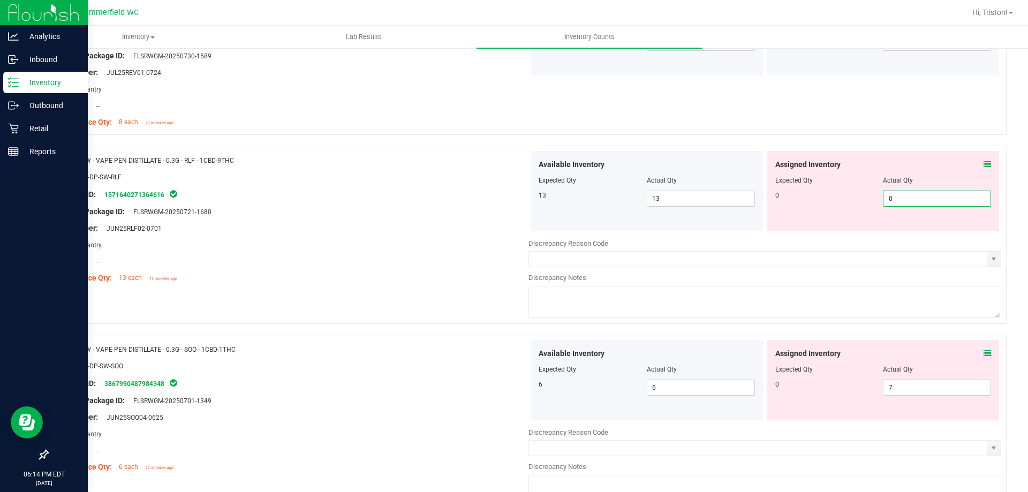
click at [899, 98] on div "Name: SW - VAPE PEN DISTILLATE - 0.3G - REV - 1CBD-1THC SKU: BAP-DP-SW-REV Pack…" at bounding box center [527, 62] width 960 height 145
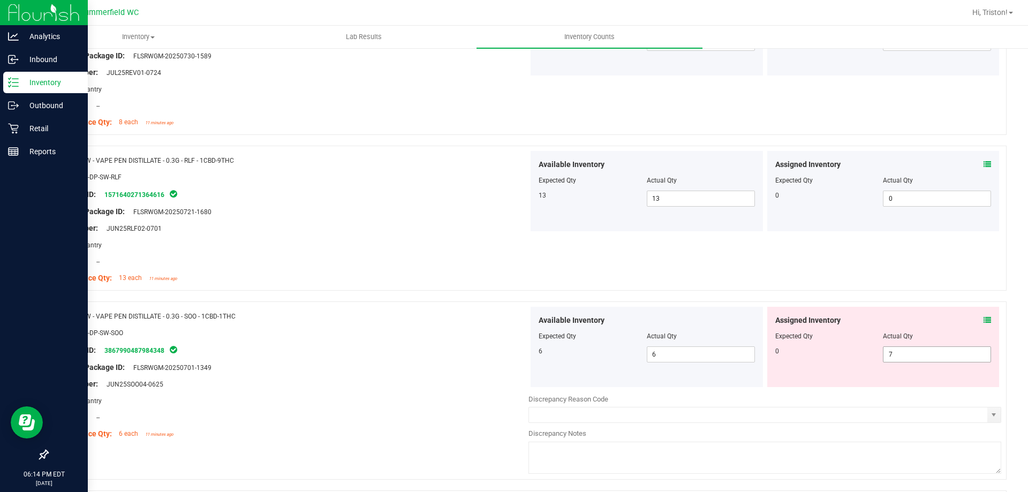
click at [902, 346] on span "7 7" at bounding box center [937, 354] width 108 height 16
click at [902, 351] on span "7 7" at bounding box center [937, 354] width 108 height 16
type input "0"
drag, startPoint x: 899, startPoint y: 270, endPoint x: 900, endPoint y: 280, distance: 9.7
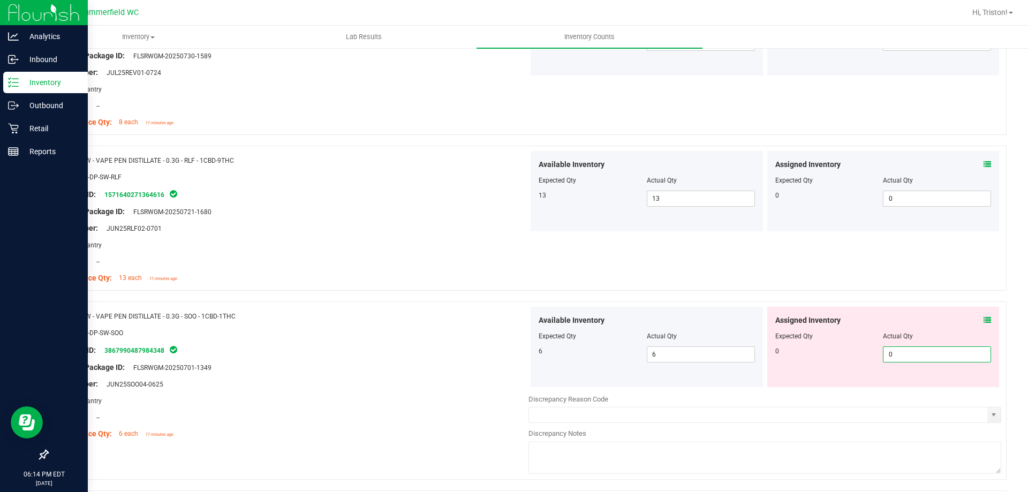
click at [899, 272] on div "Name: SW - VAPE PEN DISTILLATE - 0.3G - RLF - 1CBD-9THC SKU: BAP-DP-SW-RLF Pack…" at bounding box center [527, 218] width 960 height 145
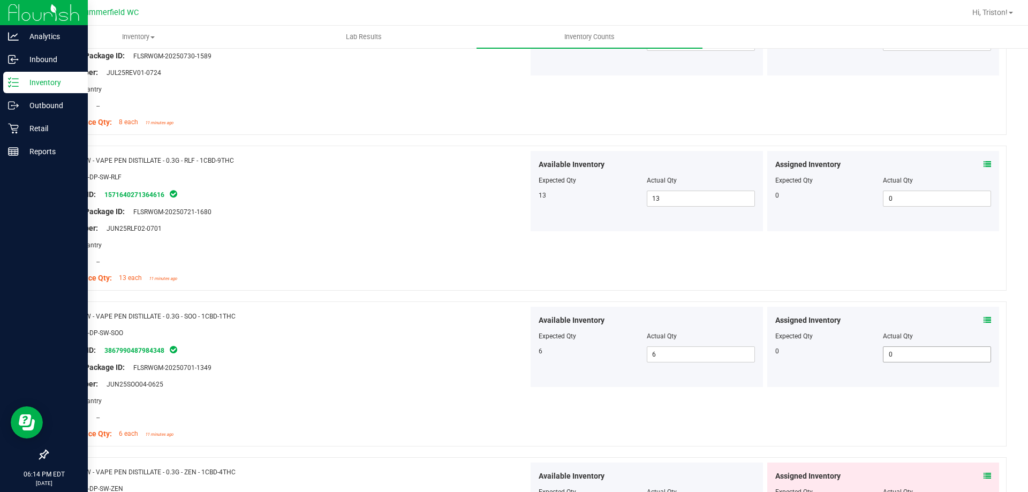
scroll to position [2868, 0]
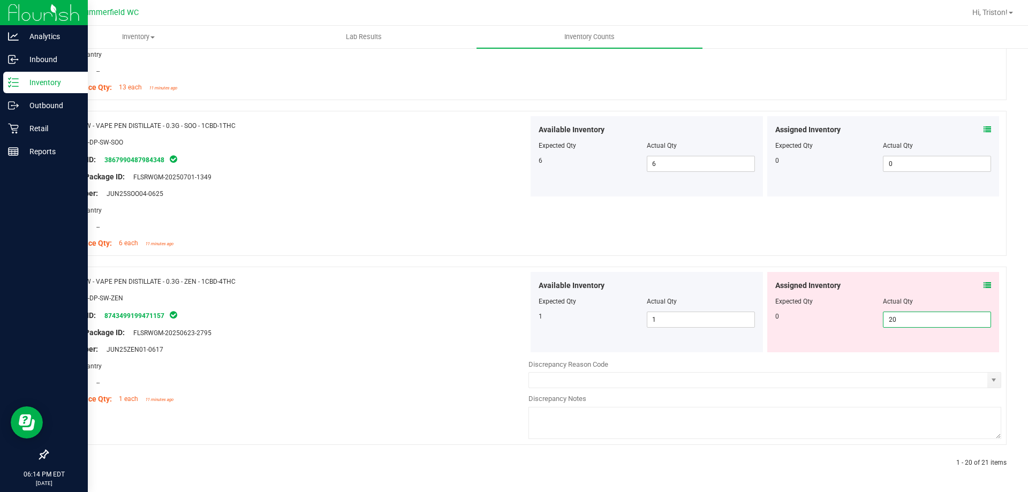
click at [910, 322] on span "20 20" at bounding box center [937, 320] width 108 height 16
type input "2"
type input "0"
click at [897, 258] on div "Name: SW - VAPE PEN DISTILLATE - 0.3G - SOO - 1CBD-1THC SKU: BAP-DP-SW-SOO Pack…" at bounding box center [527, 189] width 960 height 156
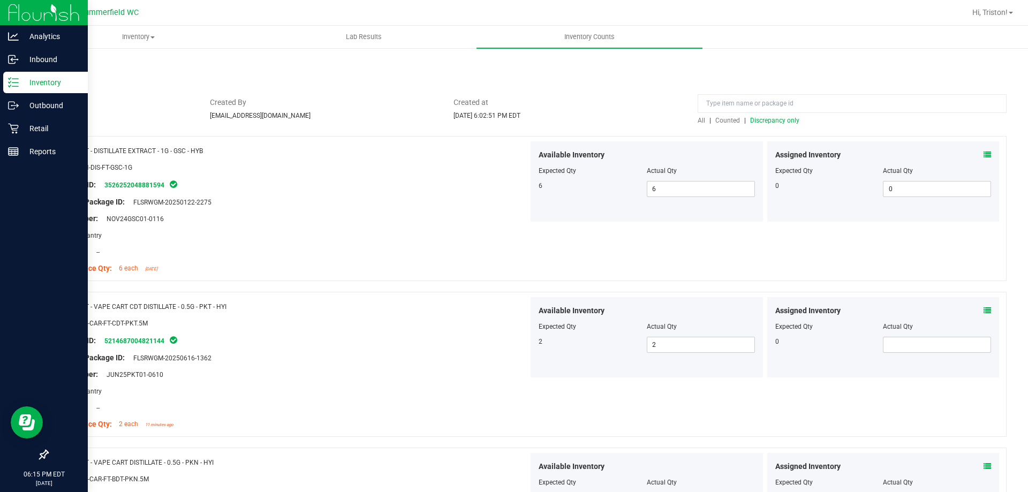
scroll to position [0, 0]
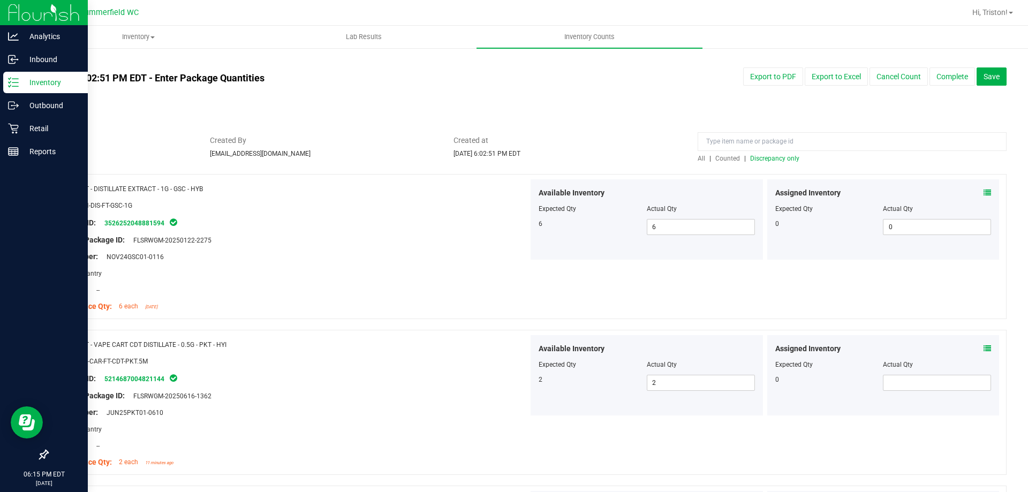
click at [778, 162] on div "All | Counted | Discrepancy only" at bounding box center [852, 159] width 309 height 10
click at [776, 161] on span "Discrepancy only" at bounding box center [774, 158] width 49 height 7
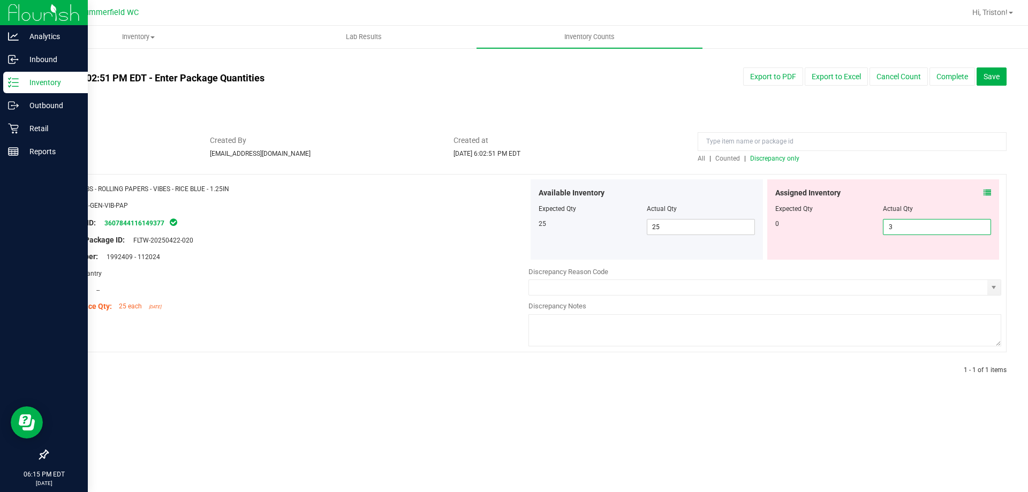
click at [901, 226] on span "3 3" at bounding box center [937, 227] width 108 height 16
type input "0"
click at [456, 244] on div "Original Package ID: FLTW-20250422-020" at bounding box center [292, 240] width 473 height 11
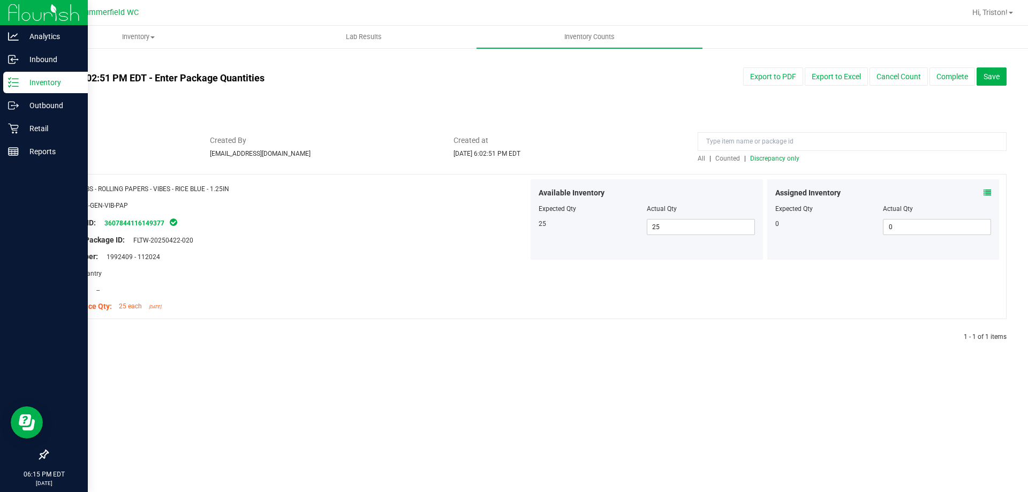
click at [776, 161] on span "Discrepancy only" at bounding box center [774, 158] width 49 height 7
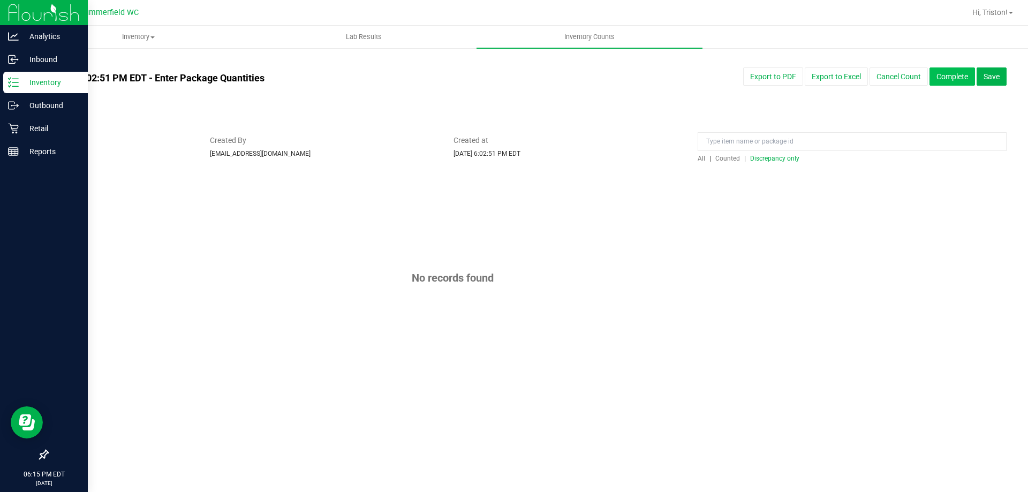
click at [959, 75] on button "Complete" at bounding box center [953, 76] width 46 height 18
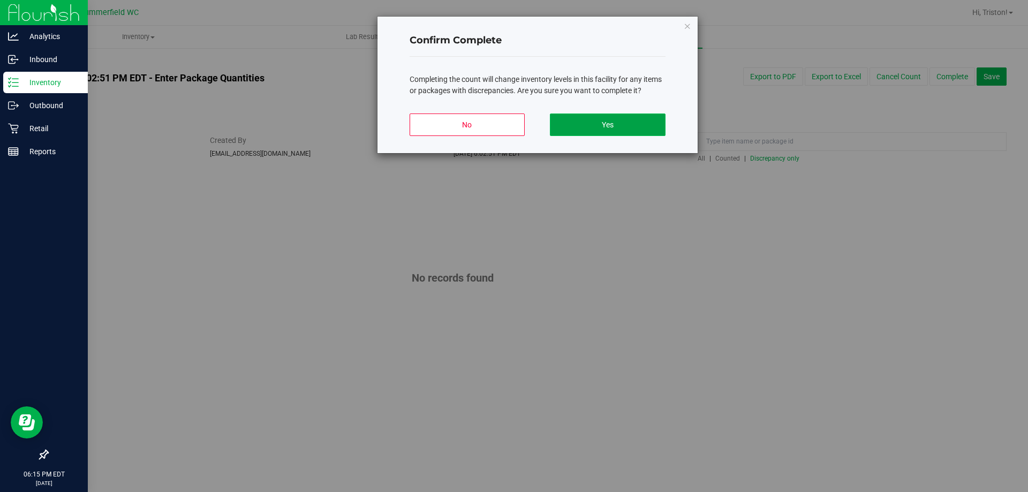
click at [638, 127] on button "Yes" at bounding box center [607, 125] width 115 height 22
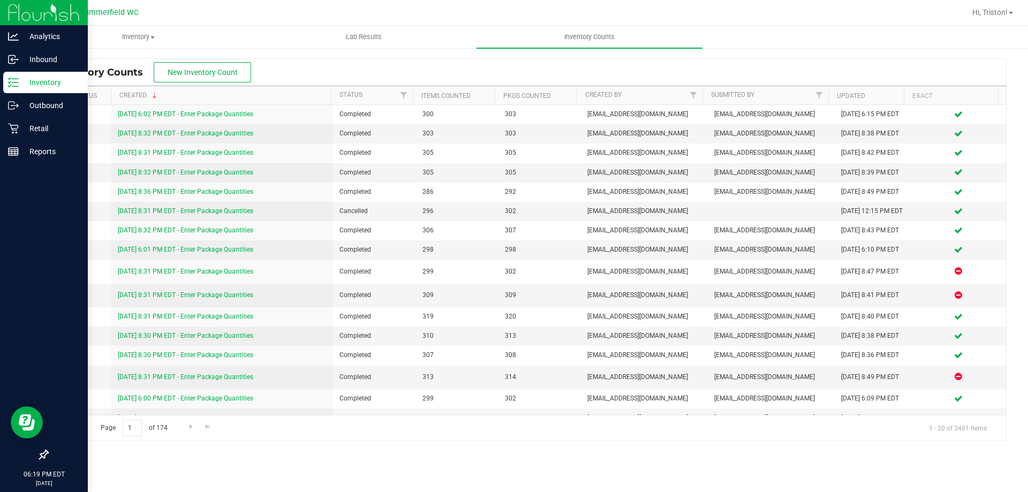
click at [43, 81] on p "Inventory" at bounding box center [51, 82] width 64 height 13
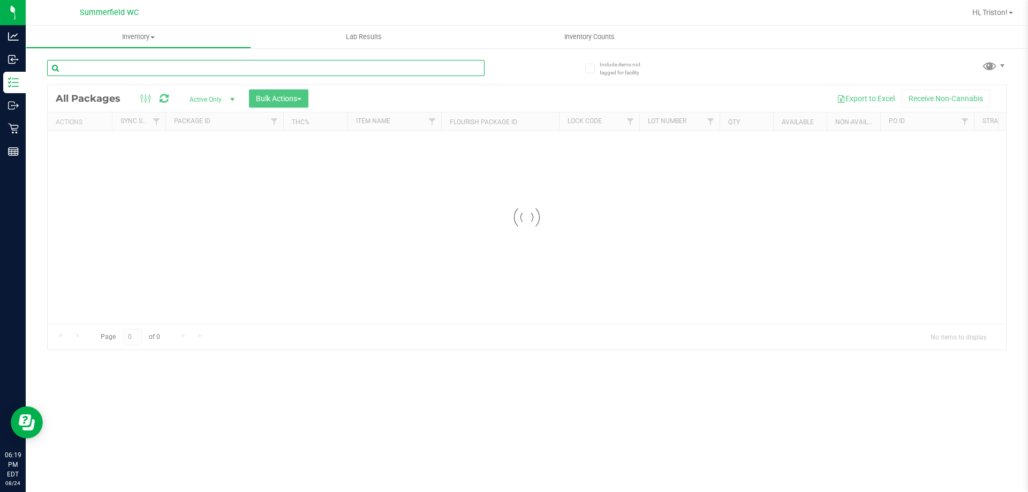
click at [163, 69] on input "text" at bounding box center [266, 68] width 438 height 16
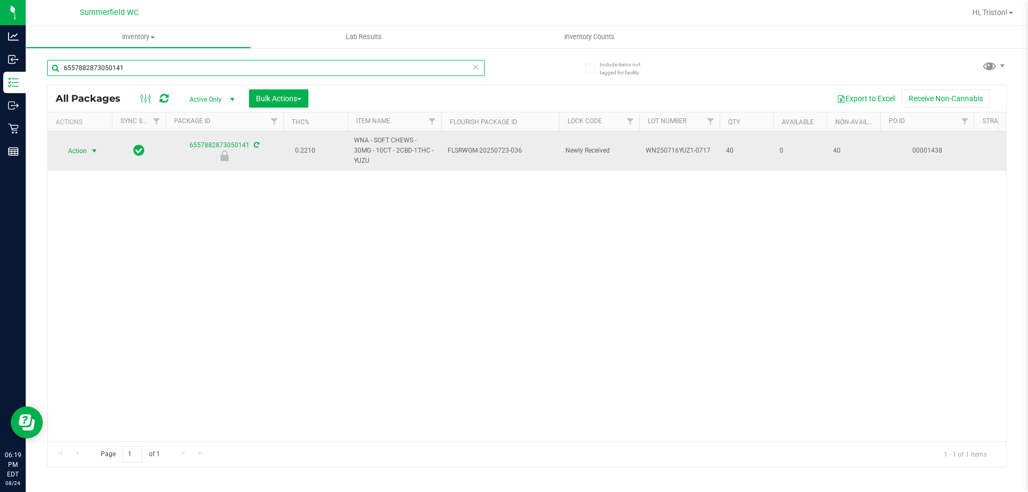
type input "6557882873050141"
click at [92, 148] on span "select" at bounding box center [94, 151] width 9 height 9
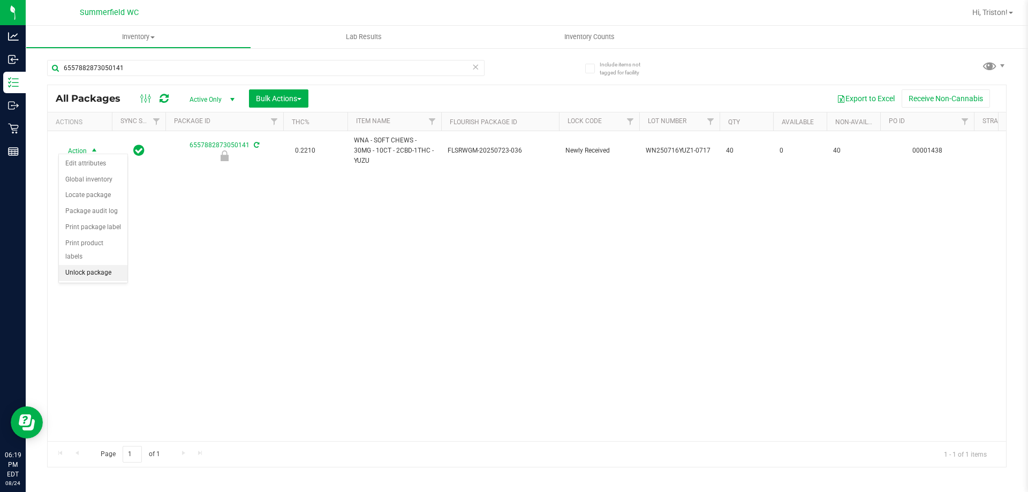
click at [88, 265] on li "Unlock package" at bounding box center [93, 273] width 69 height 16
